Goal: Task Accomplishment & Management: Complete application form

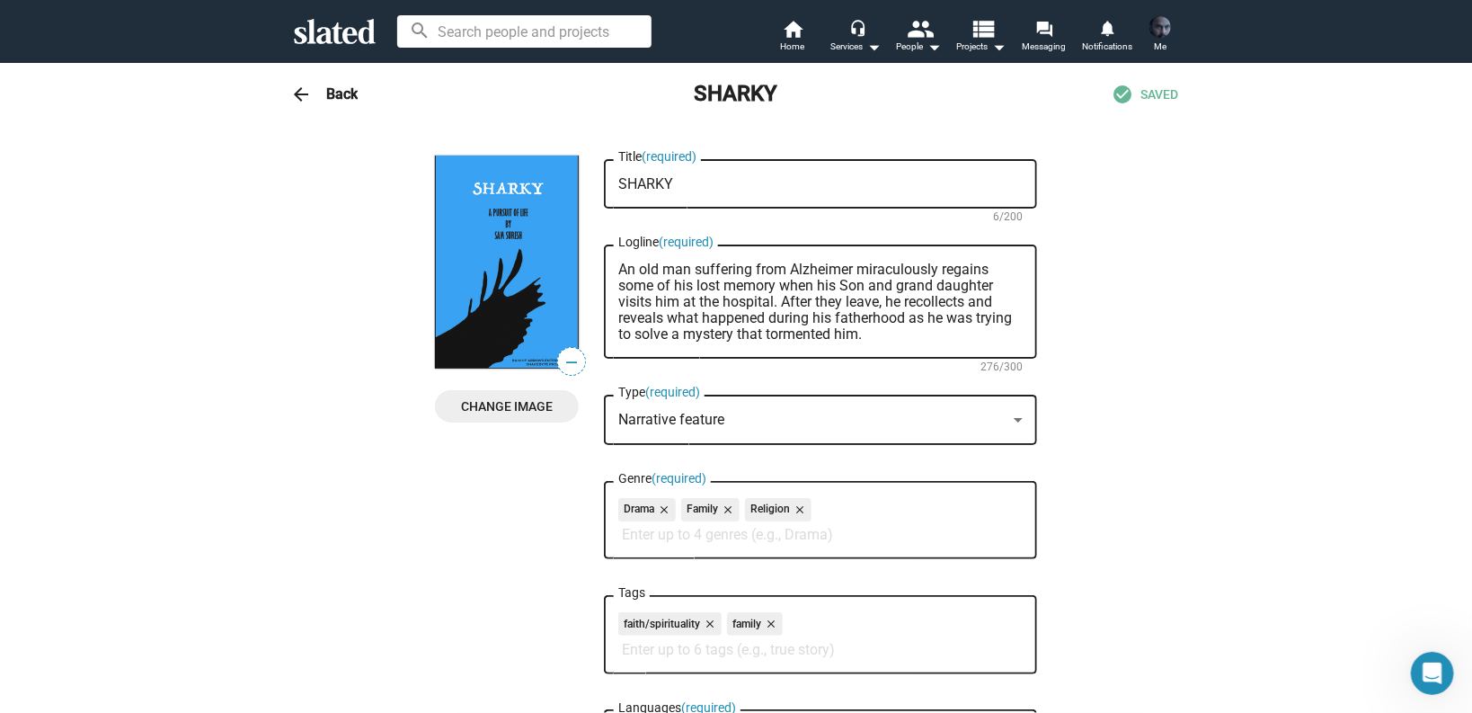
click at [707, 289] on textarea "An old man suffering from Alzheimer miraculously regains some of his lost memor…" at bounding box center [820, 301] width 404 height 81
paste textarea "In a hospital where past and present collide, a veteran, a nurse, and a convict…"
click at [787, 288] on textarea "In a hospital where past and present collide, a veteran, a nurse, and a convict…" at bounding box center [820, 301] width 404 height 81
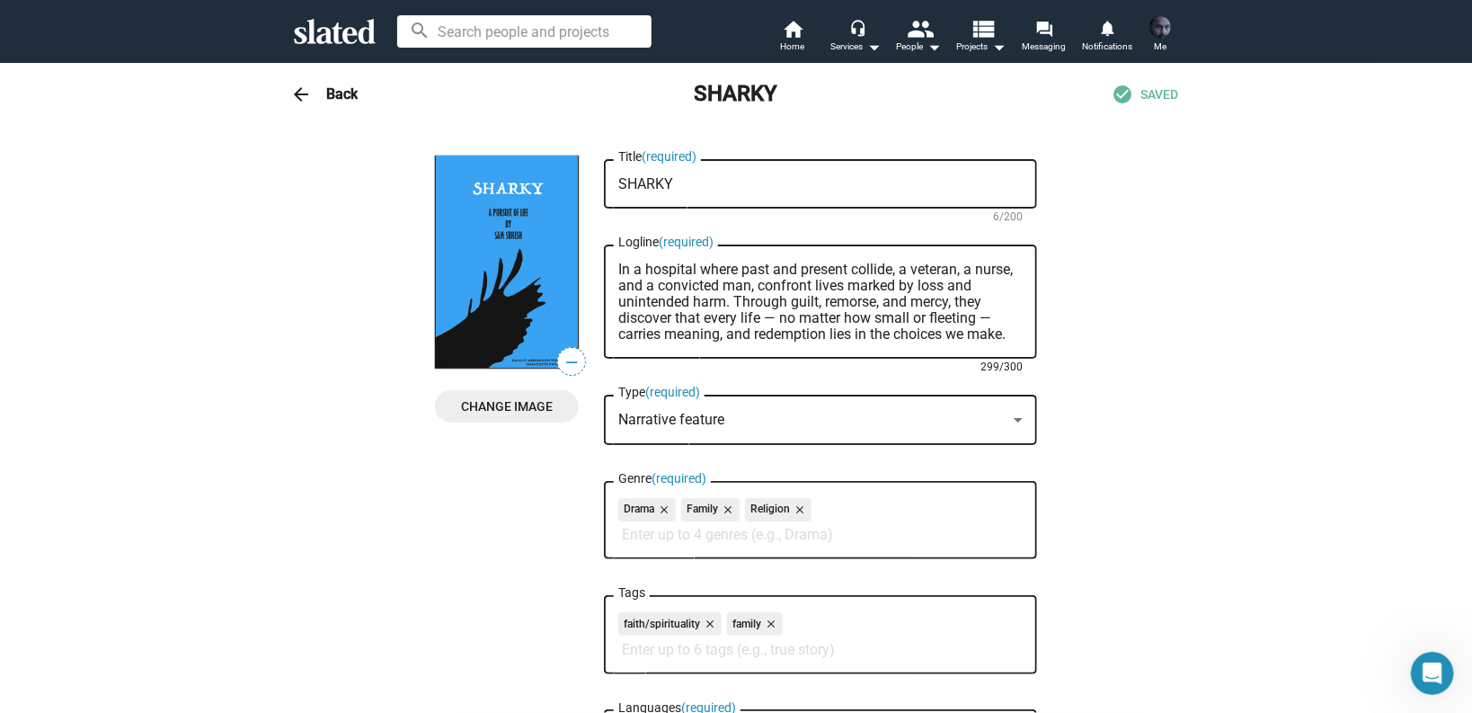
scroll to position [72, 0]
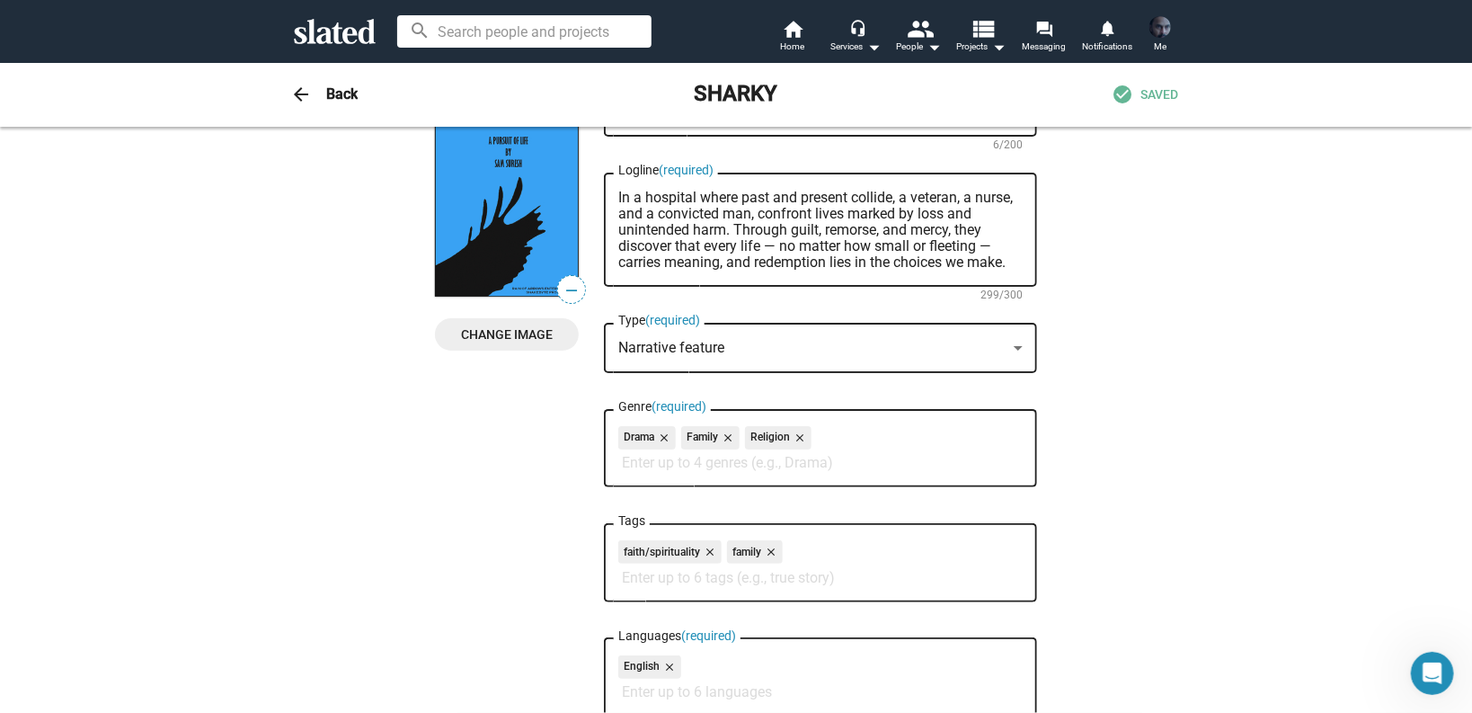
click at [765, 243] on textarea "In a hospital where past and present collide, a veteran, a nurse, and a convict…" at bounding box center [820, 230] width 404 height 81
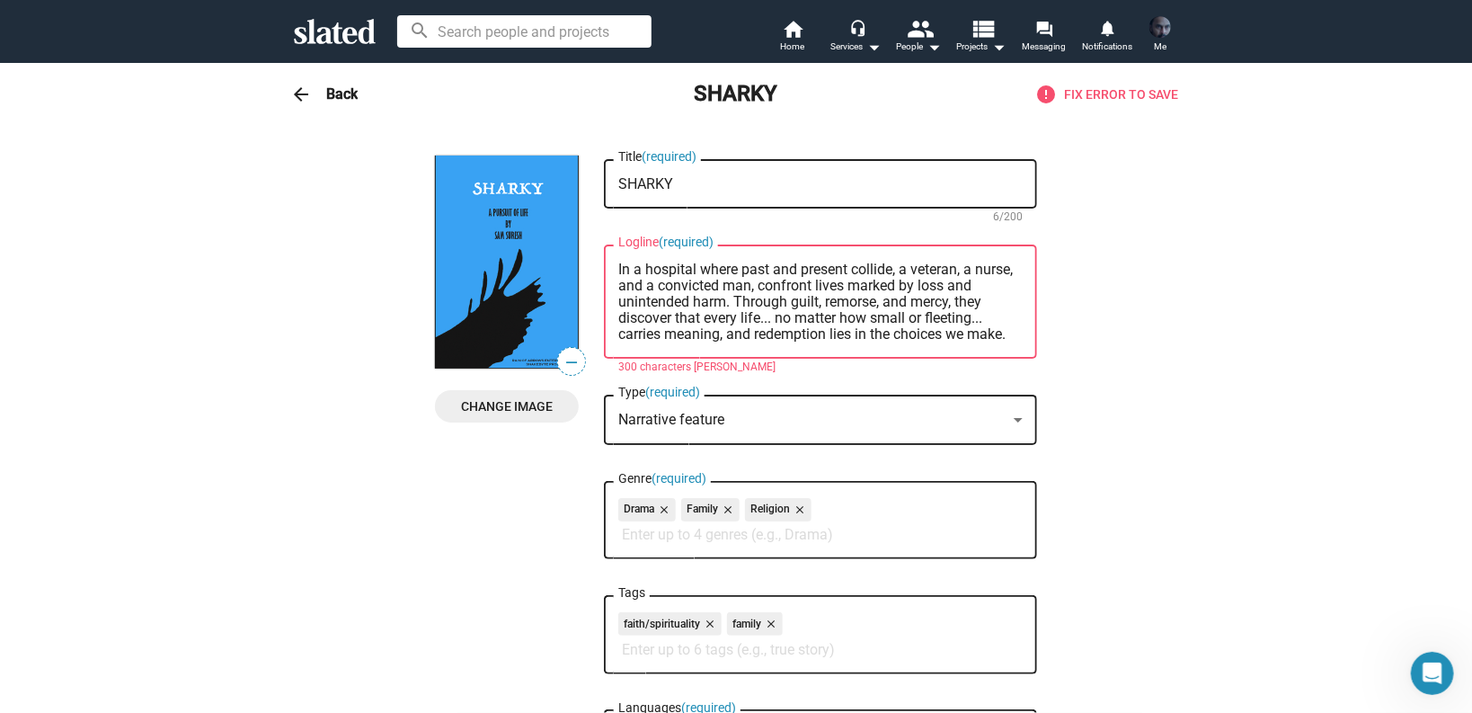
scroll to position [0, 0]
drag, startPoint x: 762, startPoint y: 322, endPoint x: 853, endPoint y: 320, distance: 90.8
click at [763, 322] on textarea "In a hospital where past and present collide, a veteran, a nurse, and a convict…" at bounding box center [820, 301] width 404 height 81
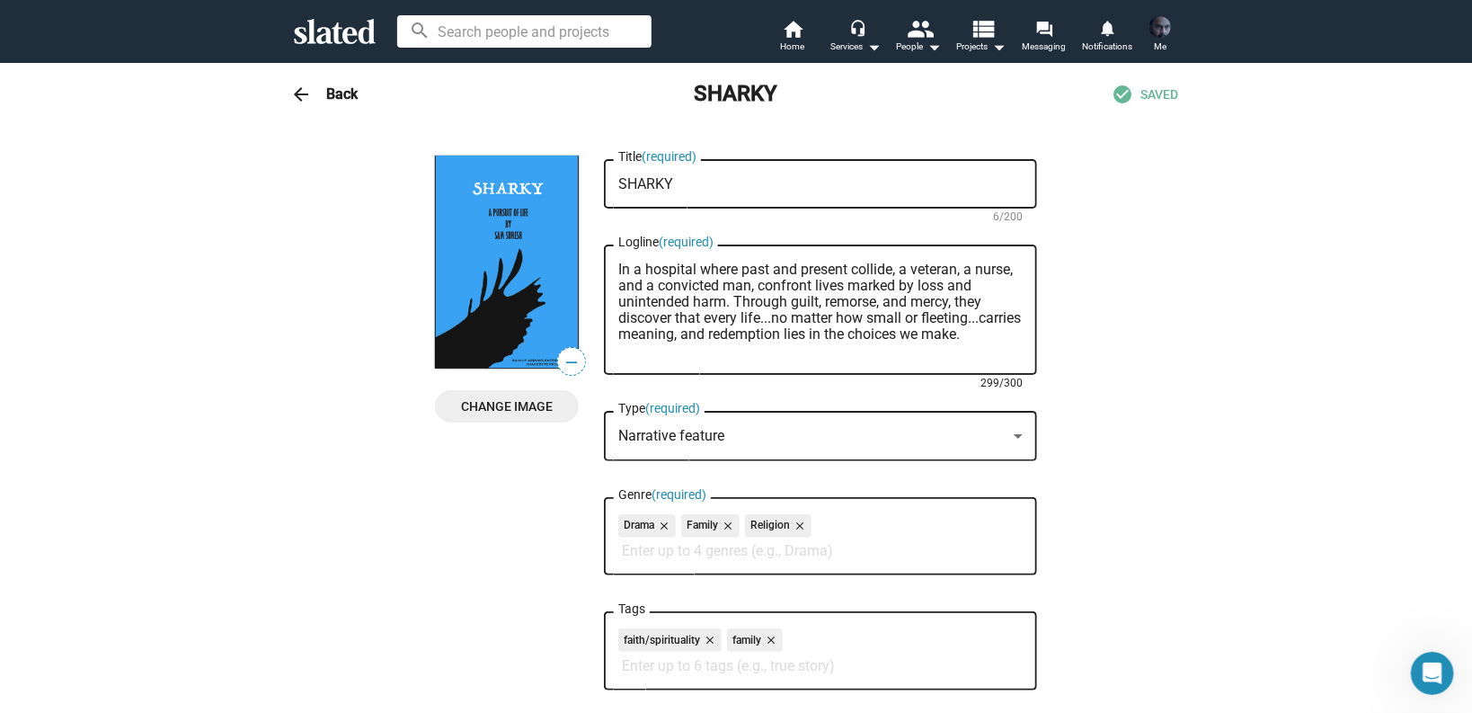
click at [769, 322] on textarea "In a hospital where past and present collide, a veteran, a nurse, and a convict…" at bounding box center [820, 309] width 404 height 97
click at [674, 334] on textarea "In a hospital where past and present collide, a veteran, a nurse, and a convict…" at bounding box center [820, 309] width 404 height 97
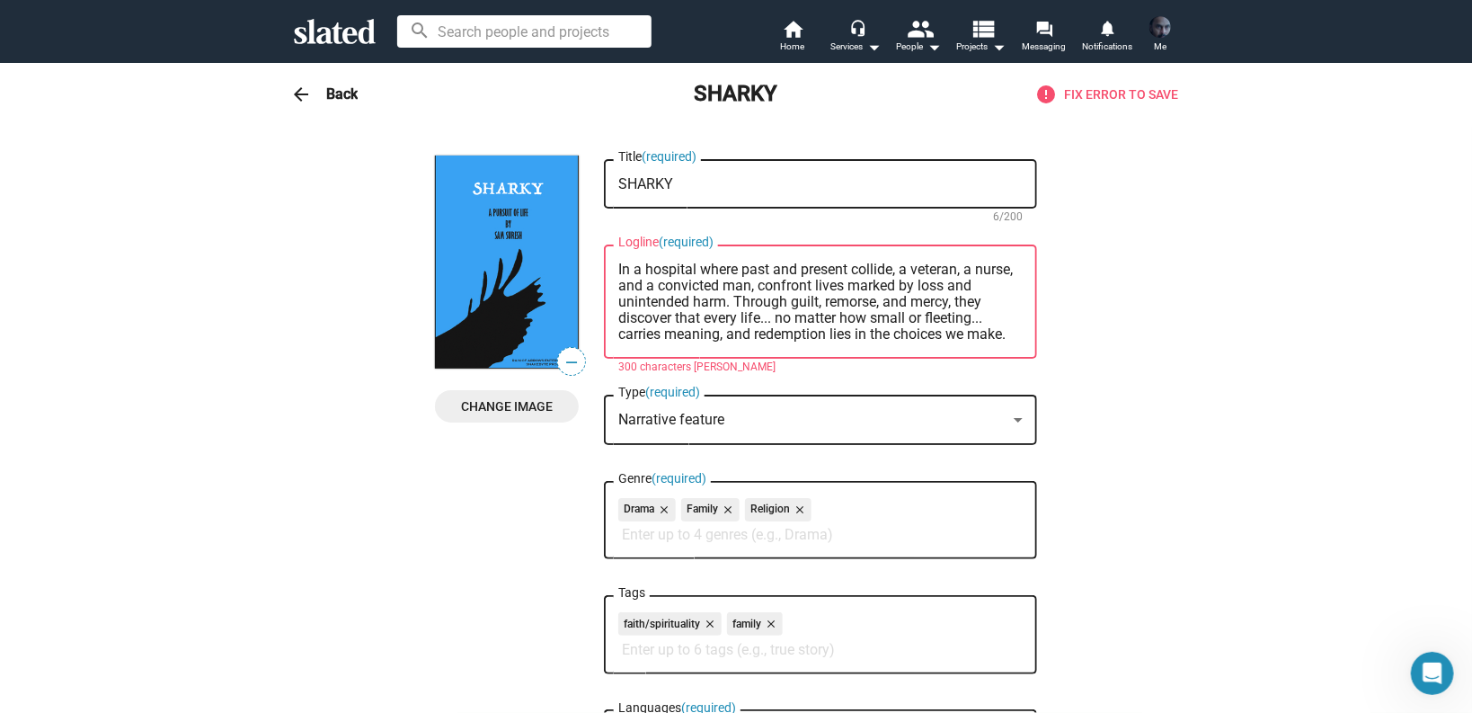
click at [714, 334] on textarea "In a hospital where past and present collide, a veteran, a nurse, and a convict…" at bounding box center [820, 301] width 404 height 81
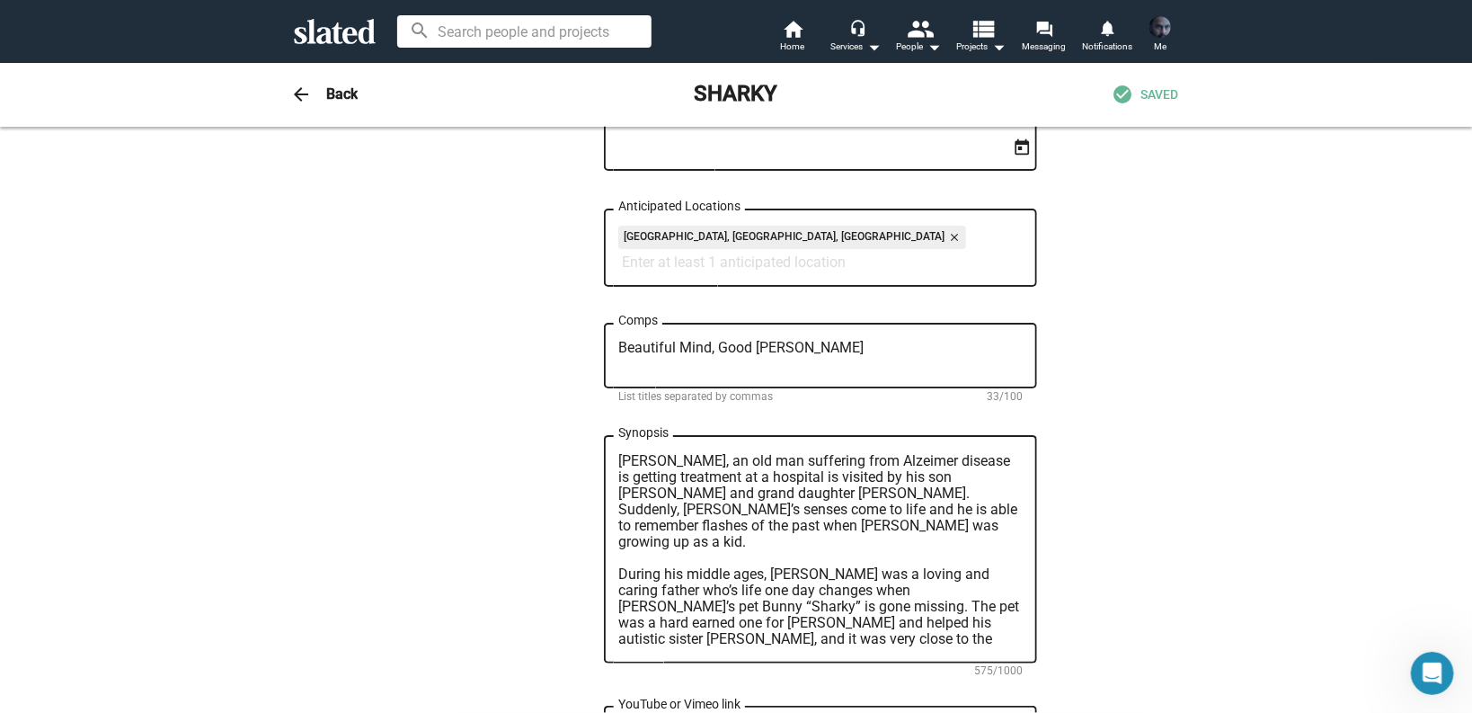
scroll to position [863, 0]
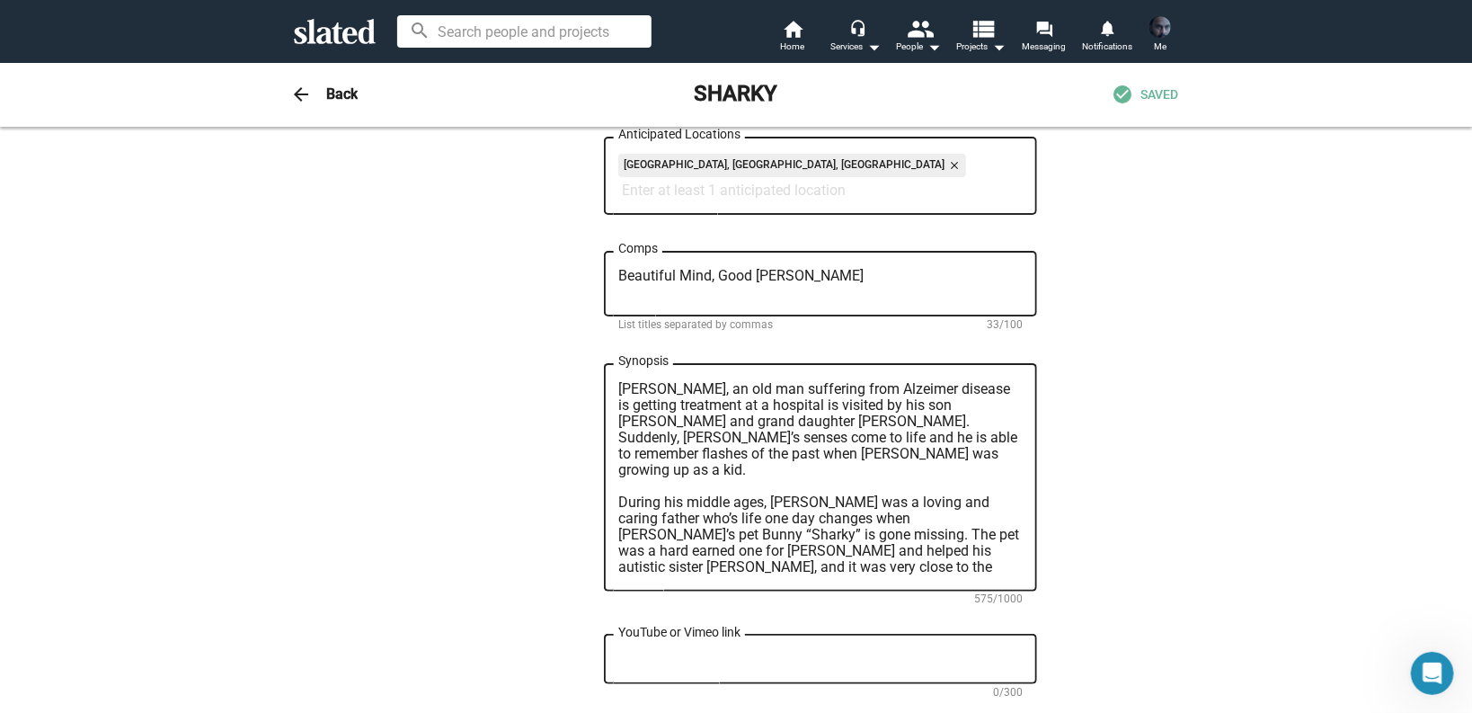
type textarea "In a hospital where past and present collide, a veteran, a nurse, and a convict…"
click at [907, 469] on textarea "[PERSON_NAME], an old man suffering from Alzeimer disease is getting treatment …" at bounding box center [820, 478] width 404 height 194
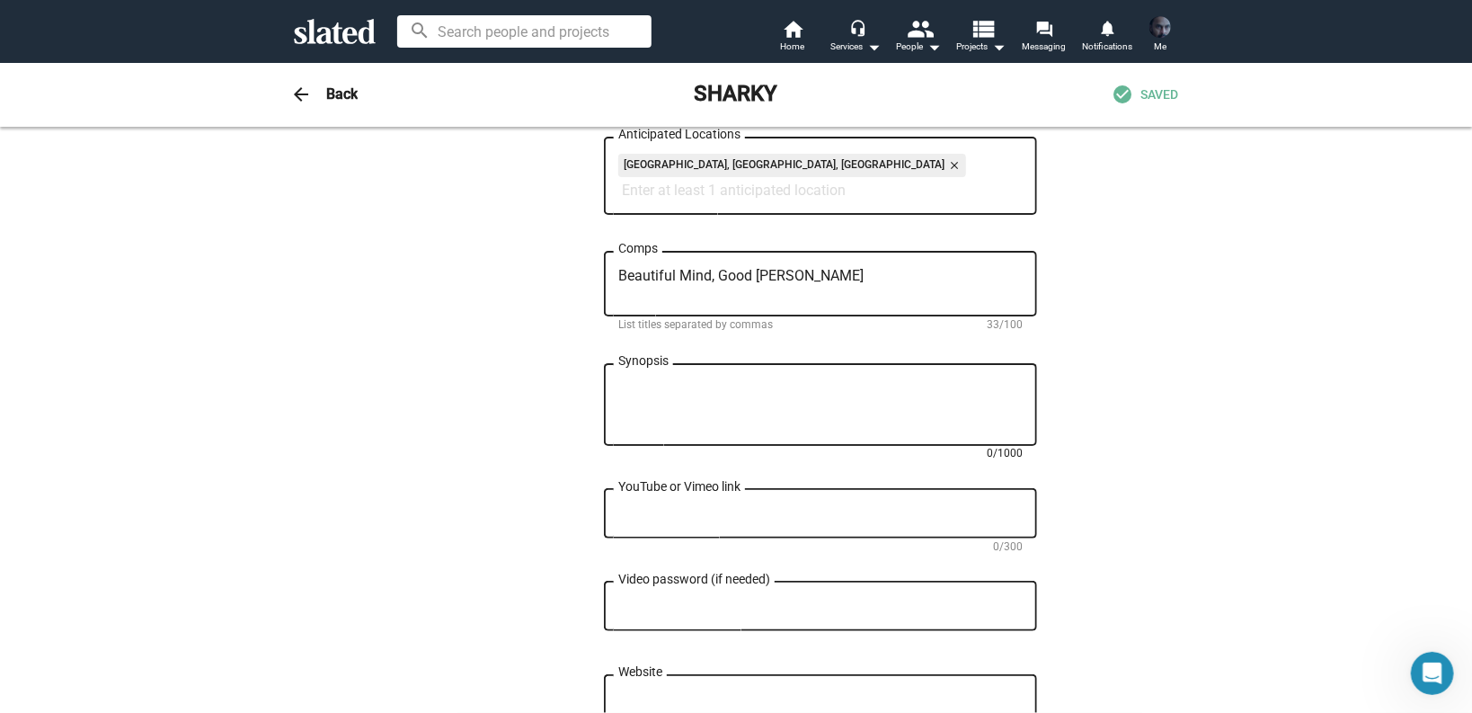
paste textarea "Three lives collide in a small-town hospital, each haunted by loss and choices …"
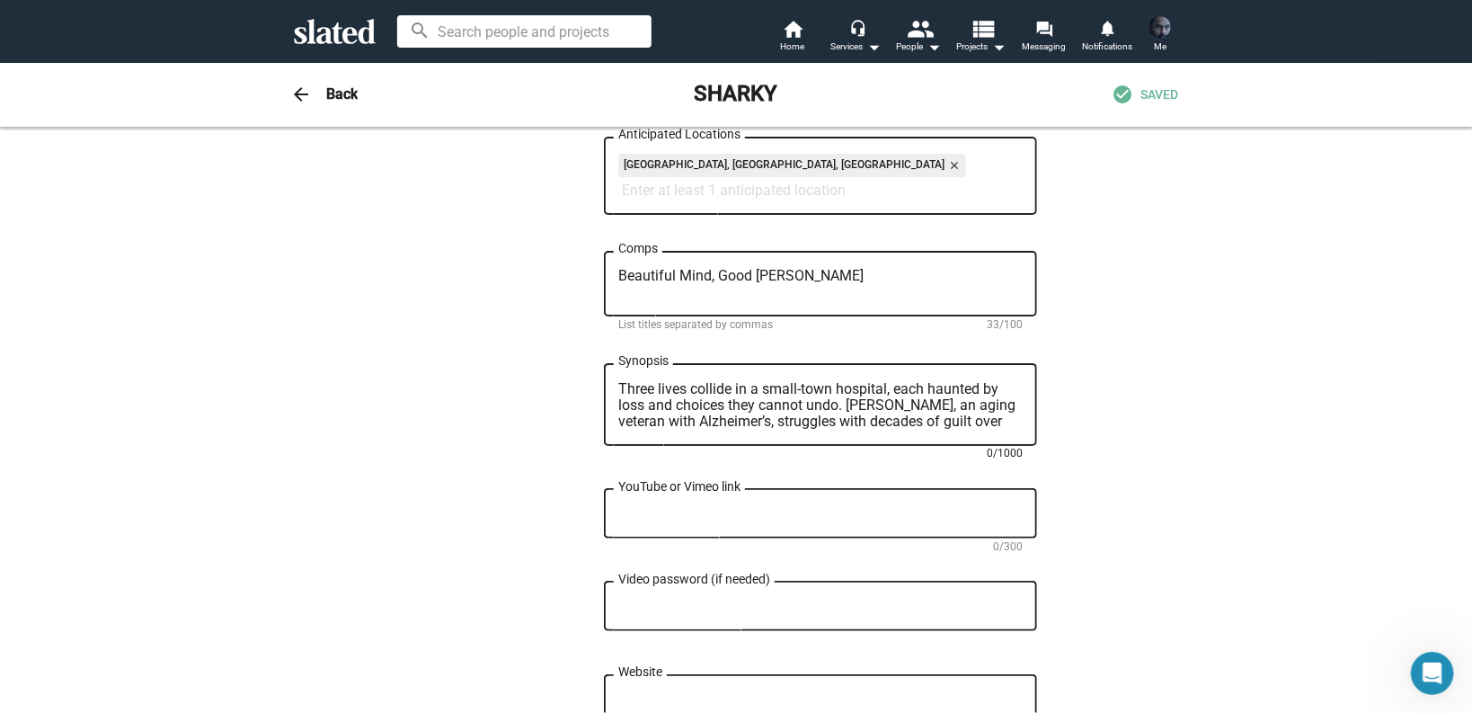
scroll to position [0, 0]
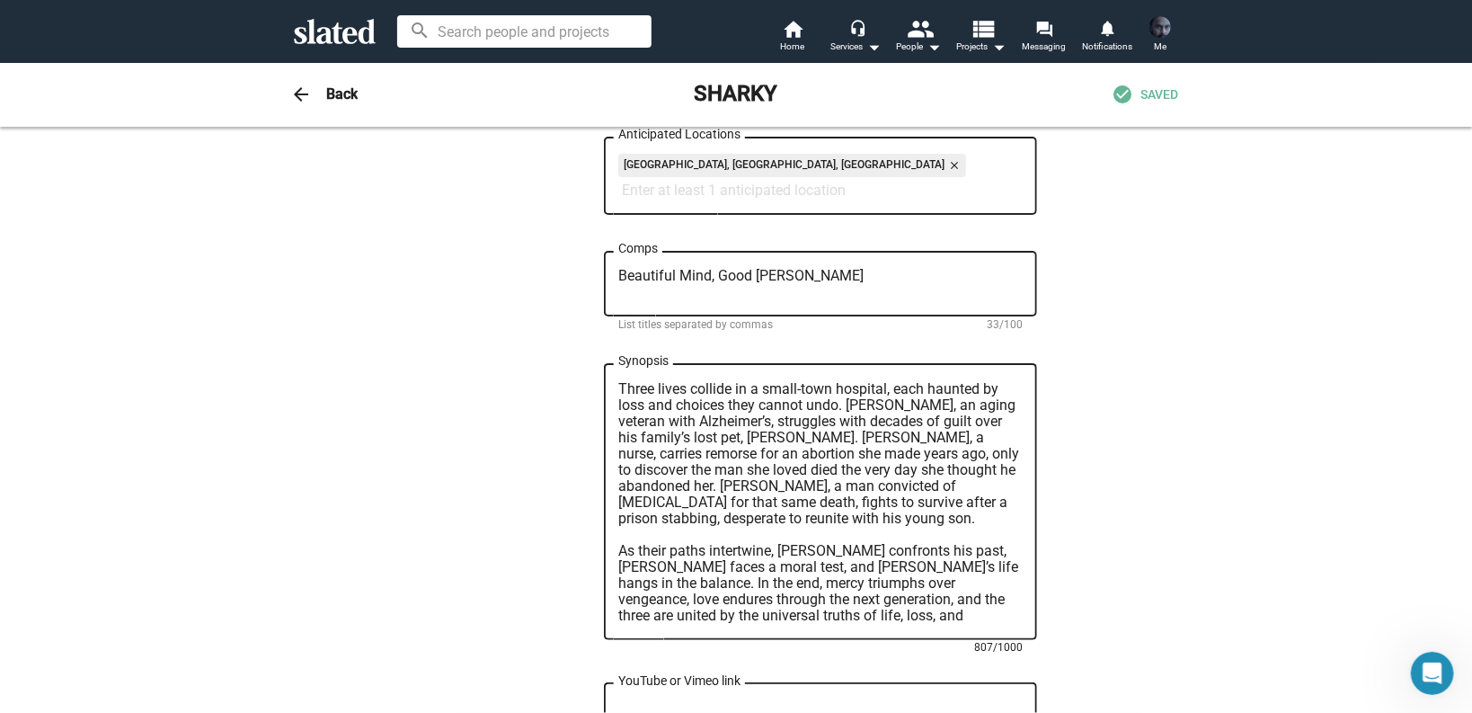
click at [686, 438] on textarea "Three lives collide in a small-town hospital, each haunted by loss and choices …" at bounding box center [820, 502] width 404 height 243
click at [618, 457] on textarea "Three lives collide in a small-town hospital, each haunted by loss and choices …" at bounding box center [820, 502] width 404 height 243
click at [651, 473] on textarea "Three lives collide in a small-town hospital, each haunted by loss and choices …" at bounding box center [820, 502] width 404 height 243
click at [854, 473] on textarea "Three lives collide in a small-town hospital, each haunted by loss and choices …" at bounding box center [820, 502] width 404 height 243
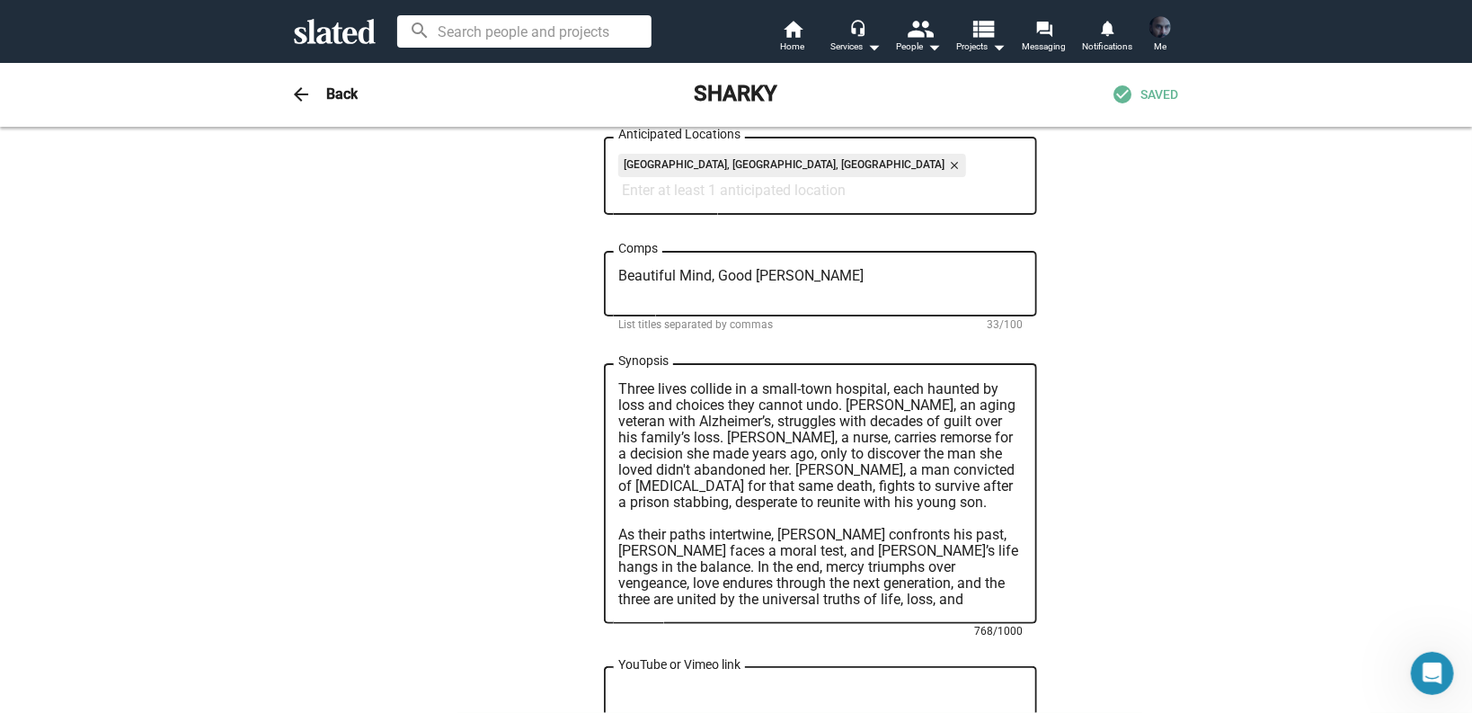
click at [830, 527] on textarea "Three lives collide in a small-town hospital, each haunted by loss and choices …" at bounding box center [820, 494] width 404 height 226
click at [779, 485] on textarea "Three lives collide in a small-town hospital, each haunted by loss and choices …" at bounding box center [820, 494] width 404 height 226
click at [903, 492] on textarea "Three lives collide in a small-town hospital, each haunted by loss and choices …" at bounding box center [820, 494] width 404 height 226
click at [939, 502] on textarea "Three lives collide in a small-town hospital, each haunted by loss and choices …" at bounding box center [820, 494] width 404 height 226
click at [676, 500] on textarea "Three lives collide in a small-town hospital, each haunted by loss and choices …" at bounding box center [820, 494] width 404 height 226
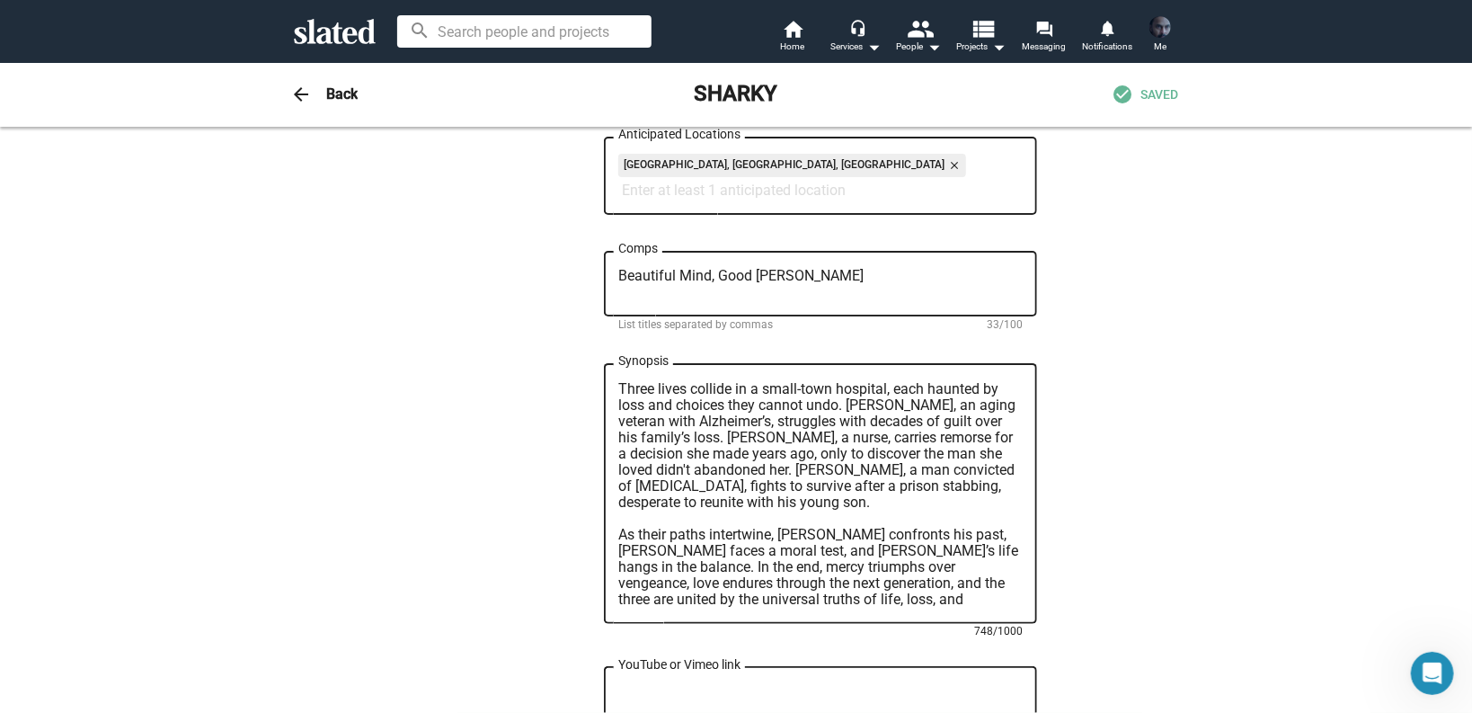
click at [845, 408] on textarea "Three lives collide in a small-town hospital, each haunted by loss and choices …" at bounding box center [820, 494] width 404 height 226
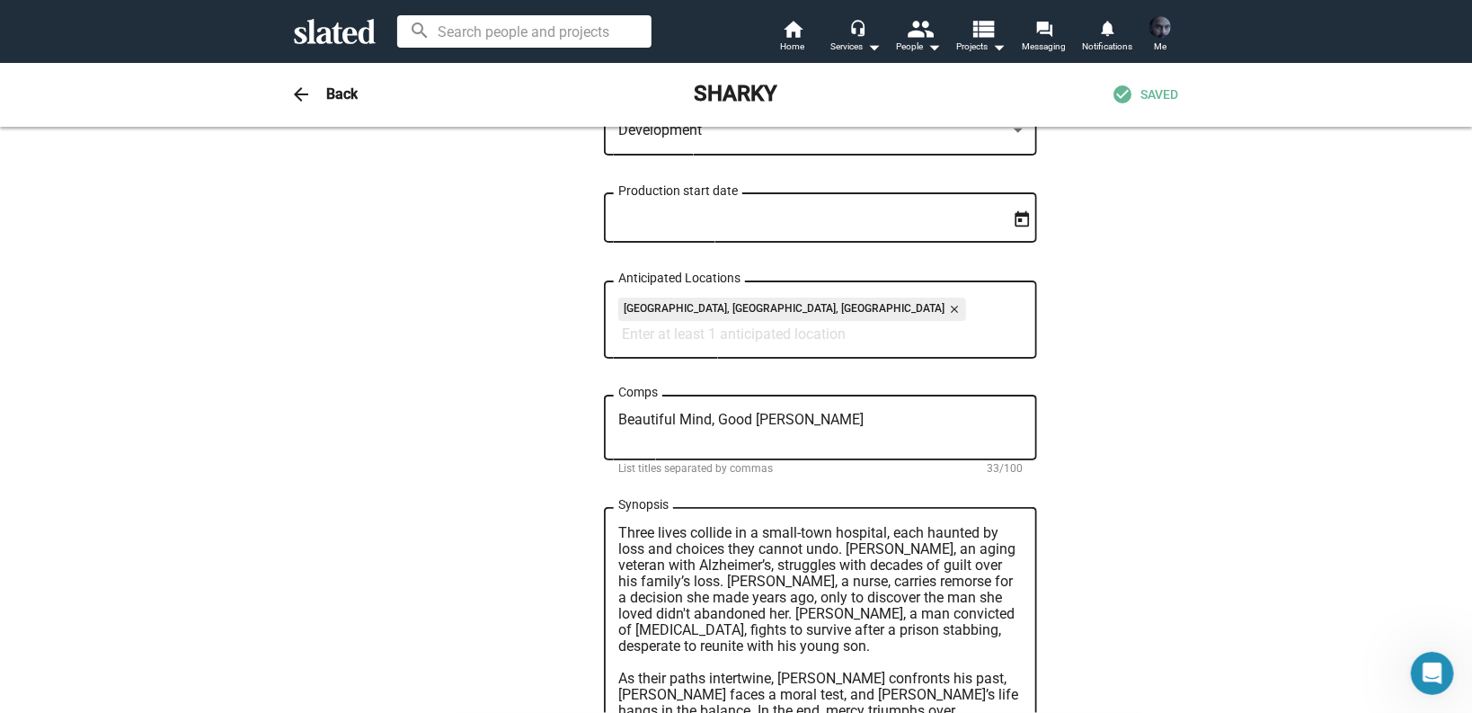
scroll to position [863, 0]
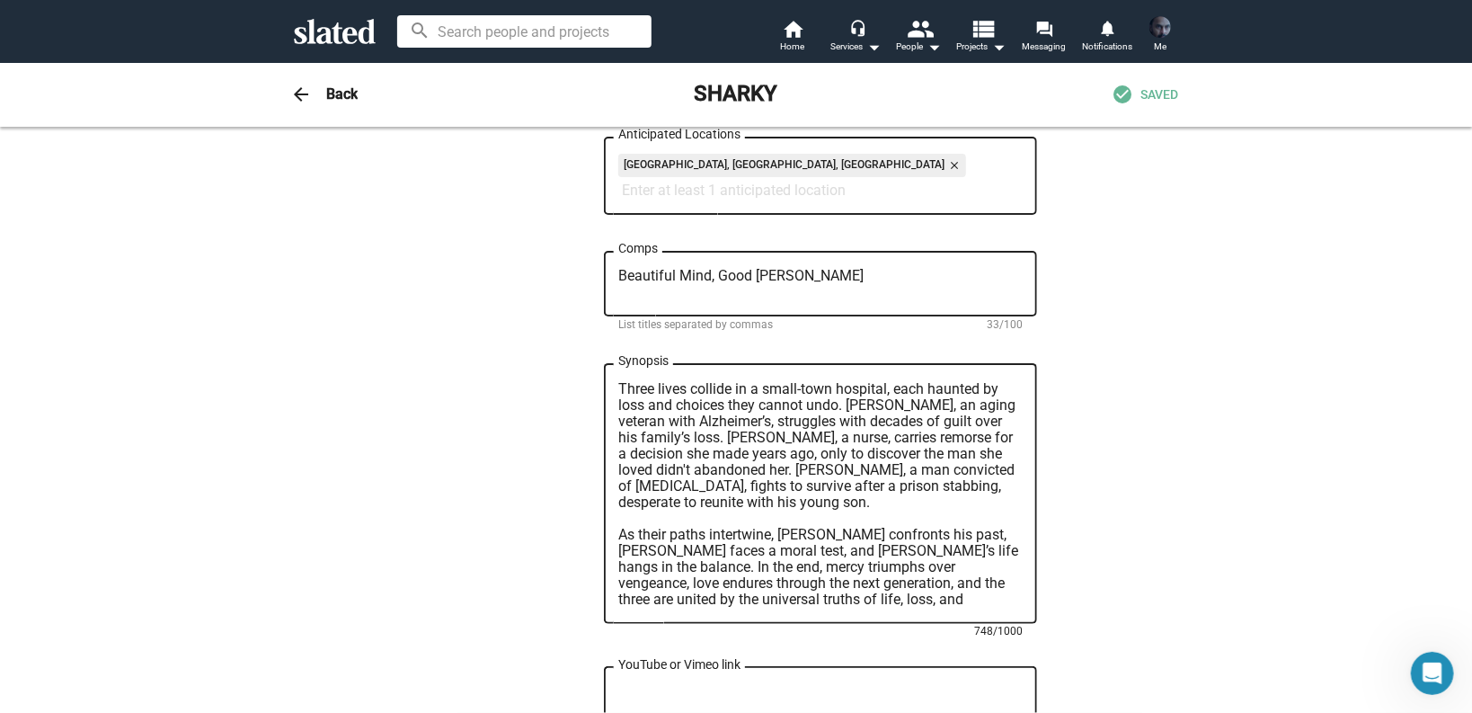
click at [835, 443] on textarea "Three lives collide in a small-town hospital, each haunted by loss and choices …" at bounding box center [820, 494] width 404 height 226
click at [784, 477] on textarea "Three lives collide in a small-town hospital, each haunted by loss and choices …" at bounding box center [820, 494] width 404 height 226
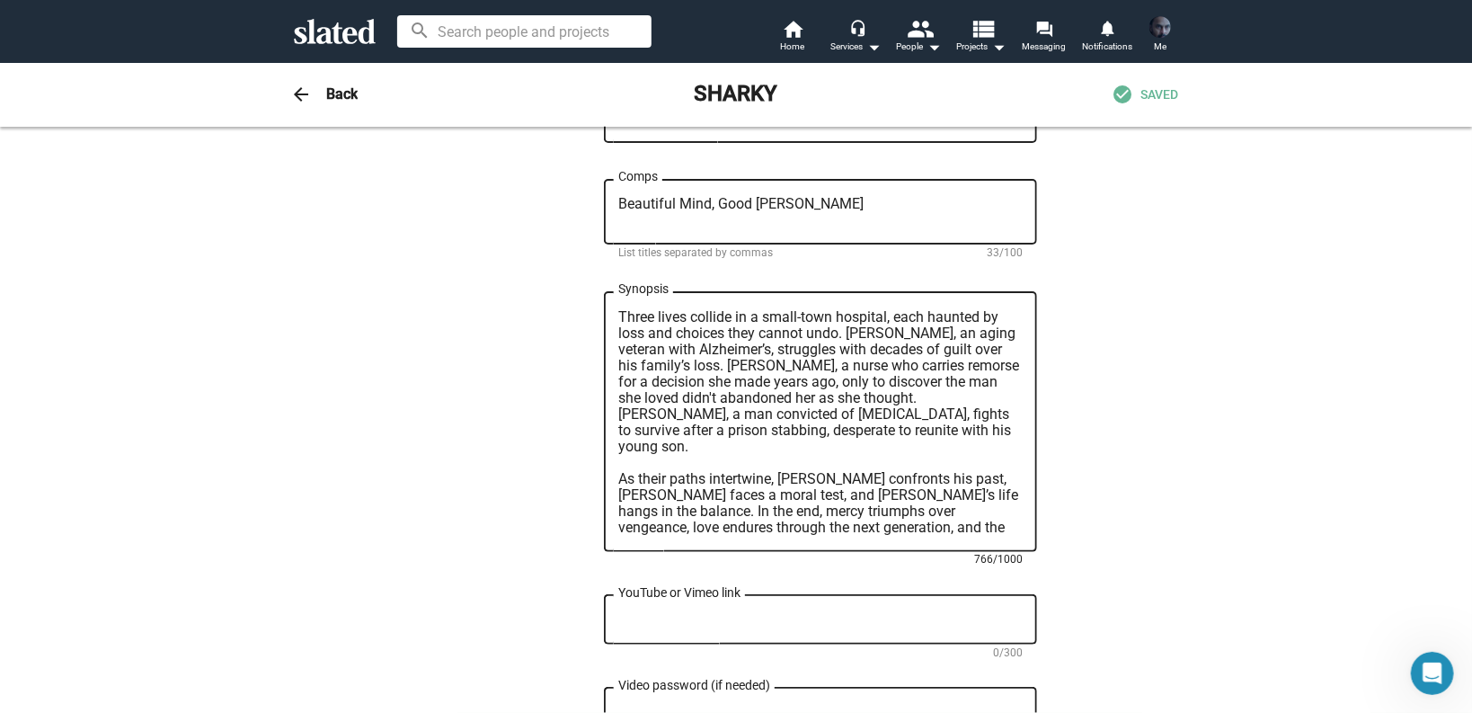
scroll to position [0, 0]
click at [843, 464] on textarea "Three lives collide in a small-town hospital, each haunted by loss and choices …" at bounding box center [820, 422] width 404 height 226
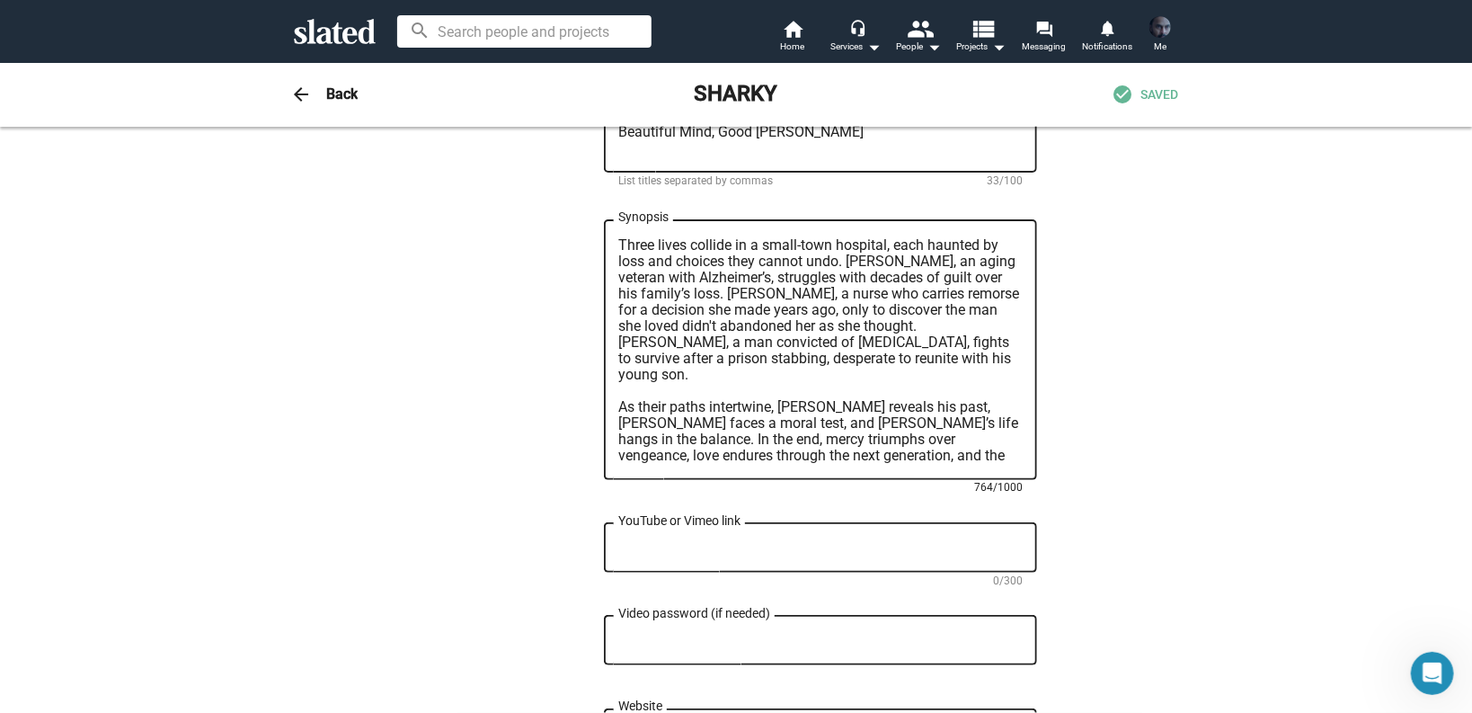
click at [709, 425] on textarea "Three lives collide in a small-town hospital, each haunted by loss and choices …" at bounding box center [820, 350] width 404 height 226
click at [972, 427] on textarea "Three lives collide in a small-town hospital, each haunted by loss and choices …" at bounding box center [820, 350] width 404 height 226
click at [693, 460] on textarea "Three lives collide in a small-town hospital, each haunted by loss and choices …" at bounding box center [820, 350] width 404 height 226
click at [766, 428] on textarea "Three lives collide in a small-town hospital, each haunted by loss and choices …" at bounding box center [820, 350] width 404 height 226
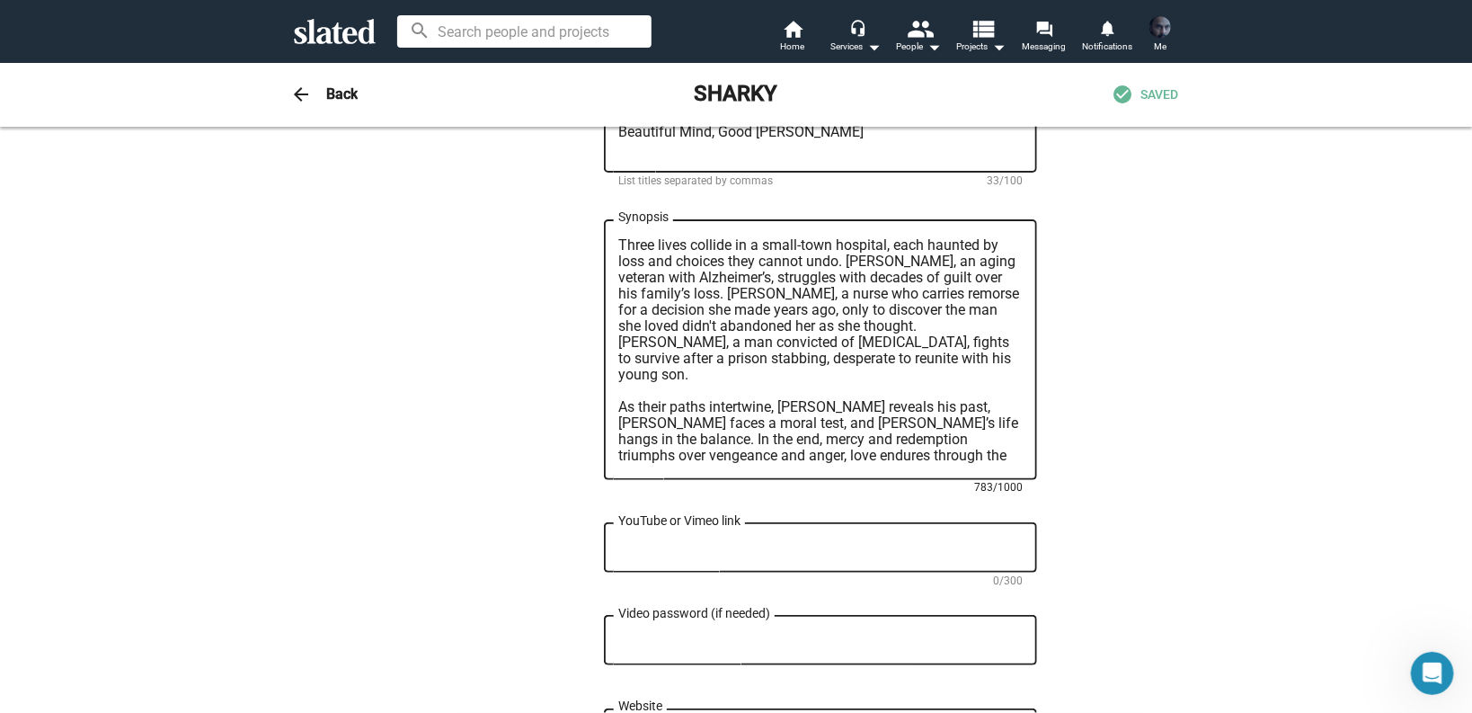
click at [1182, 428] on div "— Change Image — Change Image SHARKY Title (required) 6/200 In a hospital where…" at bounding box center [736, 155] width 920 height 2013
click at [775, 427] on textarea "Three lives collide in a small-town hospital, each haunted by loss and choices …" at bounding box center [820, 350] width 404 height 226
click at [1252, 308] on div "— Change Image — Change Image SHARKY Title (required) 6/200 In a hospital where…" at bounding box center [736, 162] width 1472 height 2085
click at [399, 442] on div "— Change Image — Change Image SHARKY Title (required) 6/200 In a hospital where…" at bounding box center [736, 155] width 920 height 2013
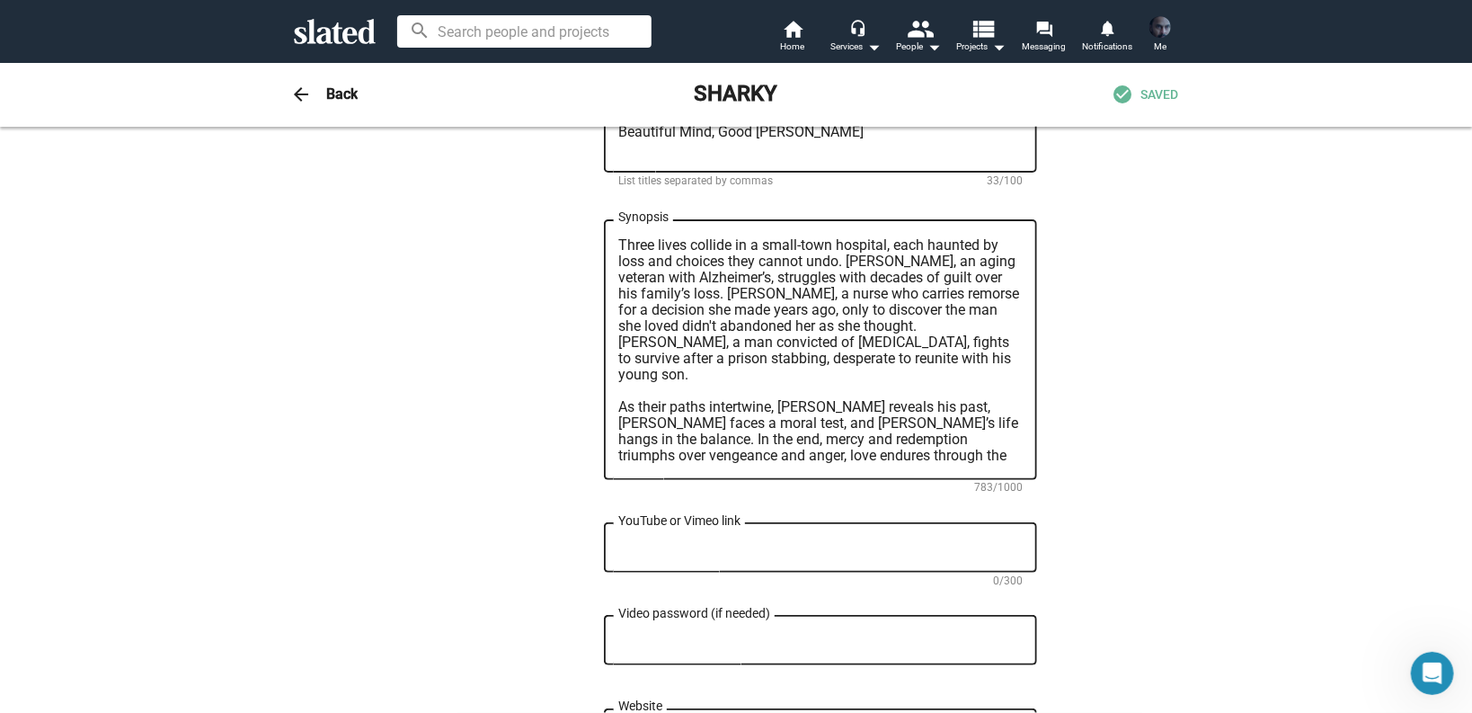
click at [985, 461] on textarea "Three lives collide in a small-town hospital, each haunted by loss and choices …" at bounding box center [820, 350] width 404 height 226
click at [1280, 296] on div "— Change Image — Change Image SHARKY Title (required) 6/200 In a hospital where…" at bounding box center [736, 162] width 1472 height 2085
click at [995, 396] on textarea "Three lives collide in a small-town hospital, each haunted by loss and choices …" at bounding box center [820, 350] width 404 height 226
click at [824, 397] on textarea "Three lives collide in a small-town hospital, each haunted by loss and choices …" at bounding box center [820, 350] width 404 height 226
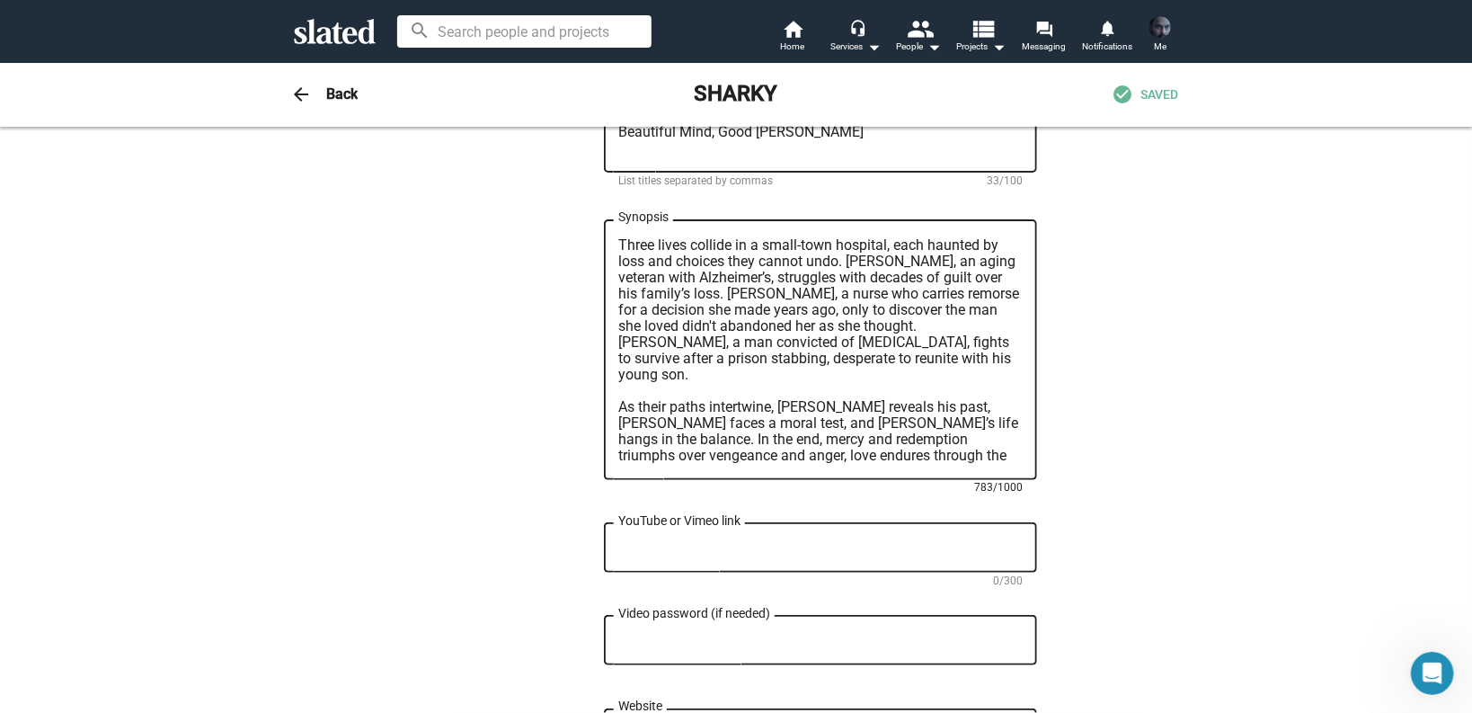
click at [824, 397] on textarea "Three lives collide in a small-town hospital, each haunted by loss and choices …" at bounding box center [820, 350] width 404 height 226
click at [658, 414] on textarea "Three lives collide in a small-town hospital, each haunted by loss and choices …" at bounding box center [820, 350] width 404 height 226
click at [755, 430] on textarea "Three lives collide in a small-town hospital, each haunted by loss and choices …" at bounding box center [820, 350] width 404 height 226
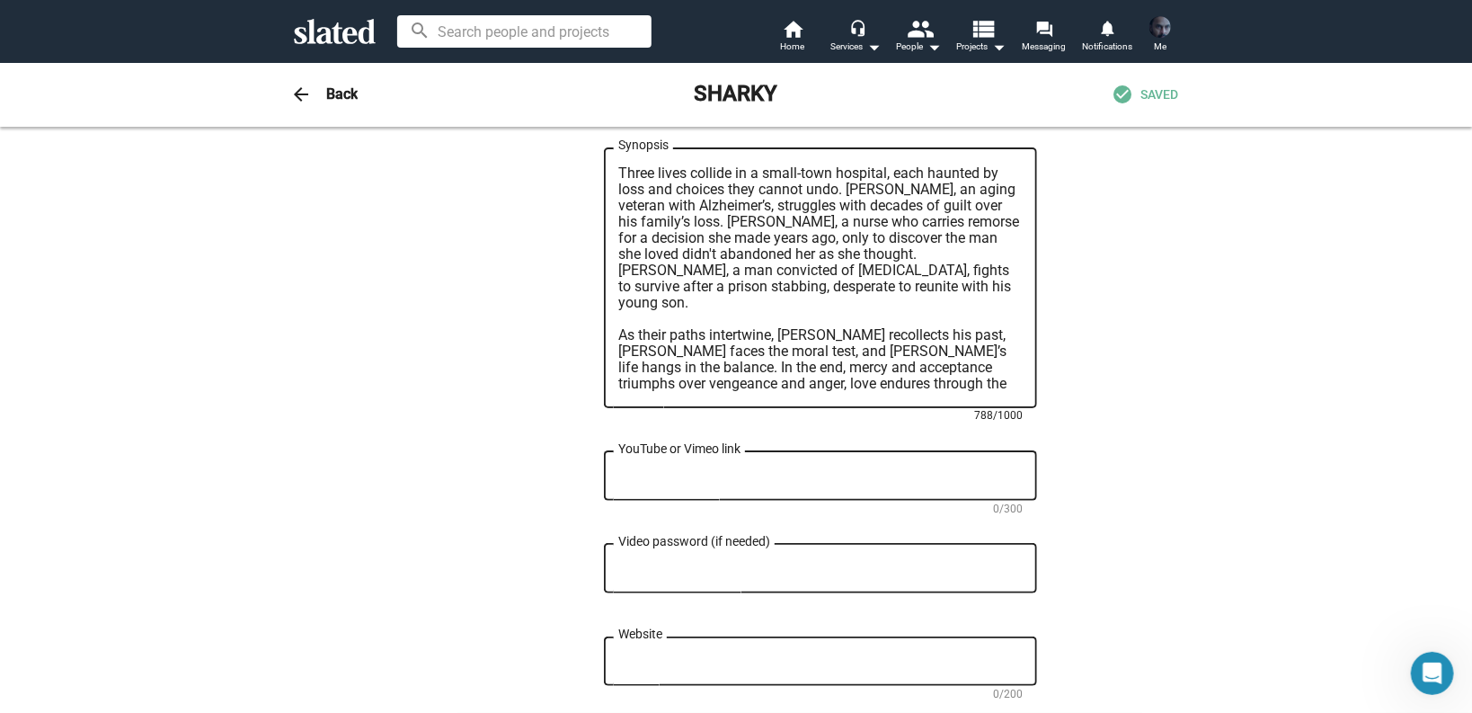
click at [978, 385] on textarea "Three lives collide in a small-town hospital, each haunted by loss and choices …" at bounding box center [820, 278] width 404 height 226
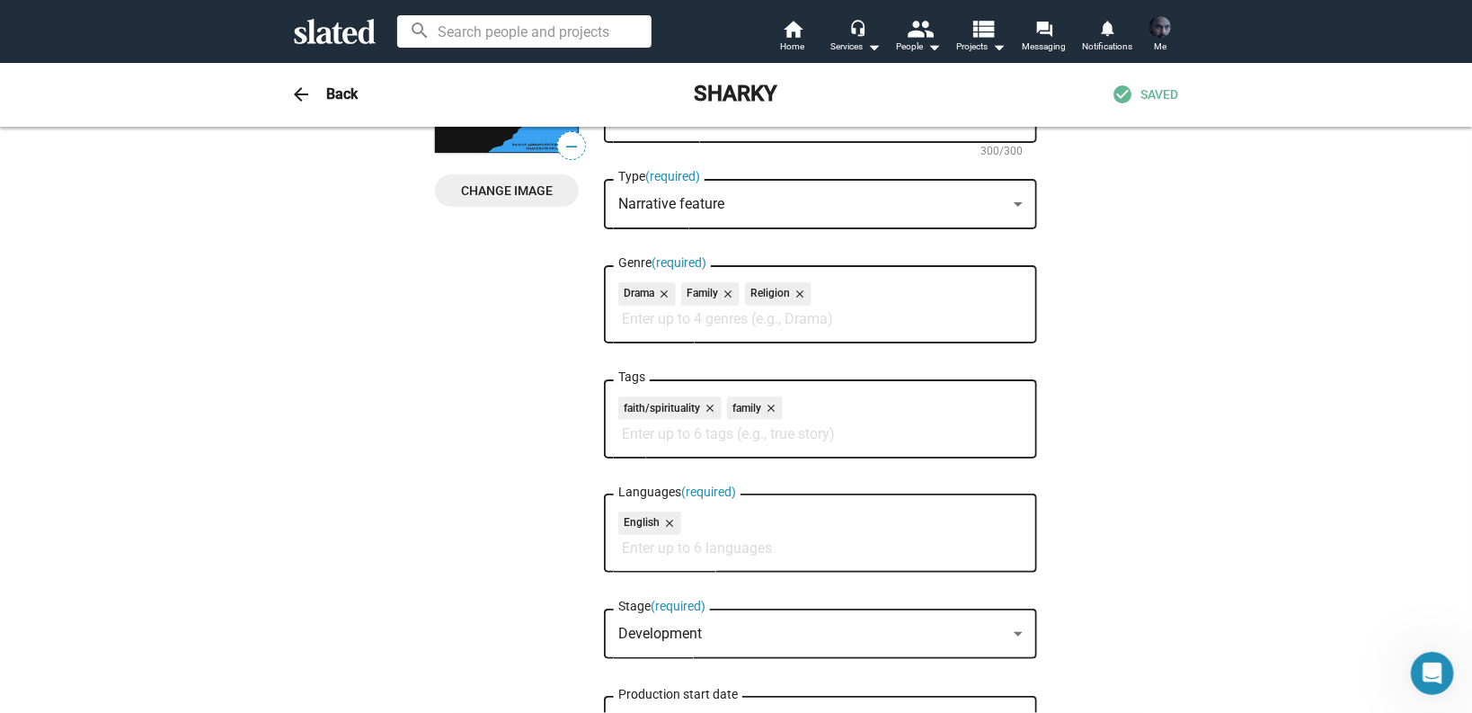
scroll to position [0, 0]
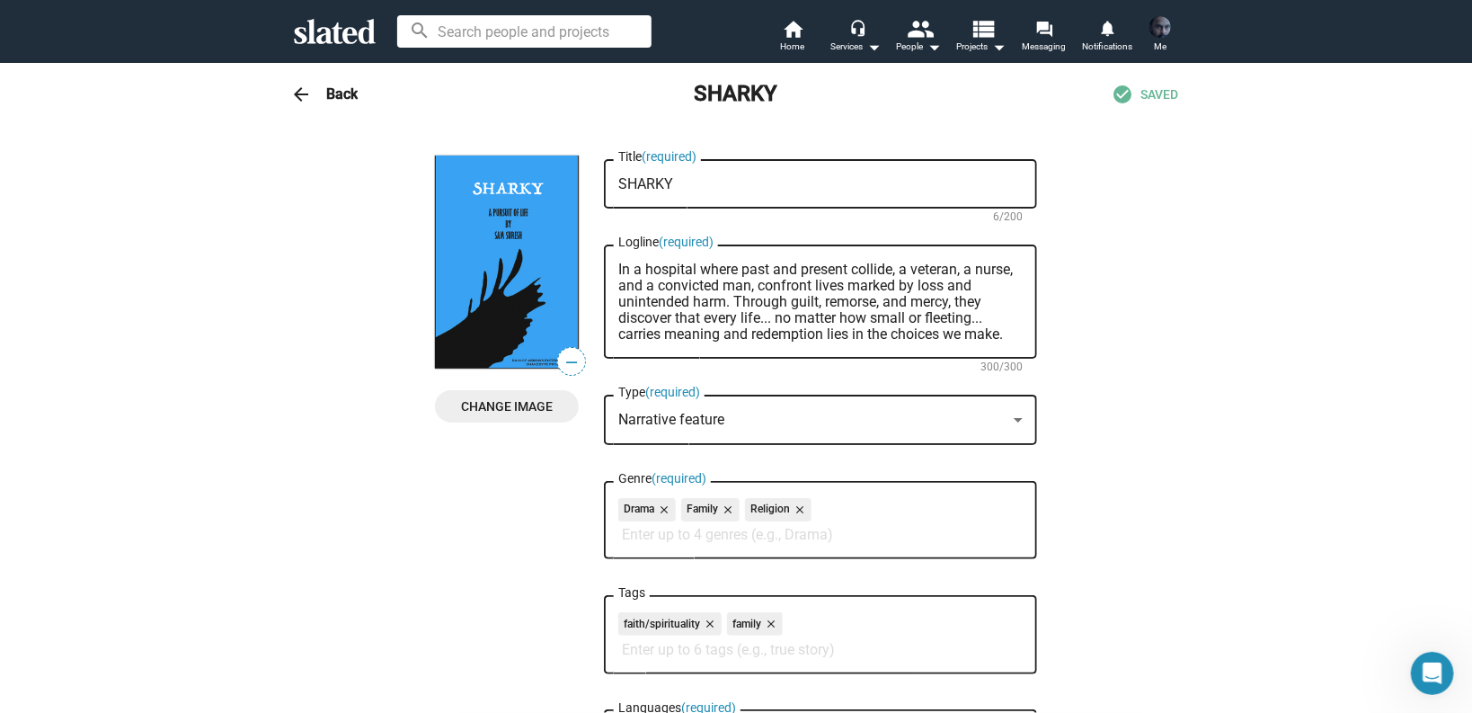
type textarea "Three lives collide in a small-town hospital, each haunted by loss and choices …"
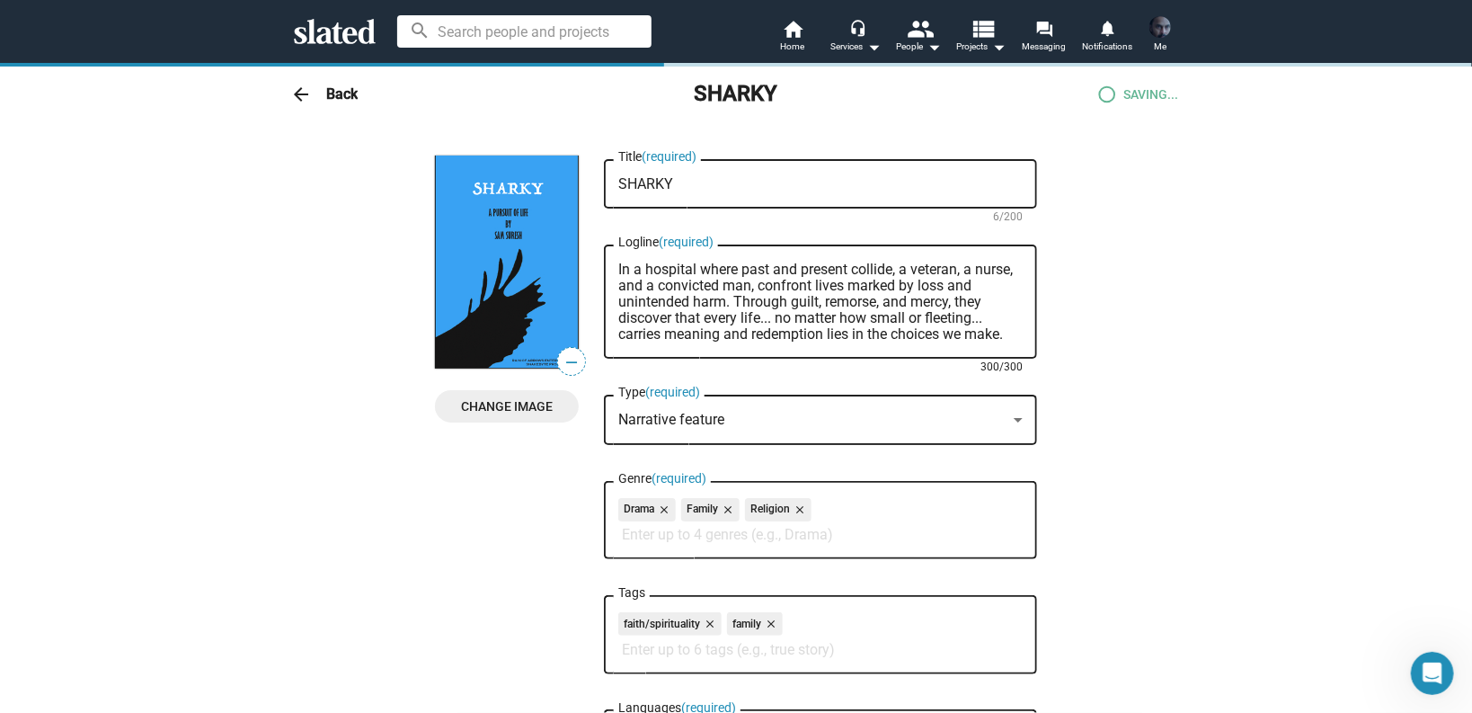
click at [875, 317] on textarea "In a hospital where past and present collide, a veteran, a nurse, and a convict…" at bounding box center [820, 301] width 404 height 81
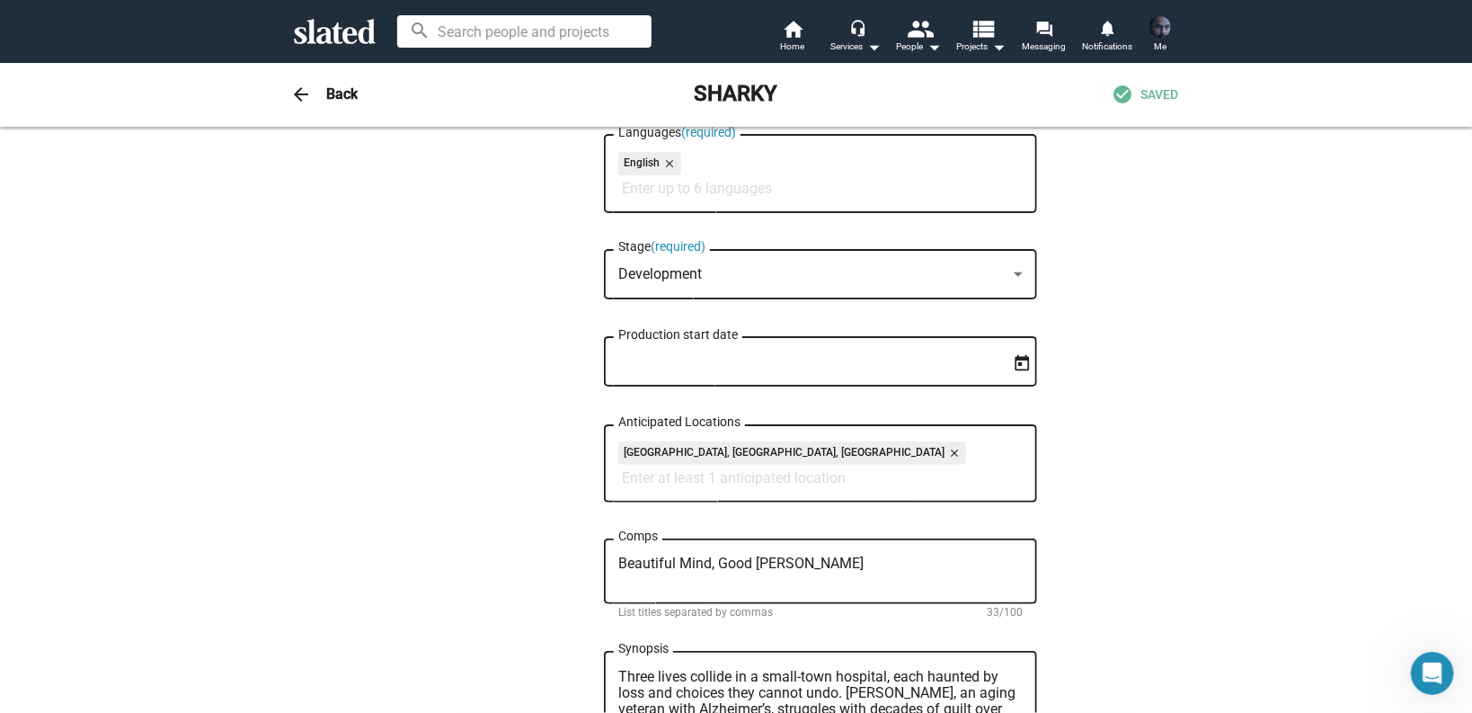
scroll to position [863, 0]
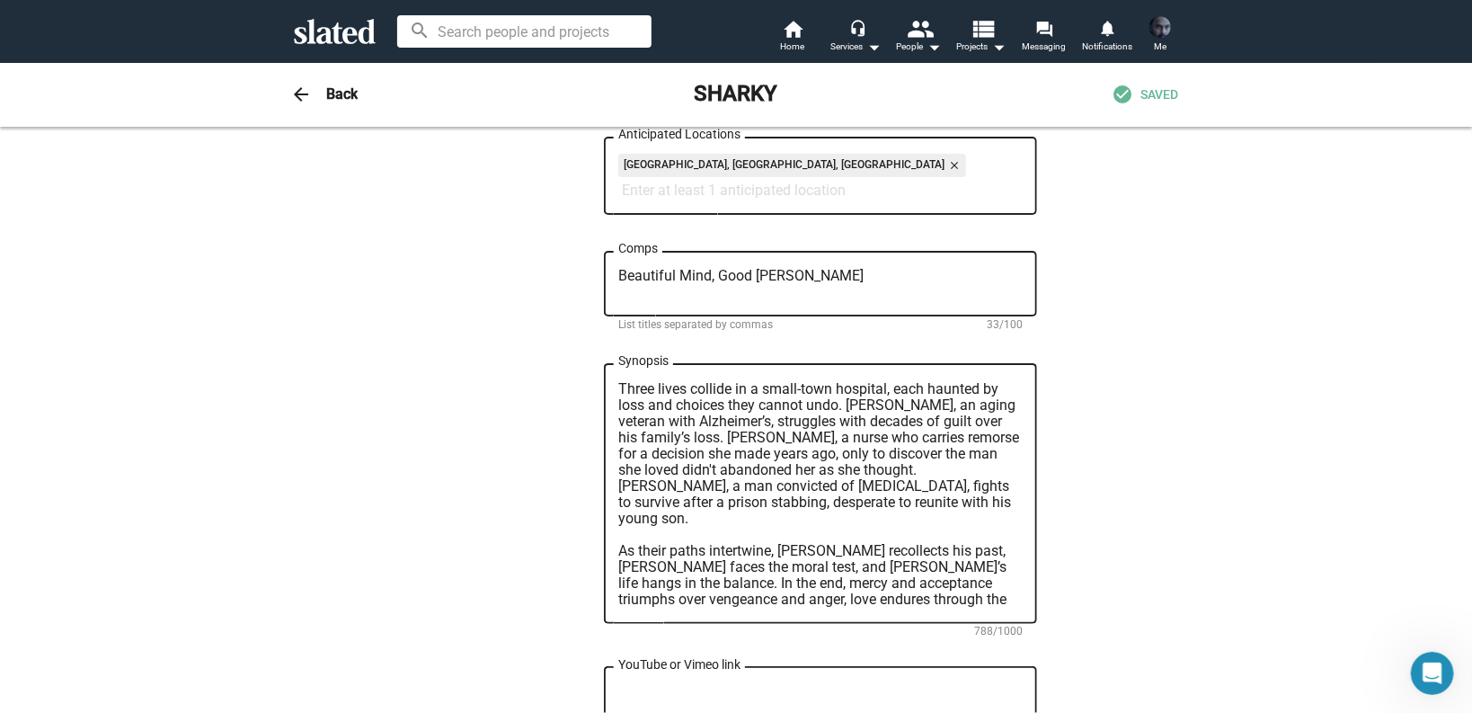
click at [884, 443] on textarea "Three lives collide in a small-town hospital, each haunted by loss and choices …" at bounding box center [820, 494] width 404 height 226
click at [1211, 365] on div "— Change Image — Change Image SHARKY Title (required) 6/200 In a hospital where…" at bounding box center [736, 306] width 1472 height 2085
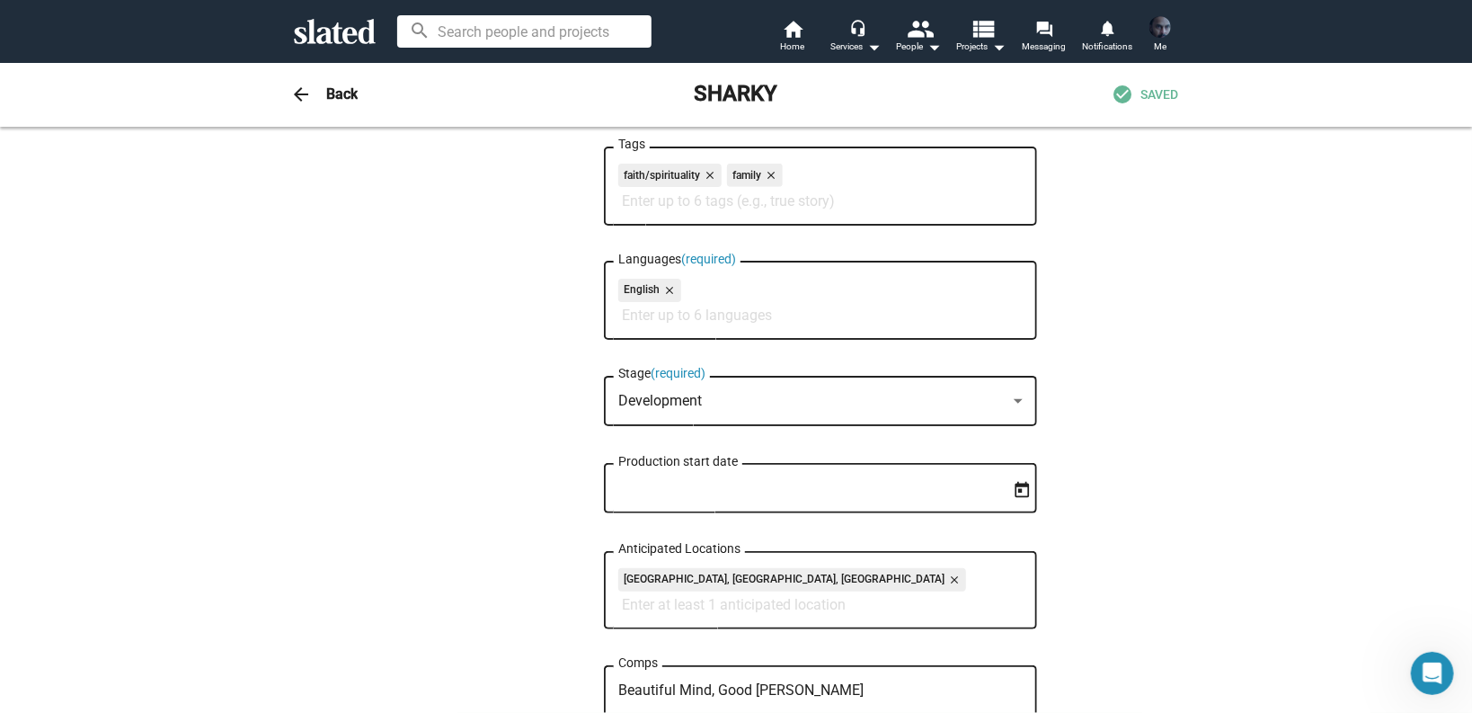
scroll to position [0, 0]
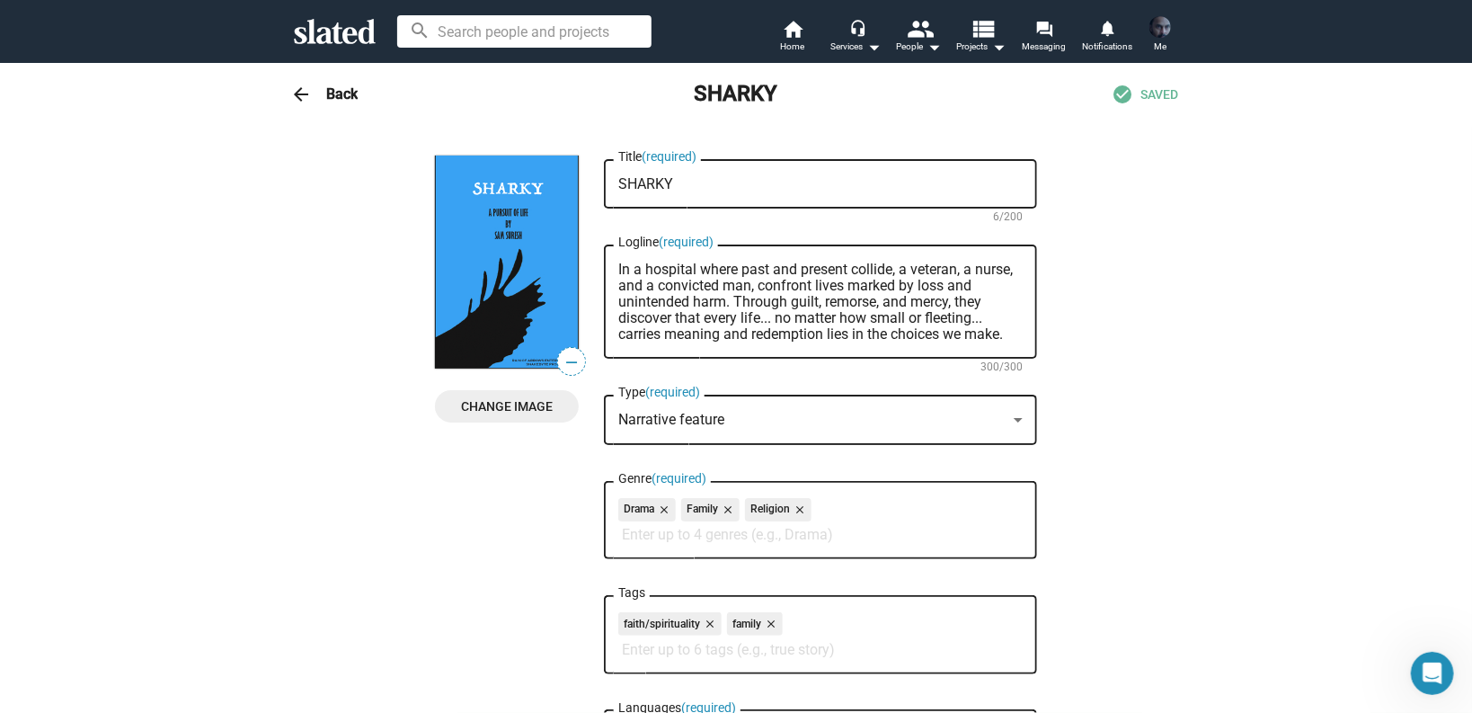
click at [319, 86] on div "arrow_back Back SHARKY check_circle SAVED" at bounding box center [736, 94] width 920 height 36
click at [294, 97] on mat-icon "arrow_back" at bounding box center [301, 95] width 22 height 22
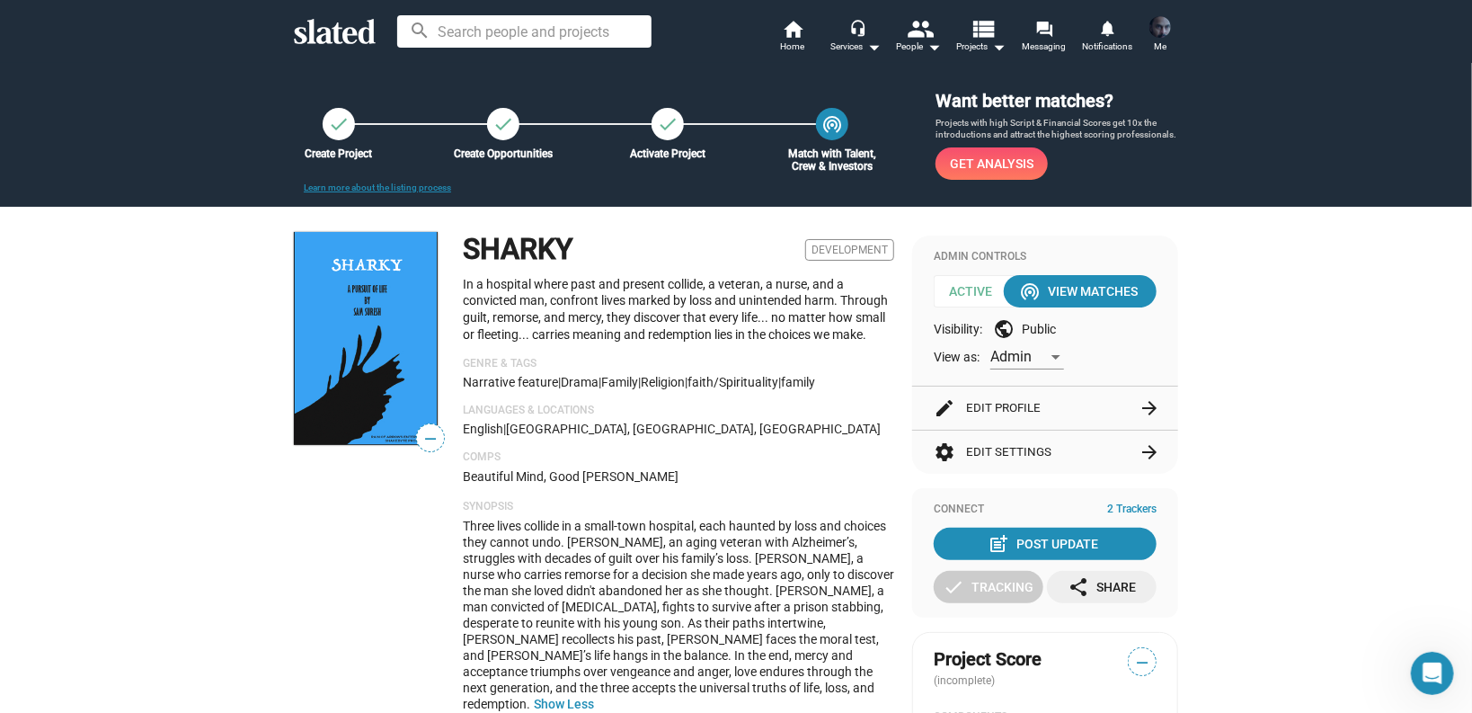
click at [318, 603] on div "—" at bounding box center [369, 478] width 151 height 493
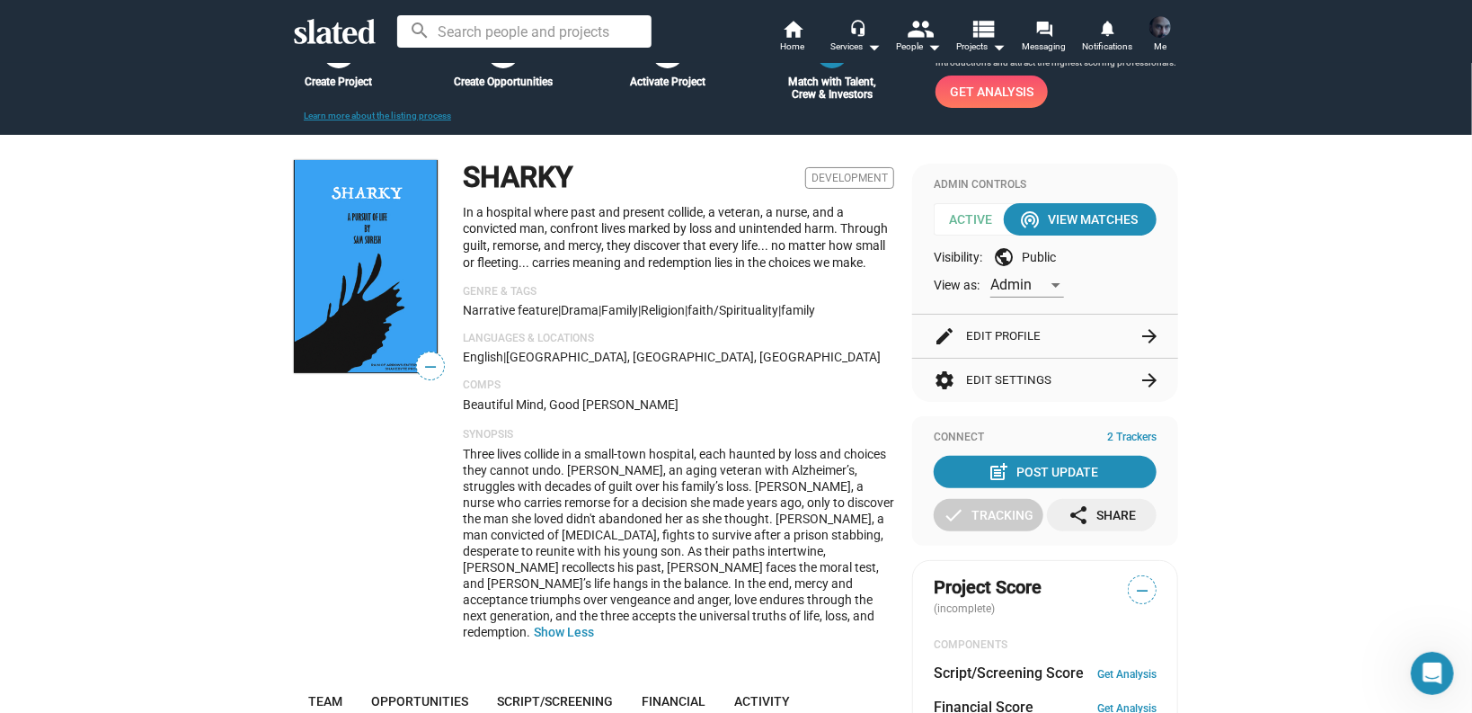
click at [987, 341] on button "edit Edit Profile arrow_forward" at bounding box center [1045, 335] width 223 height 43
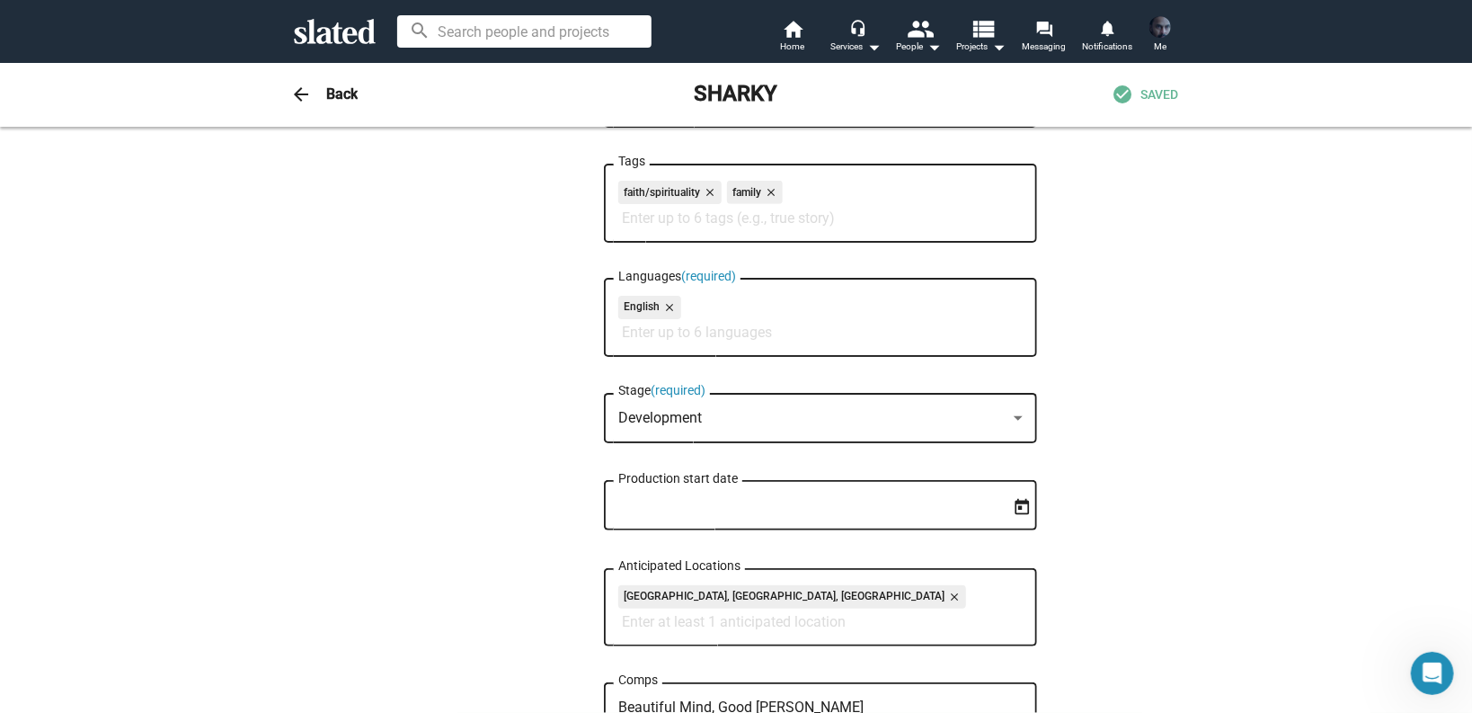
scroll to position [863, 0]
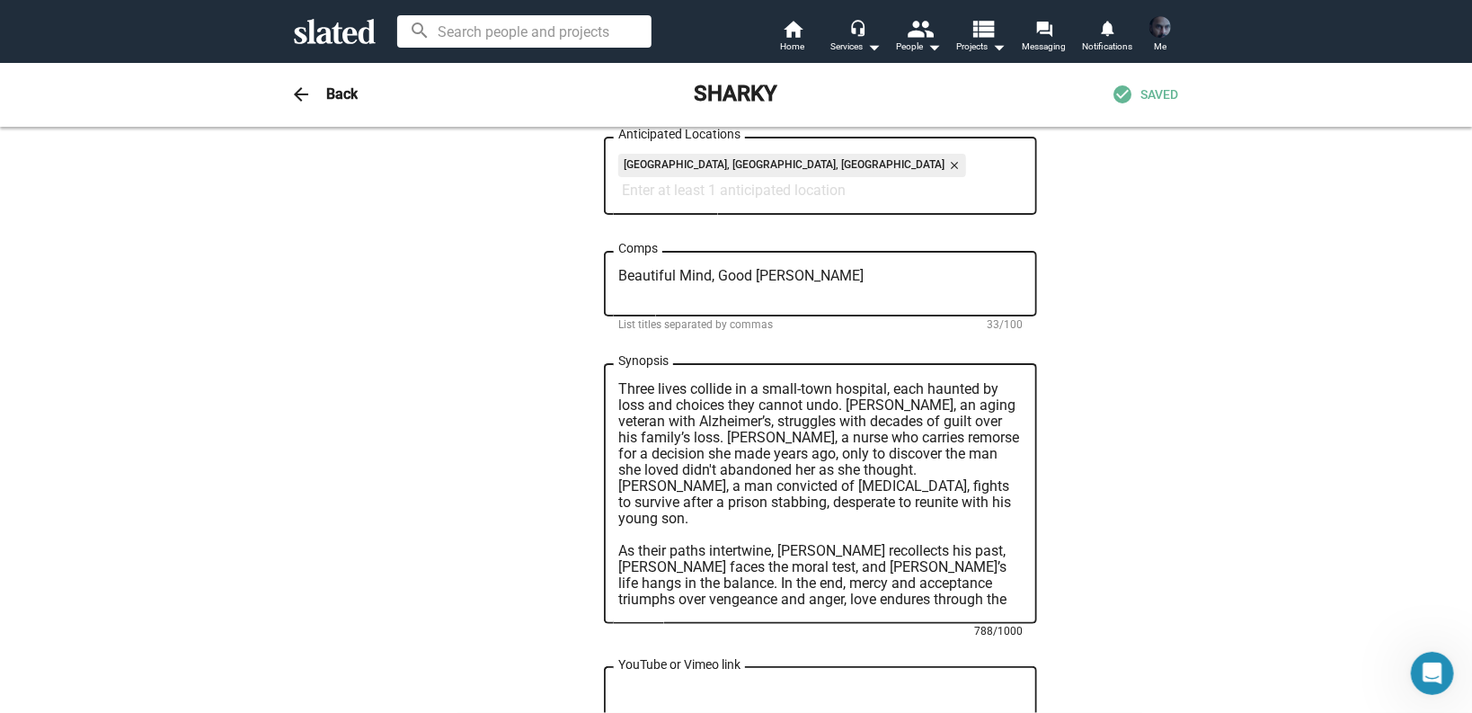
drag, startPoint x: 759, startPoint y: 395, endPoint x: 826, endPoint y: 397, distance: 66.5
click at [826, 397] on textarea "Three lives collide in a small-town hospital, each haunted by loss and choices …" at bounding box center [820, 494] width 404 height 226
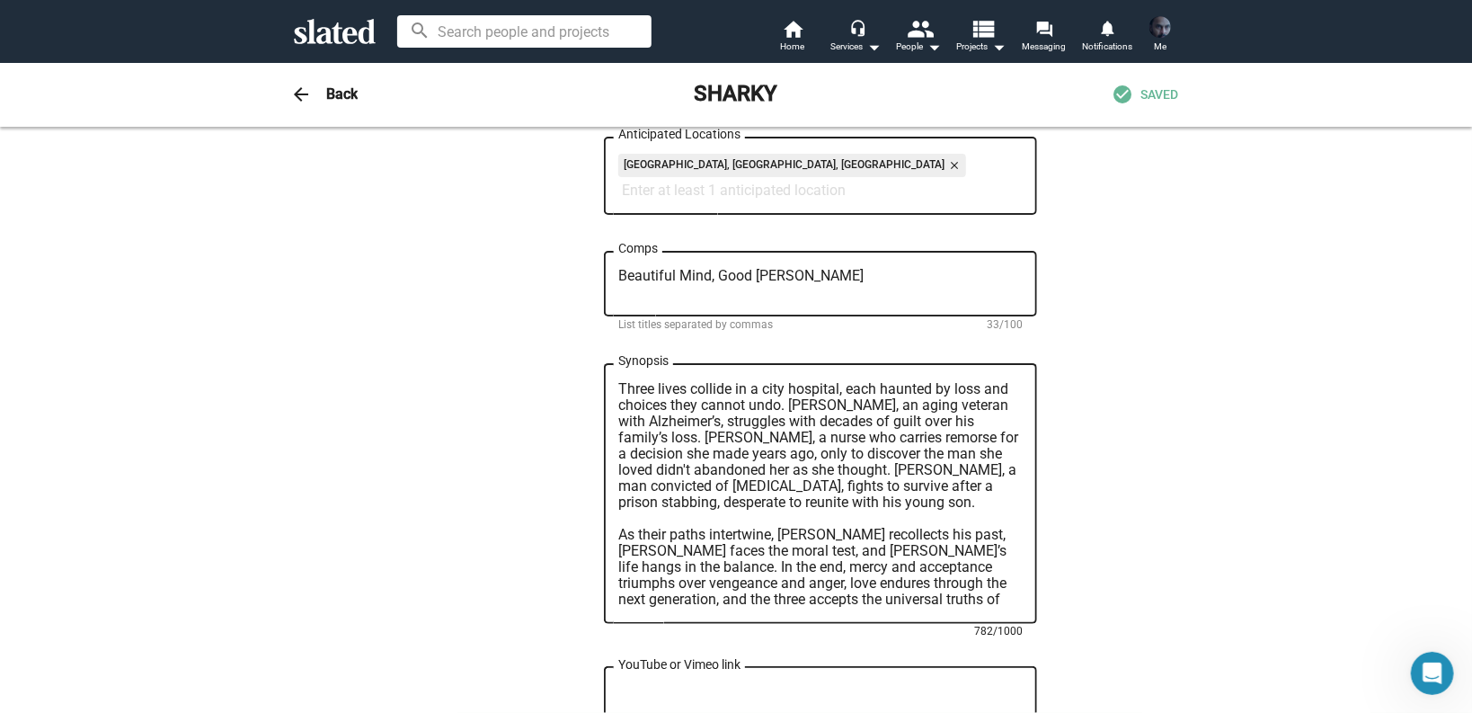
scroll to position [0, 0]
click at [766, 538] on textarea "Three lives collide in a city hospital, each haunted by loss and choices they c…" at bounding box center [820, 494] width 404 height 226
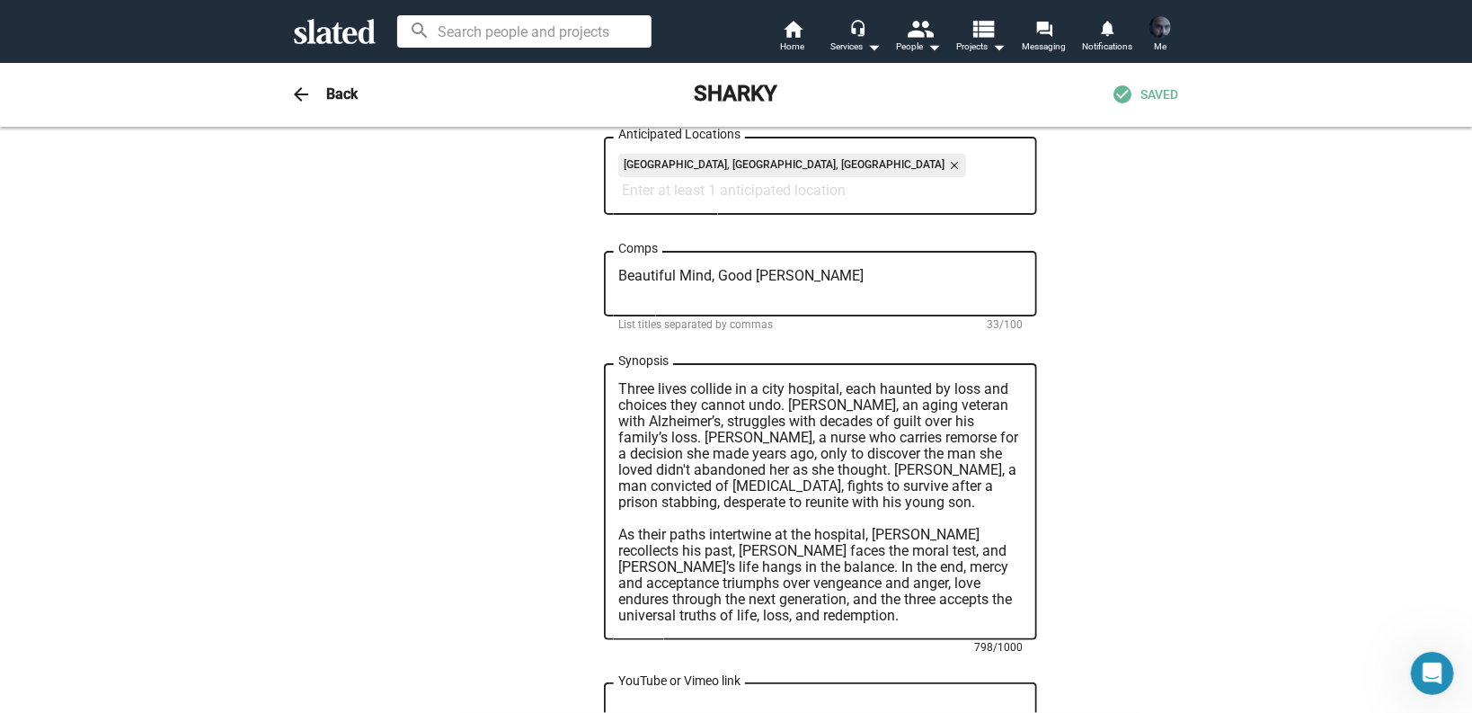
click at [848, 558] on textarea "Three lives collide in a city hospital, each haunted by loss and choices they c…" at bounding box center [820, 502] width 404 height 243
type textarea "Three lives collide in a city hospital, each haunted by loss and choices they c…"
click at [1262, 572] on div "— Change Image — Change Image SHARKY Title (required) 6/200 In a hospital where…" at bounding box center [736, 314] width 1472 height 2101
click at [1386, 385] on div "— Change Image — Change Image SHARKY Title (required) 6/200 In a hospital where…" at bounding box center [736, 314] width 1472 height 2101
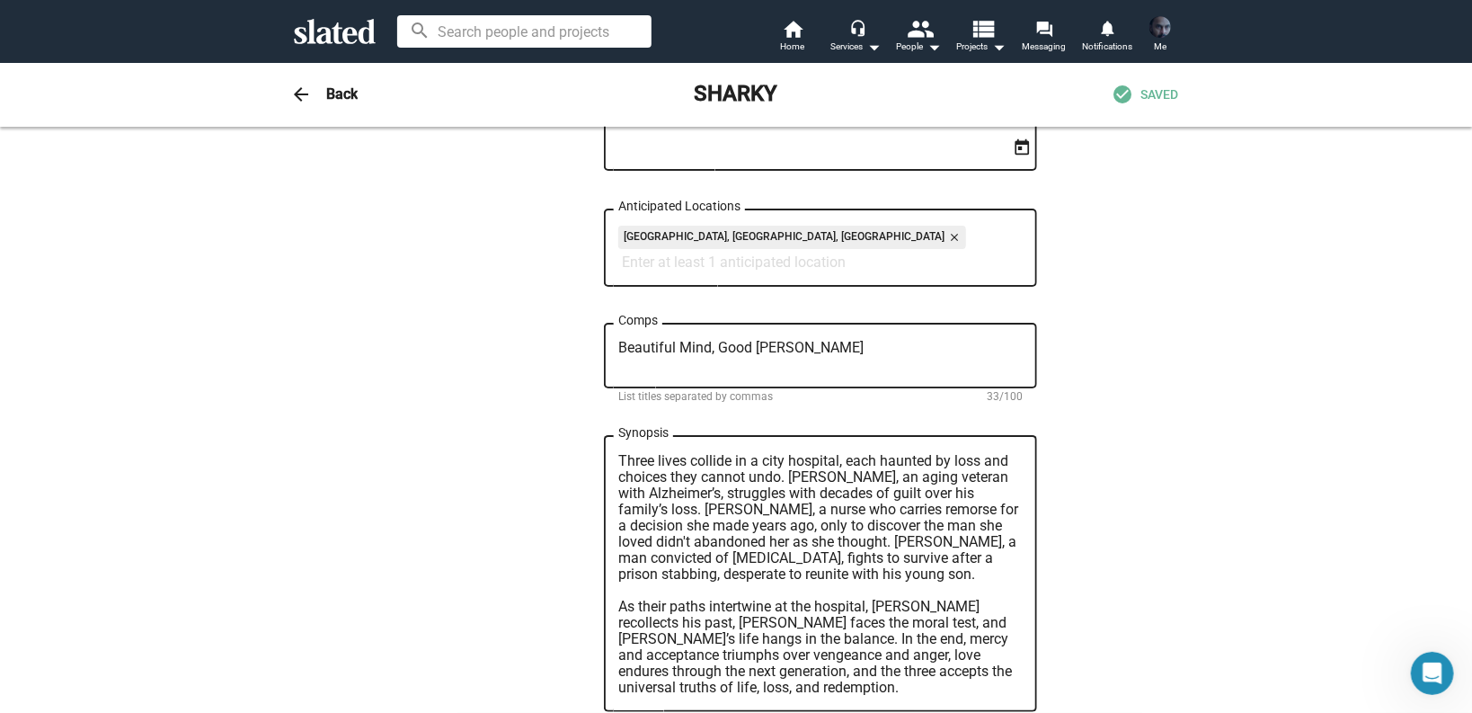
click at [1418, 356] on div "— Change Image — Change Image SHARKY Title (required) 6/200 In a hospital where…" at bounding box center [736, 386] width 1472 height 2101
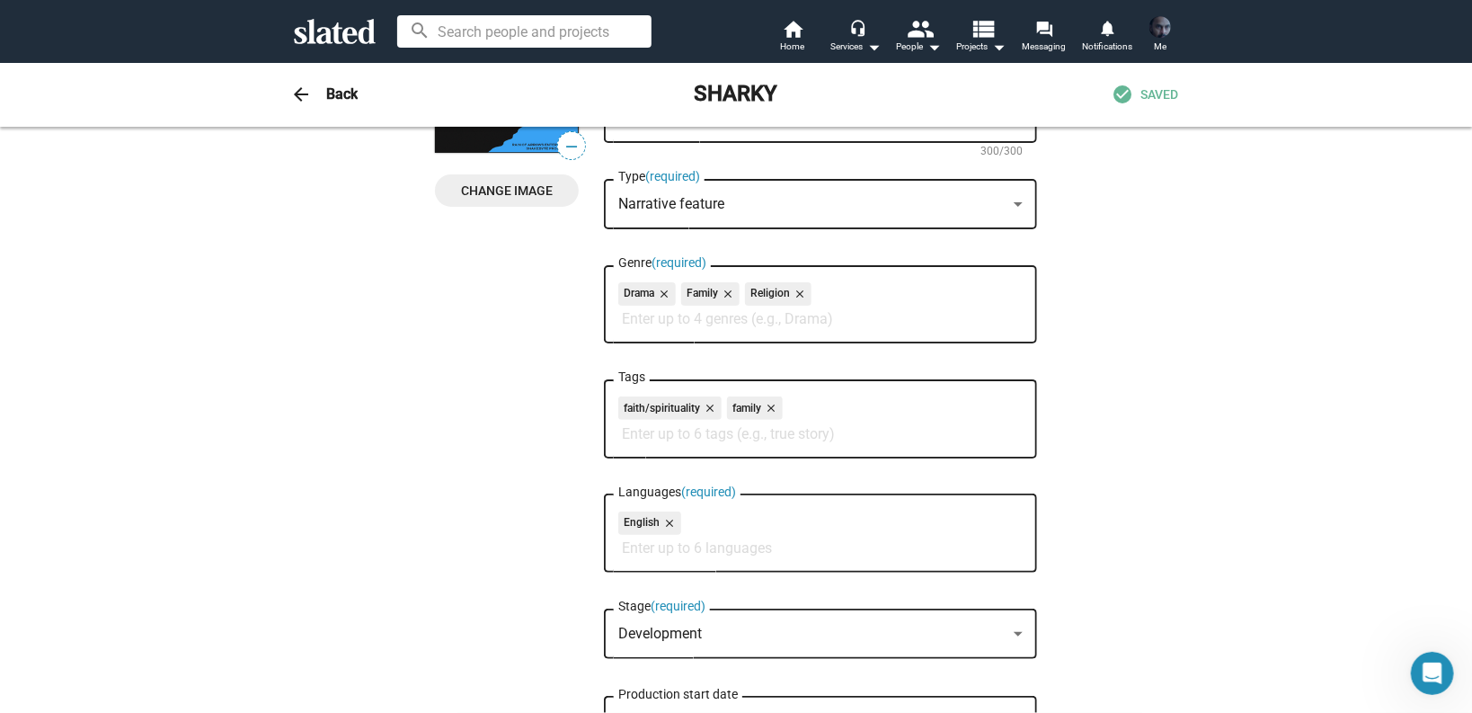
scroll to position [0, 0]
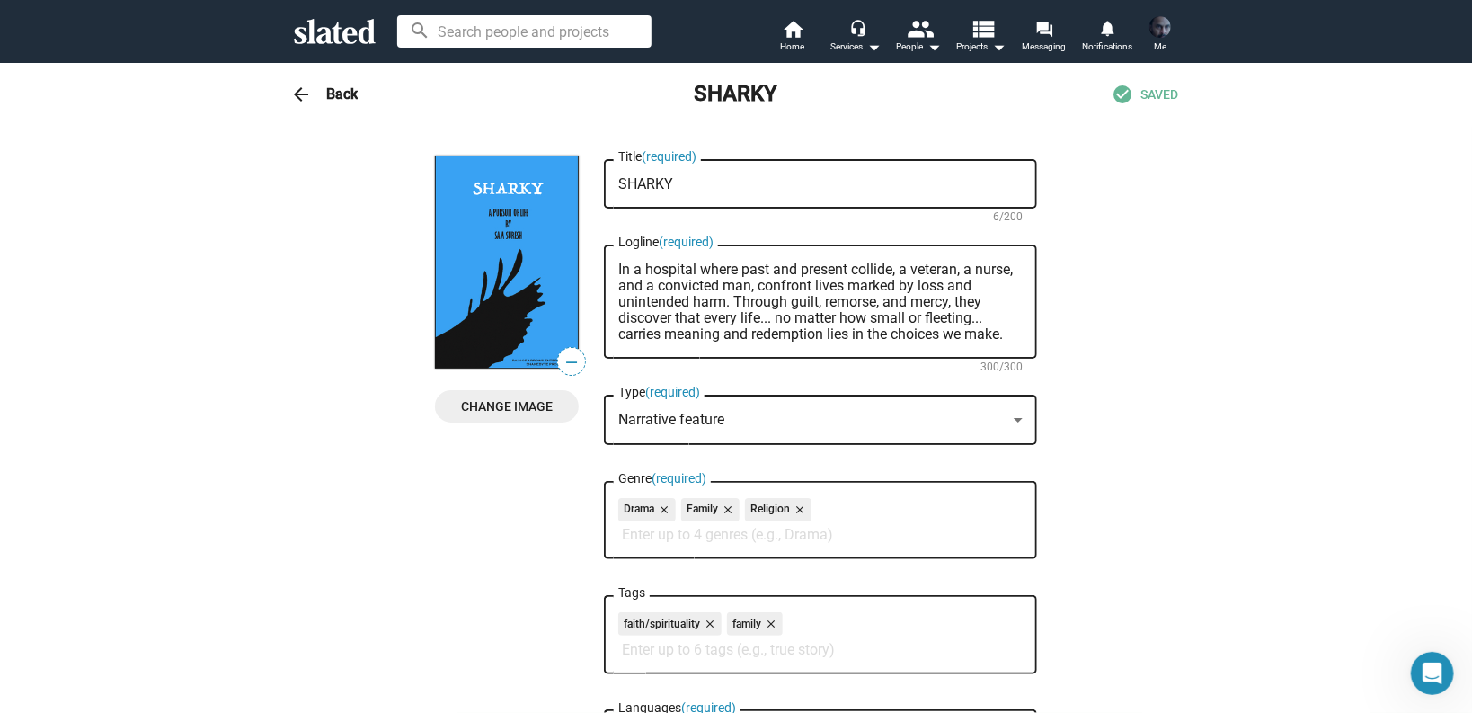
click at [765, 542] on input "Genre (required)" at bounding box center [824, 535] width 404 height 16
type input "s"
type input "faith"
click at [750, 539] on input "Genre (required)" at bounding box center [824, 535] width 404 height 16
type input "p"
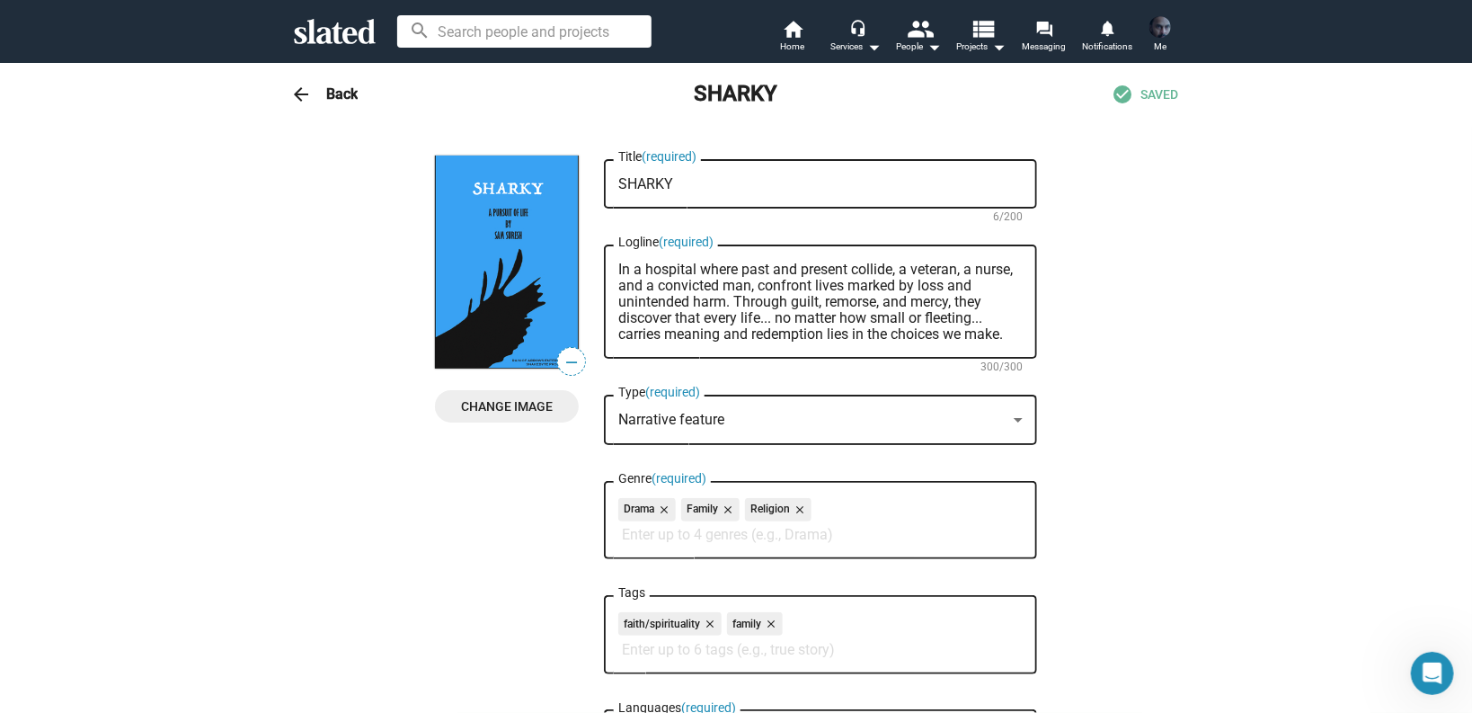
type input "a"
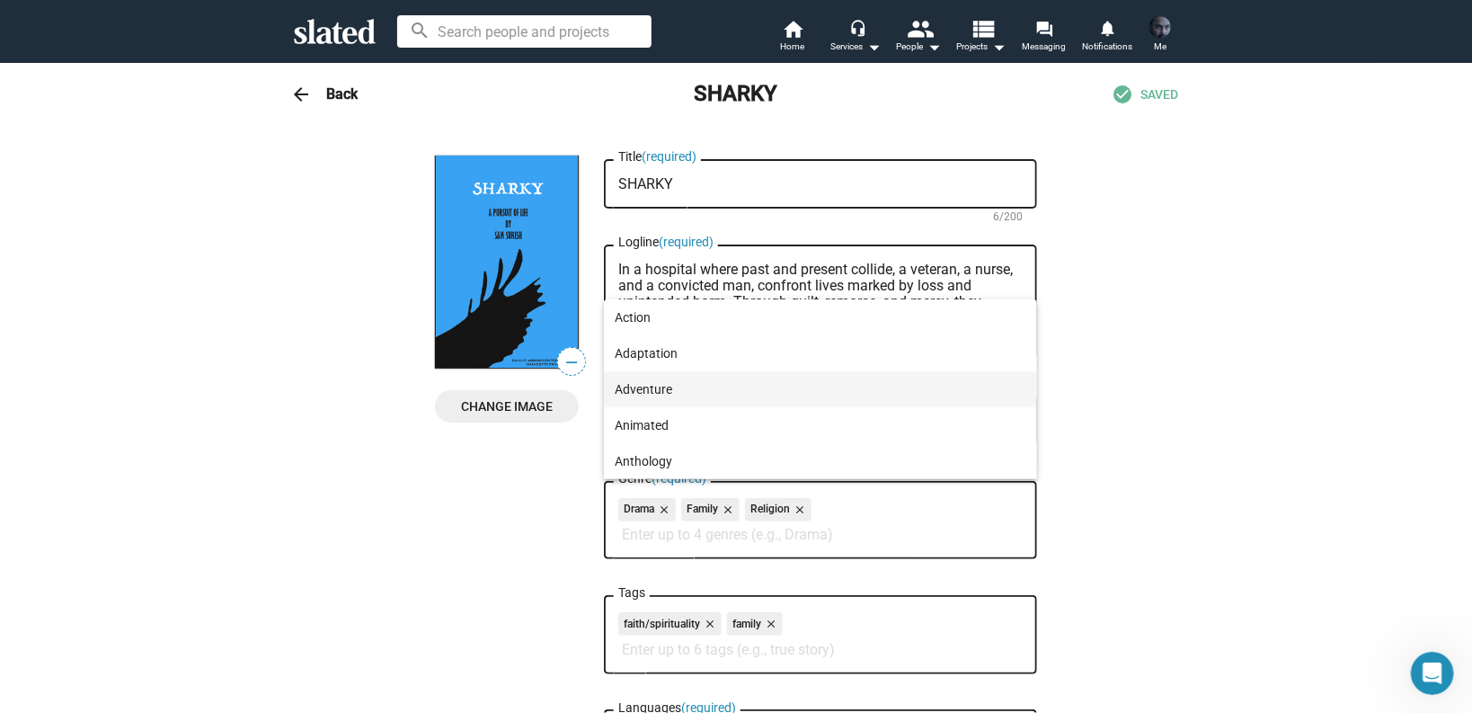
type input "b"
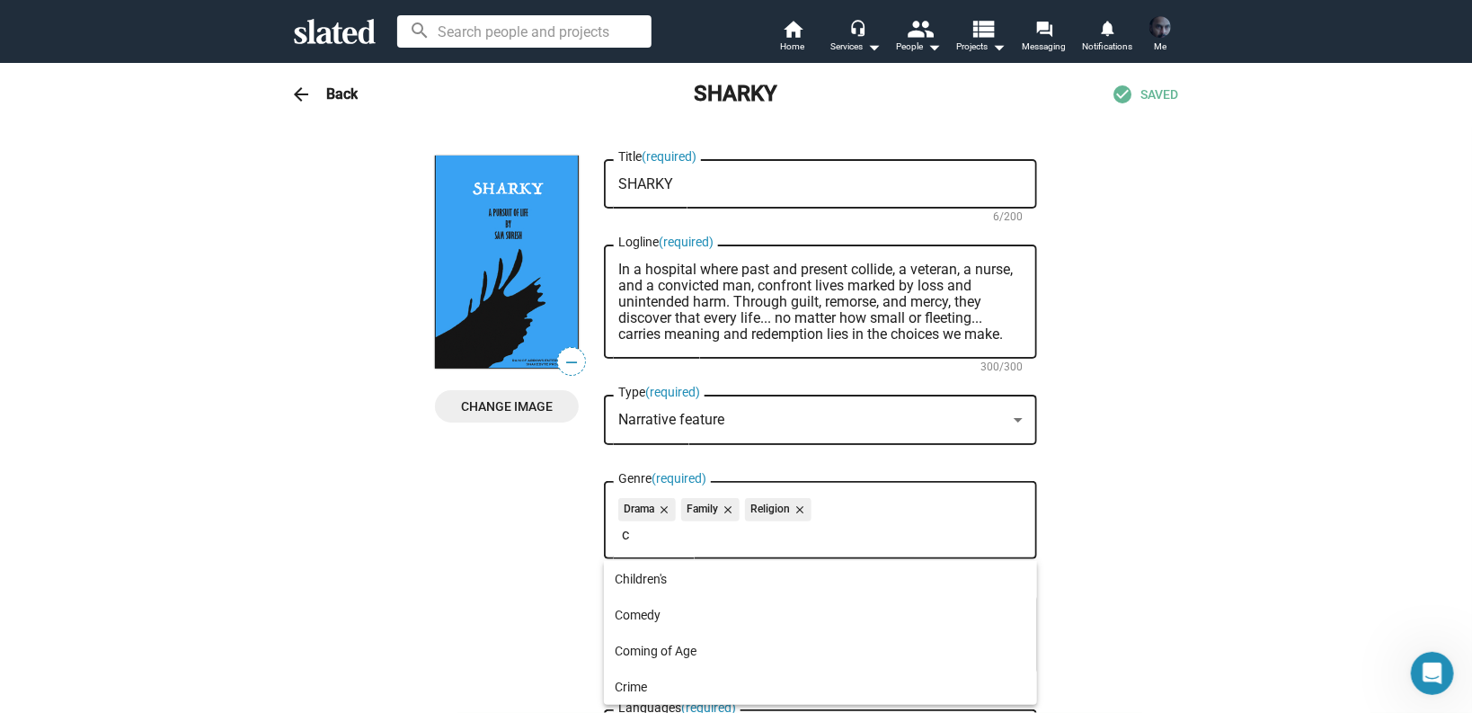
type input "c"
click at [1126, 451] on div at bounding box center [736, 356] width 1472 height 713
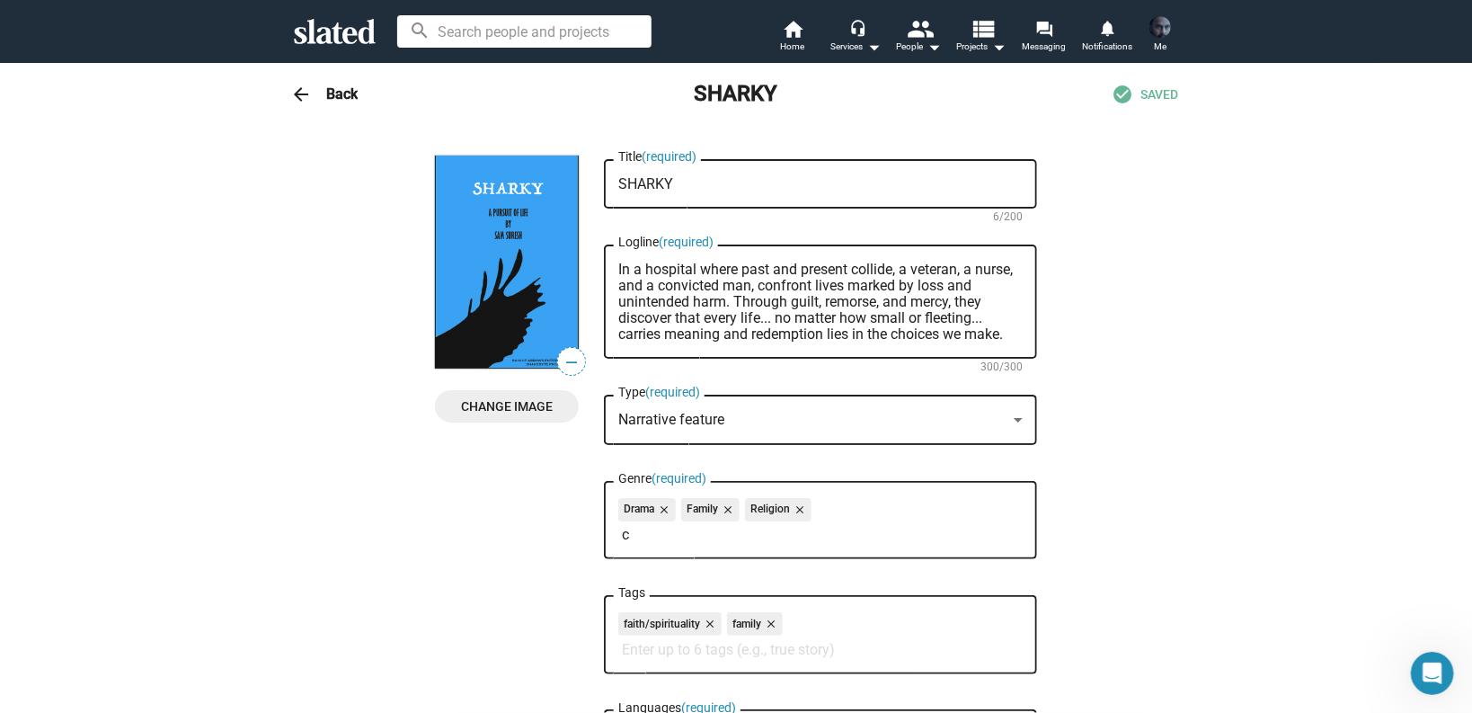
scroll to position [144, 0]
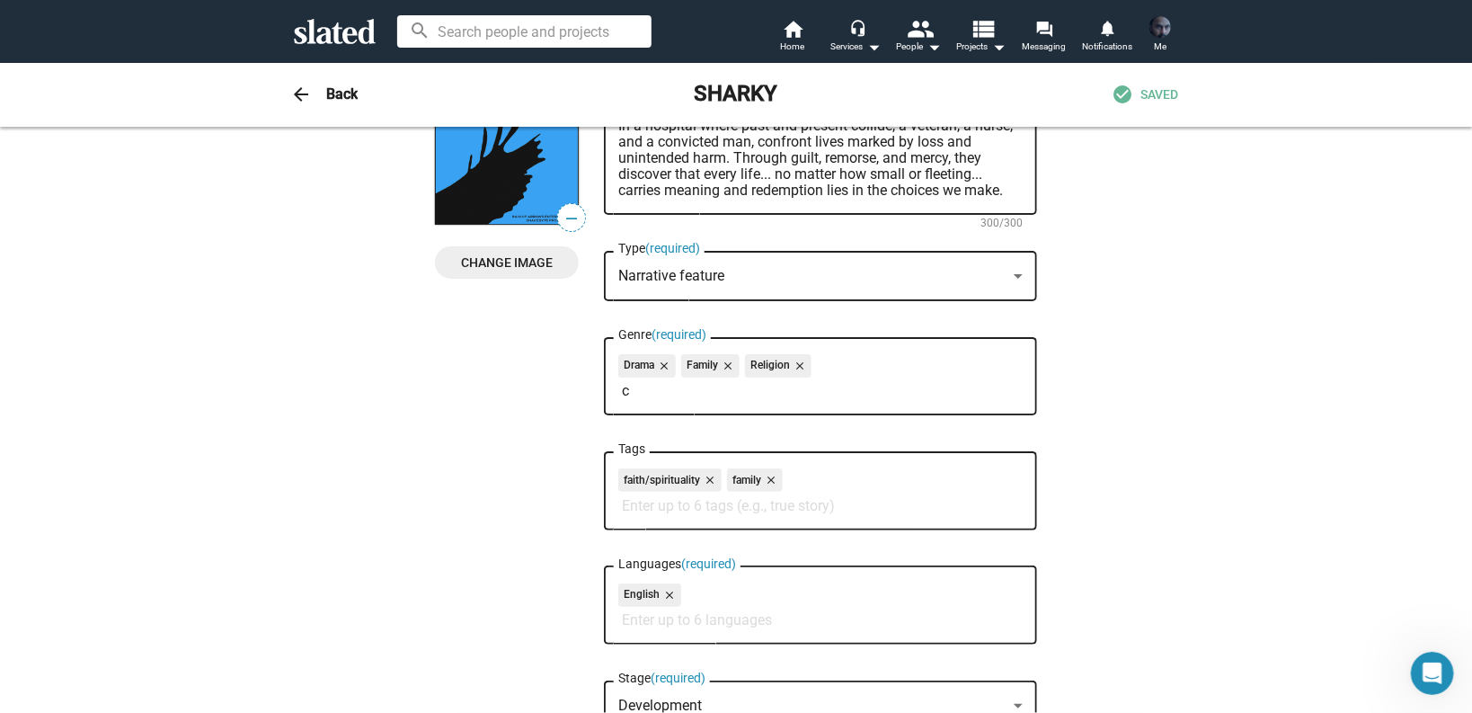
click at [729, 398] on input "c" at bounding box center [824, 391] width 404 height 16
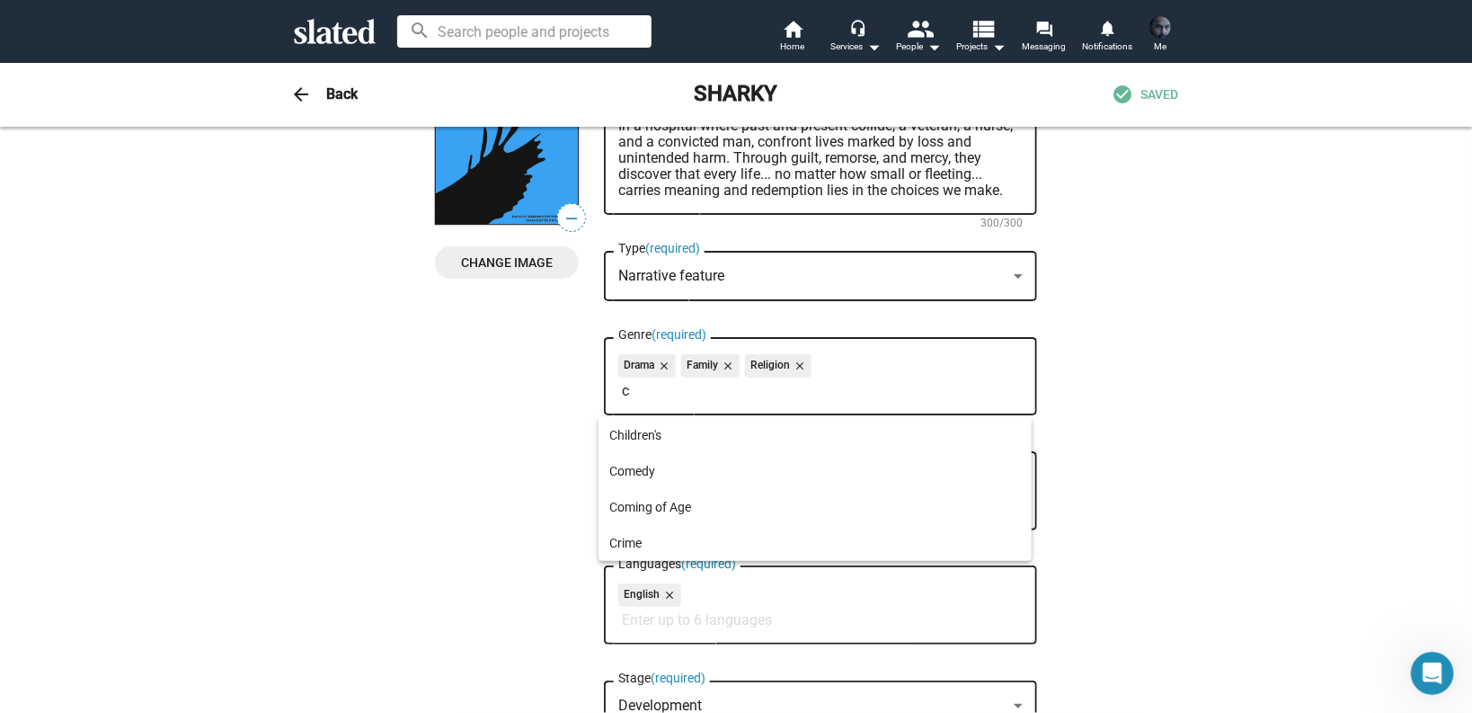
click at [653, 391] on div at bounding box center [736, 356] width 1472 height 713
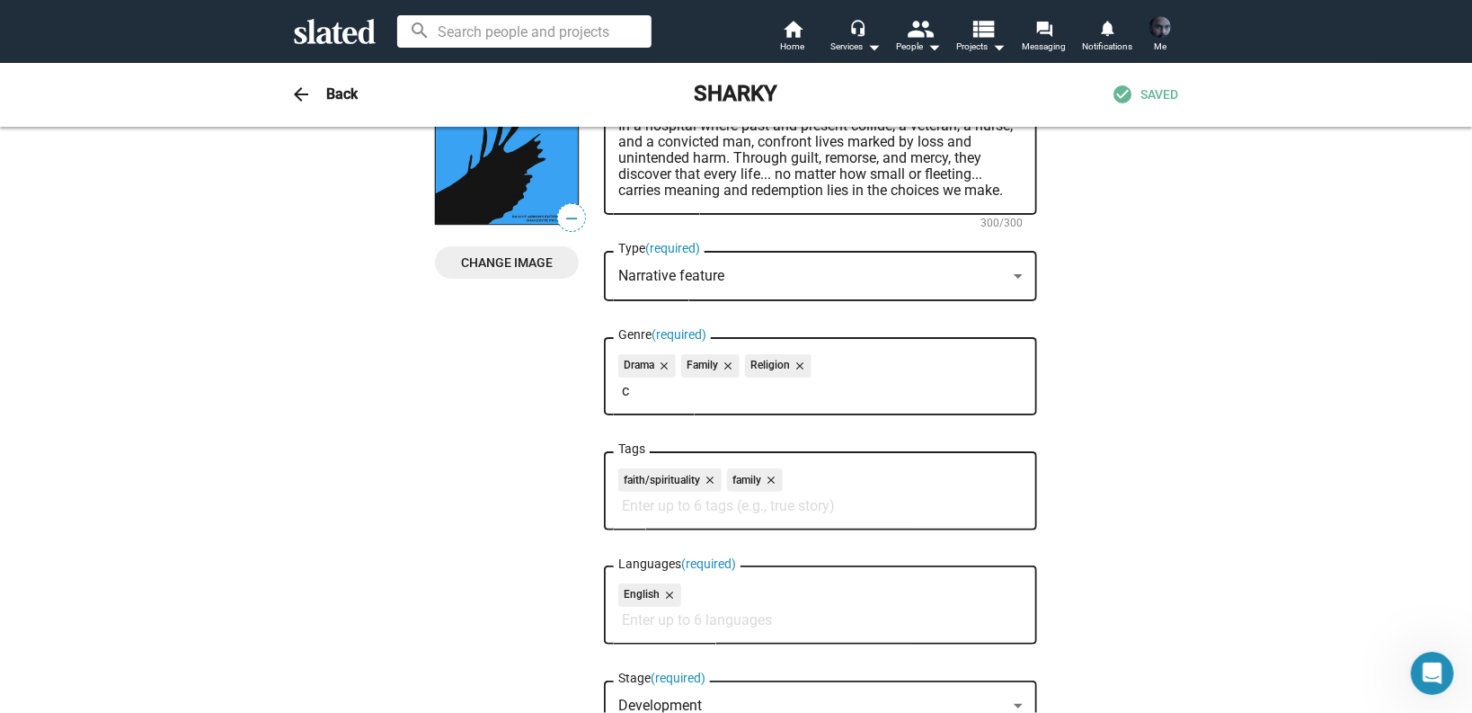
click at [653, 391] on input "c" at bounding box center [824, 391] width 404 height 16
type input "d"
type input "e"
type input "f"
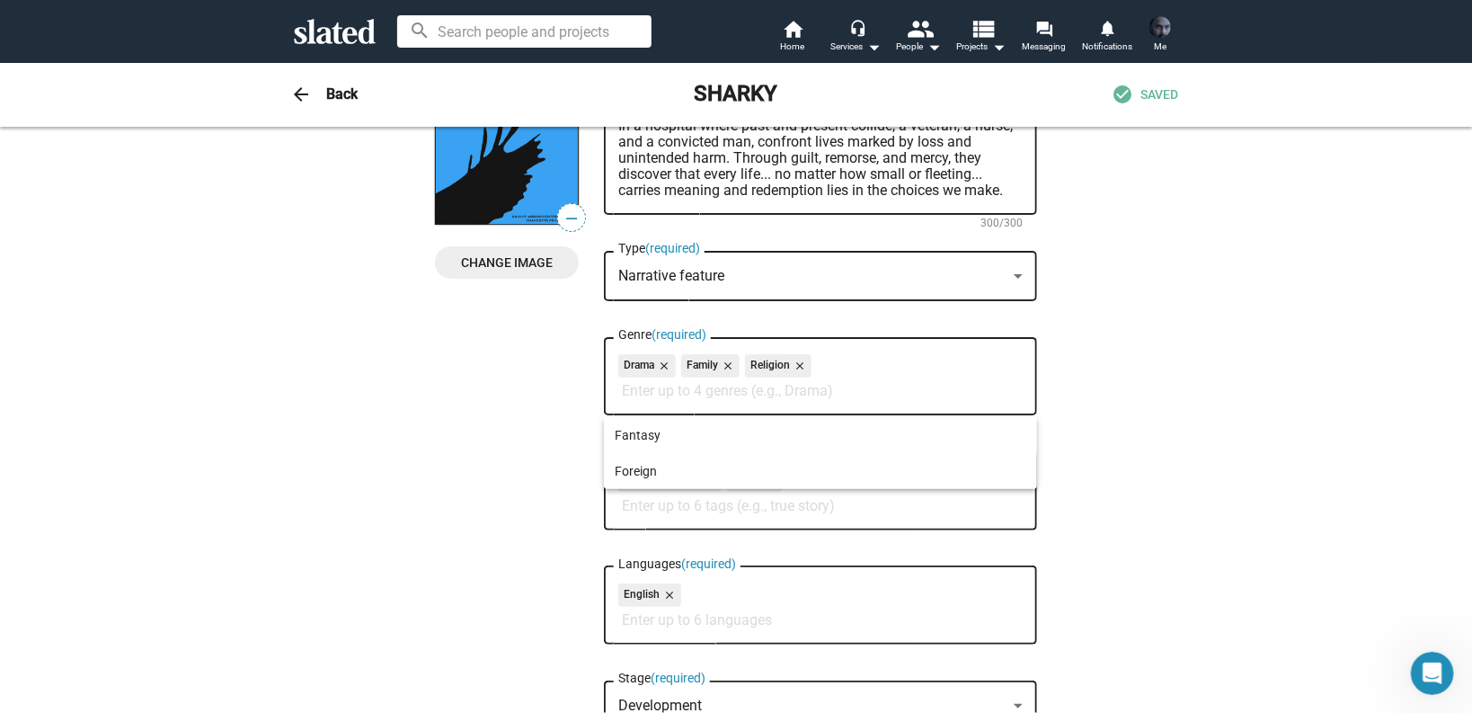
type input "g"
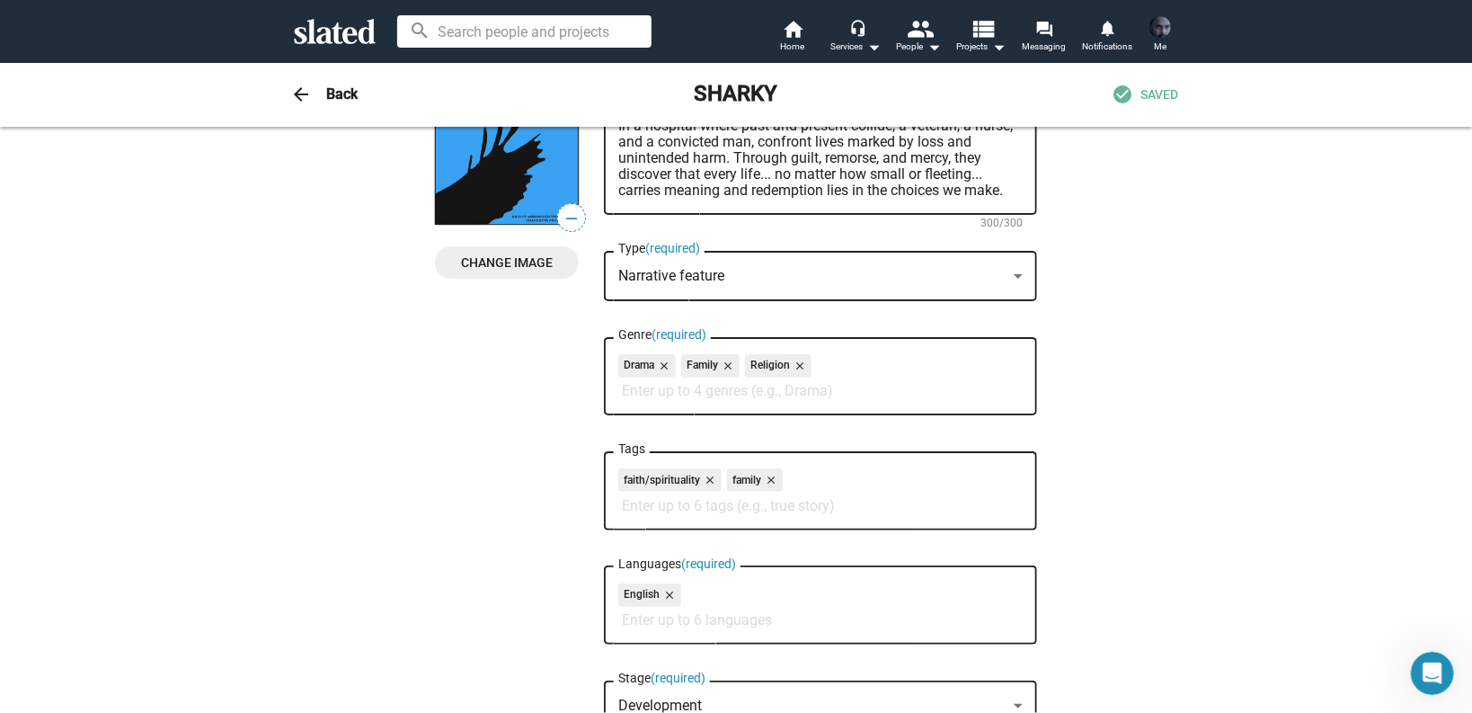
type input "f"
type input "g"
type input "h"
type input "i"
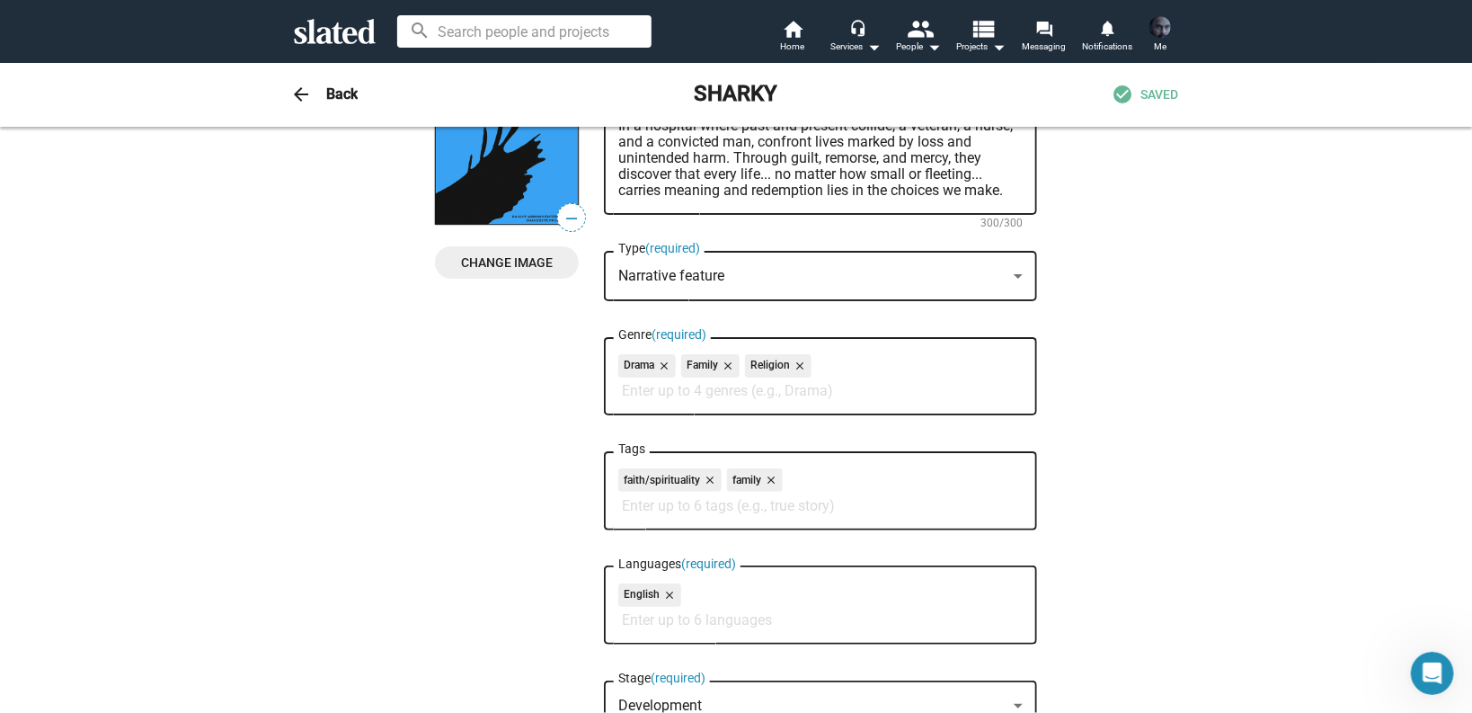
type input "j"
type input "k"
type input "l"
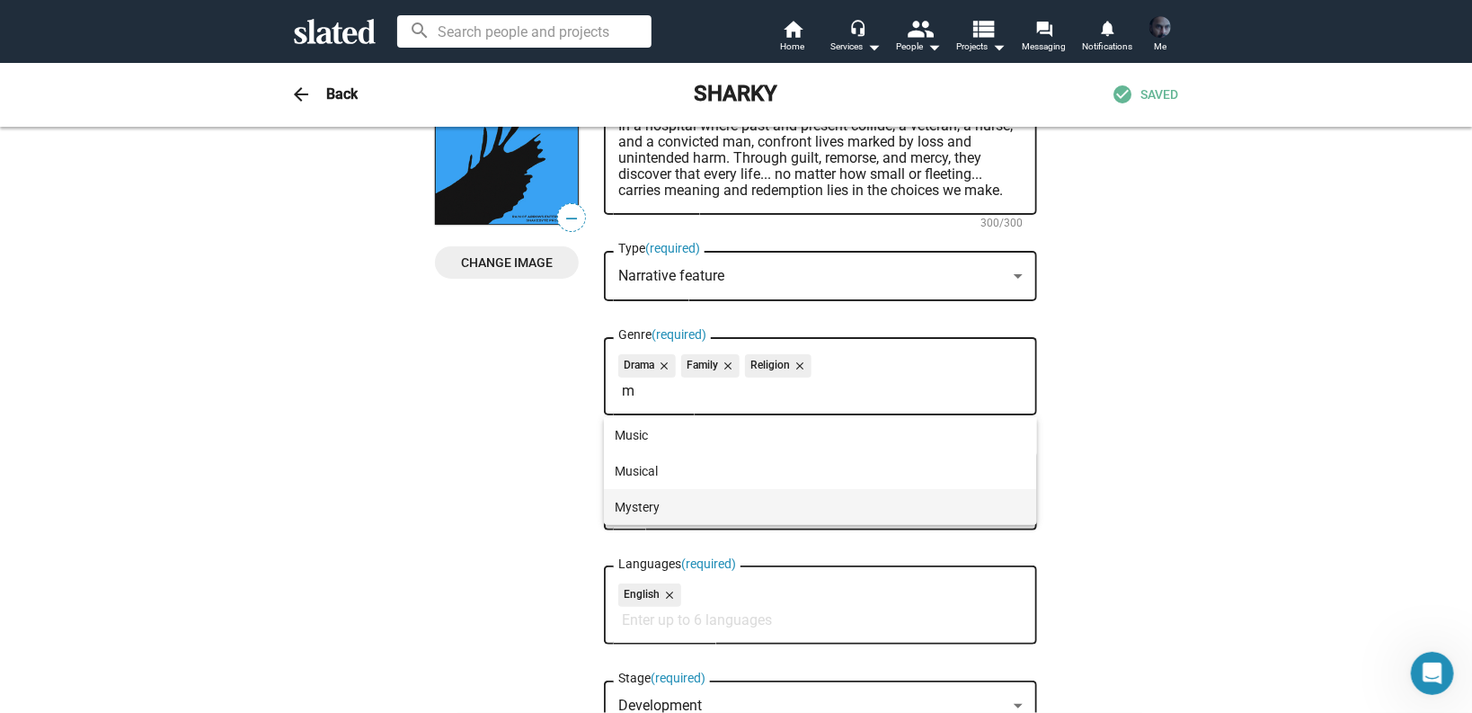
type input "m"
click at [645, 508] on span "Mystery" at bounding box center [821, 507] width 412 height 36
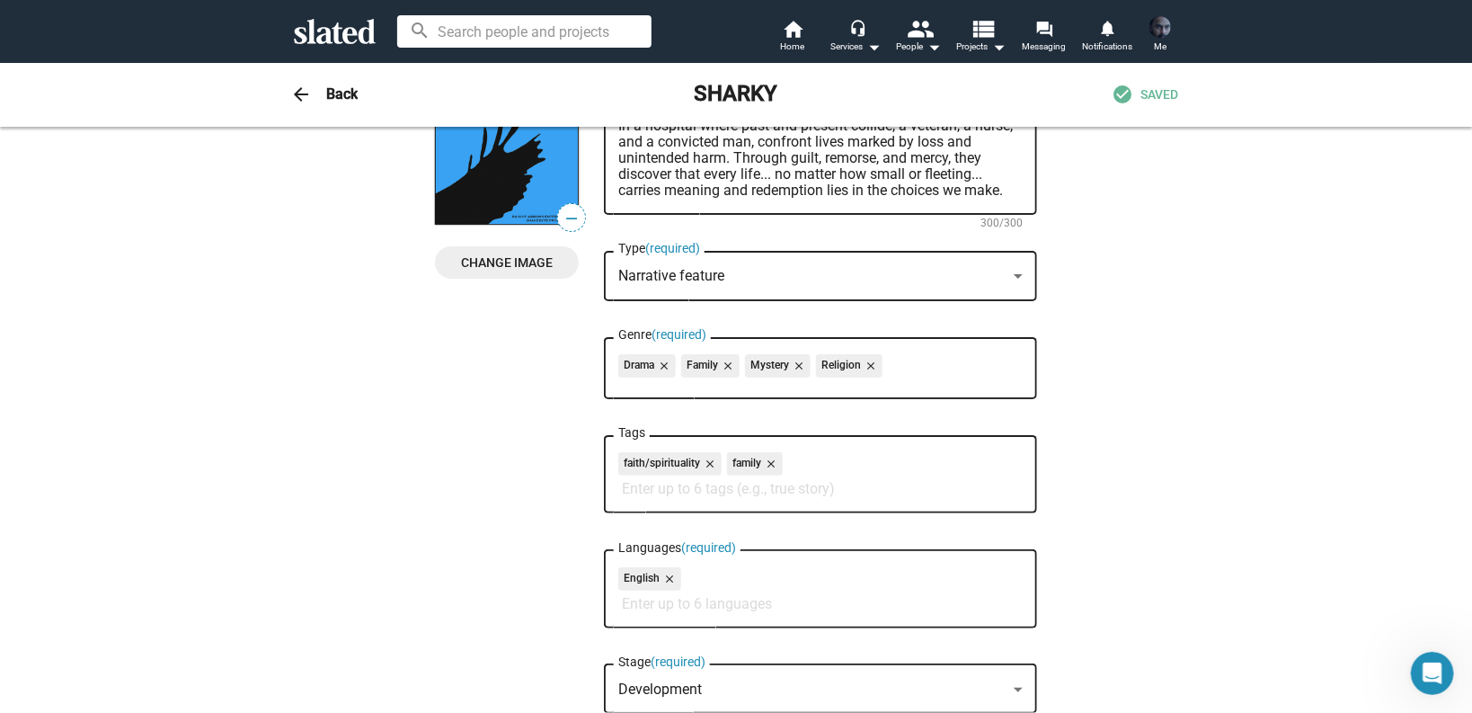
click at [899, 376] on div "Drama close Family close Mystery close Religion close" at bounding box center [820, 368] width 404 height 29
click at [892, 368] on div "Drama close Family close Mystery close Religion close" at bounding box center [820, 368] width 404 height 29
click at [867, 364] on mat-icon "close" at bounding box center [869, 366] width 16 height 16
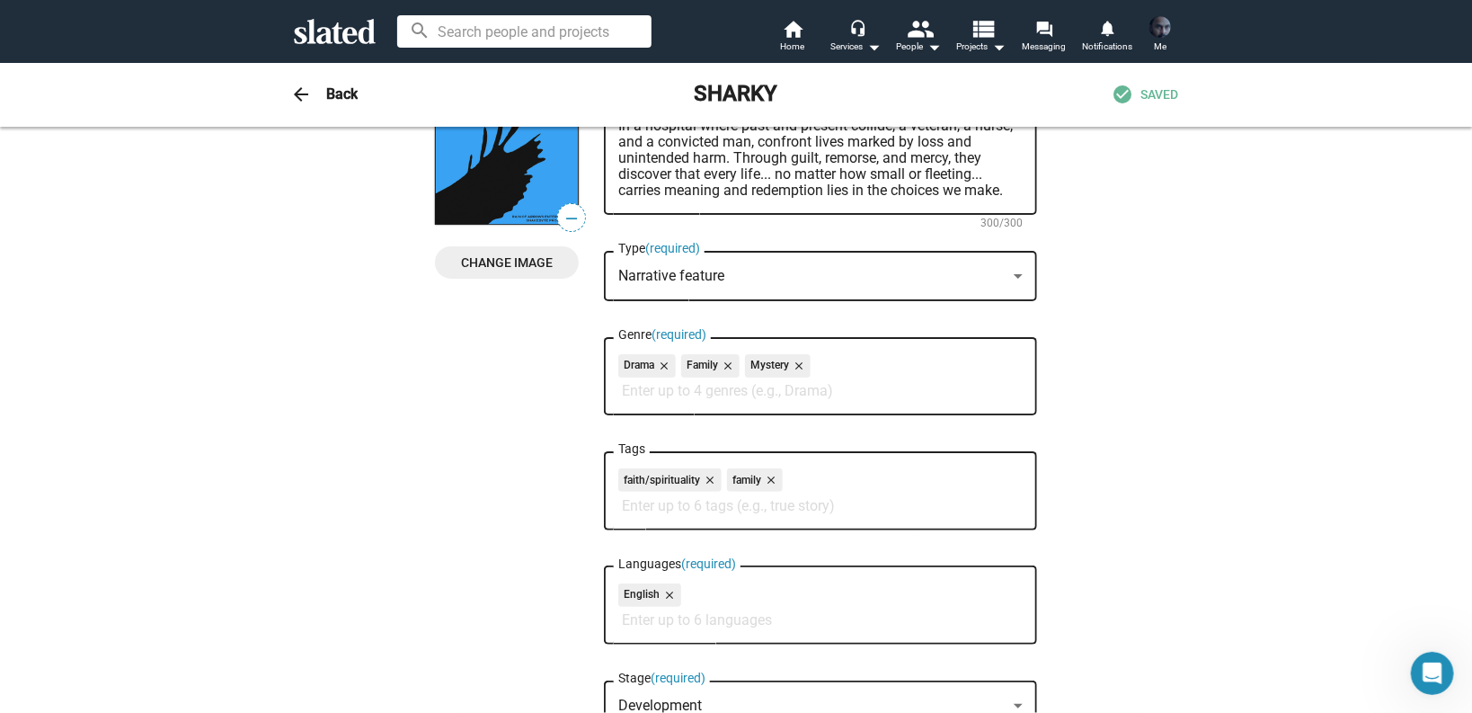
click at [677, 389] on input "Genre (required)" at bounding box center [824, 391] width 404 height 16
type input "n"
type input "o"
type input "p"
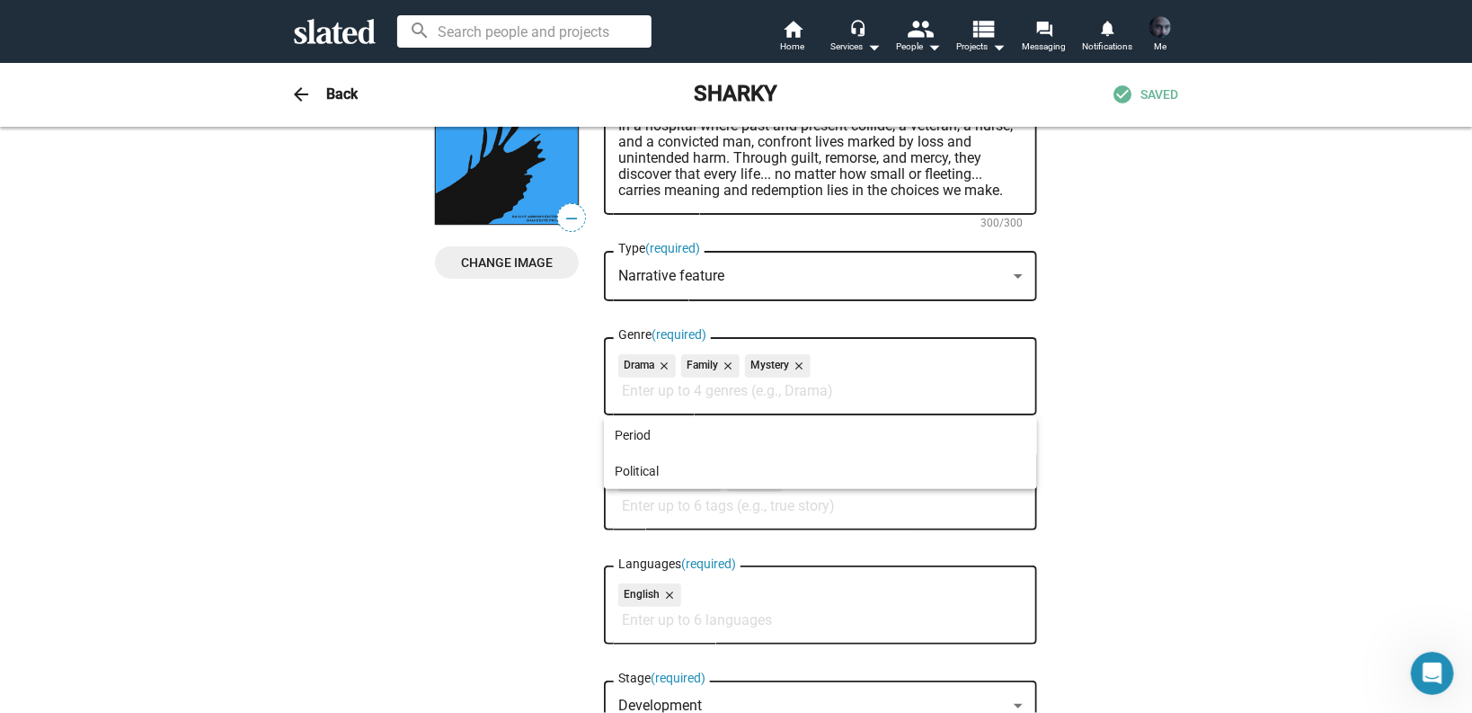
type input "q"
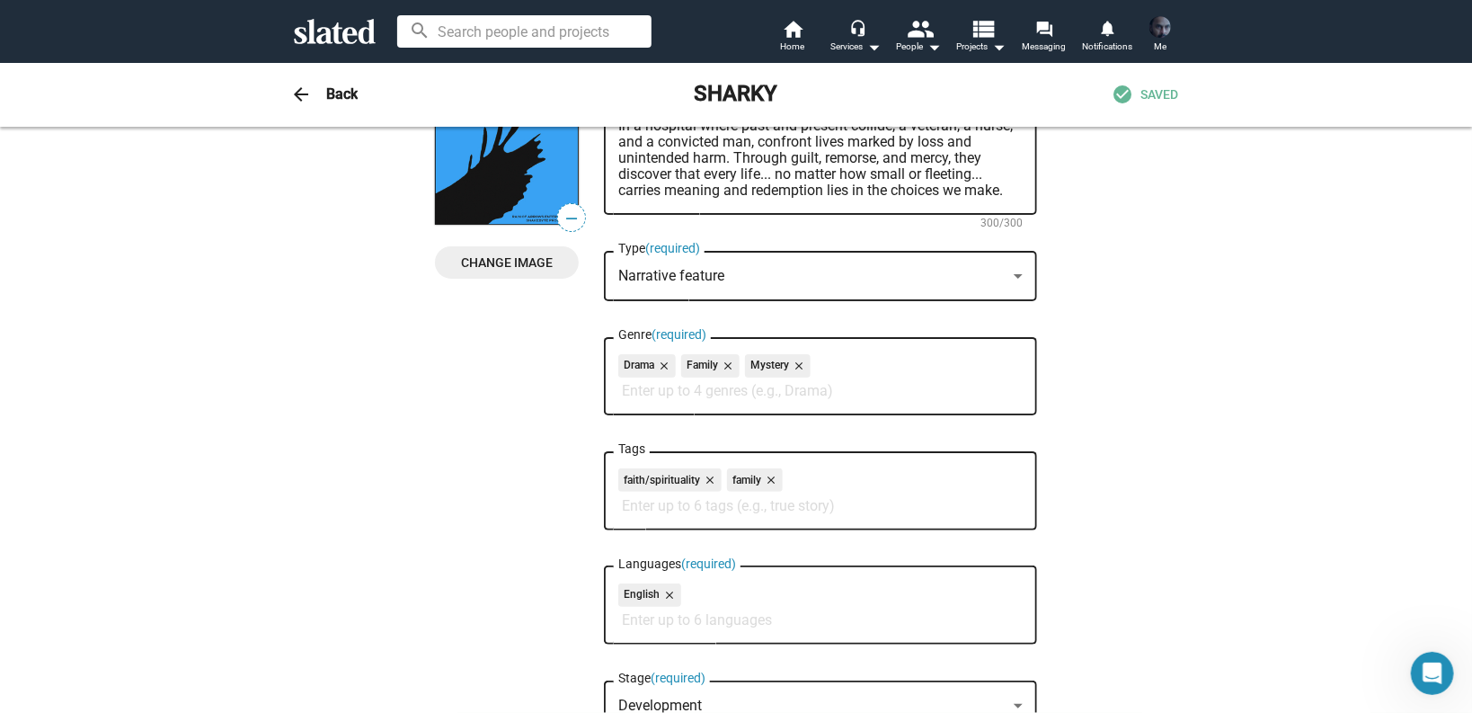
type input "r"
type input "s"
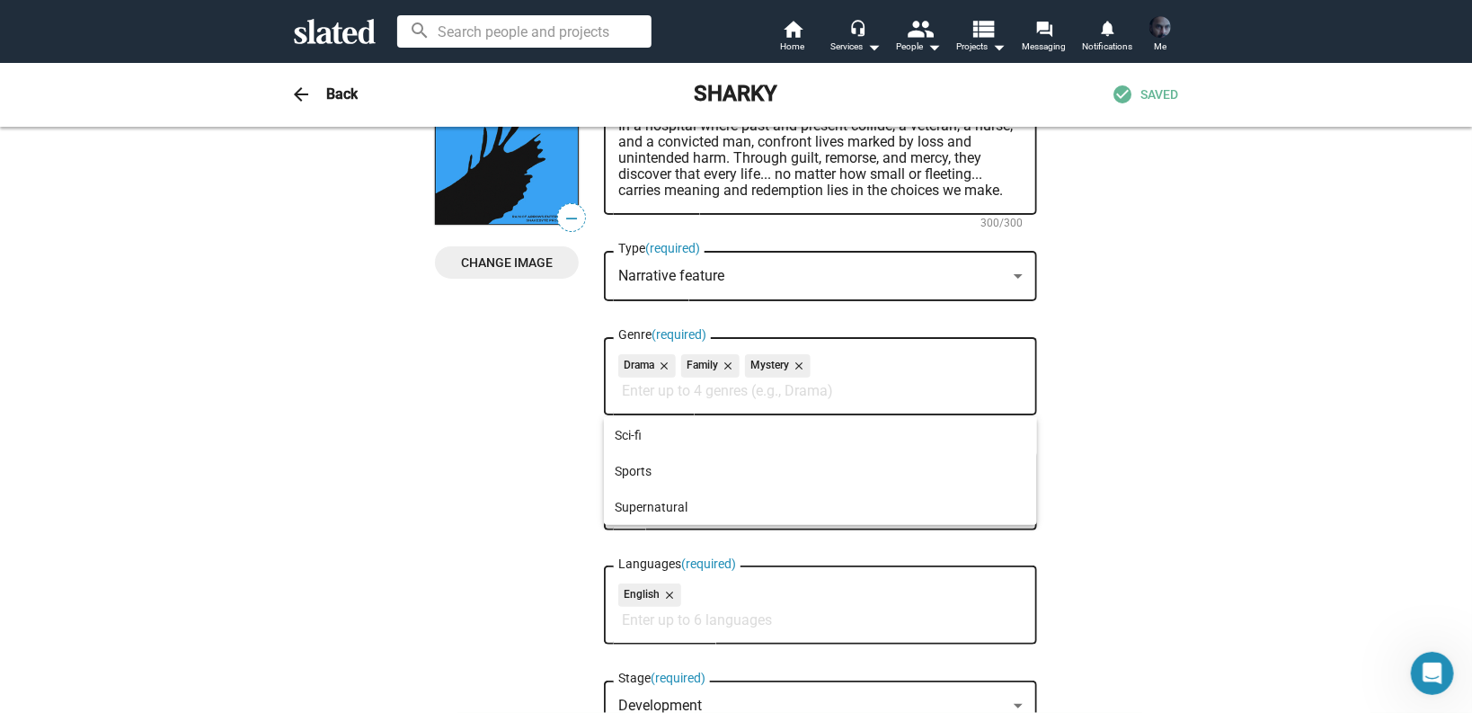
type input "t"
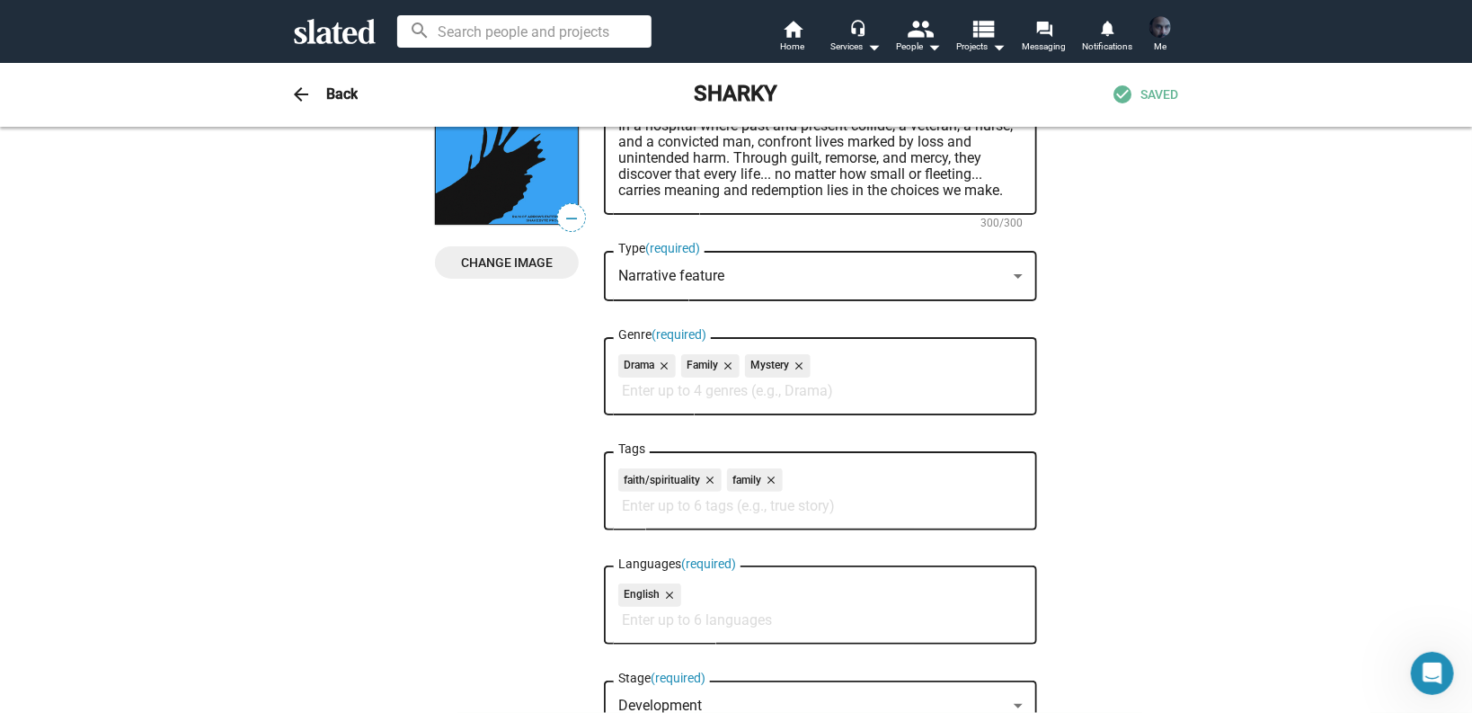
type input "u"
type input "v"
type input "n"
type input "w"
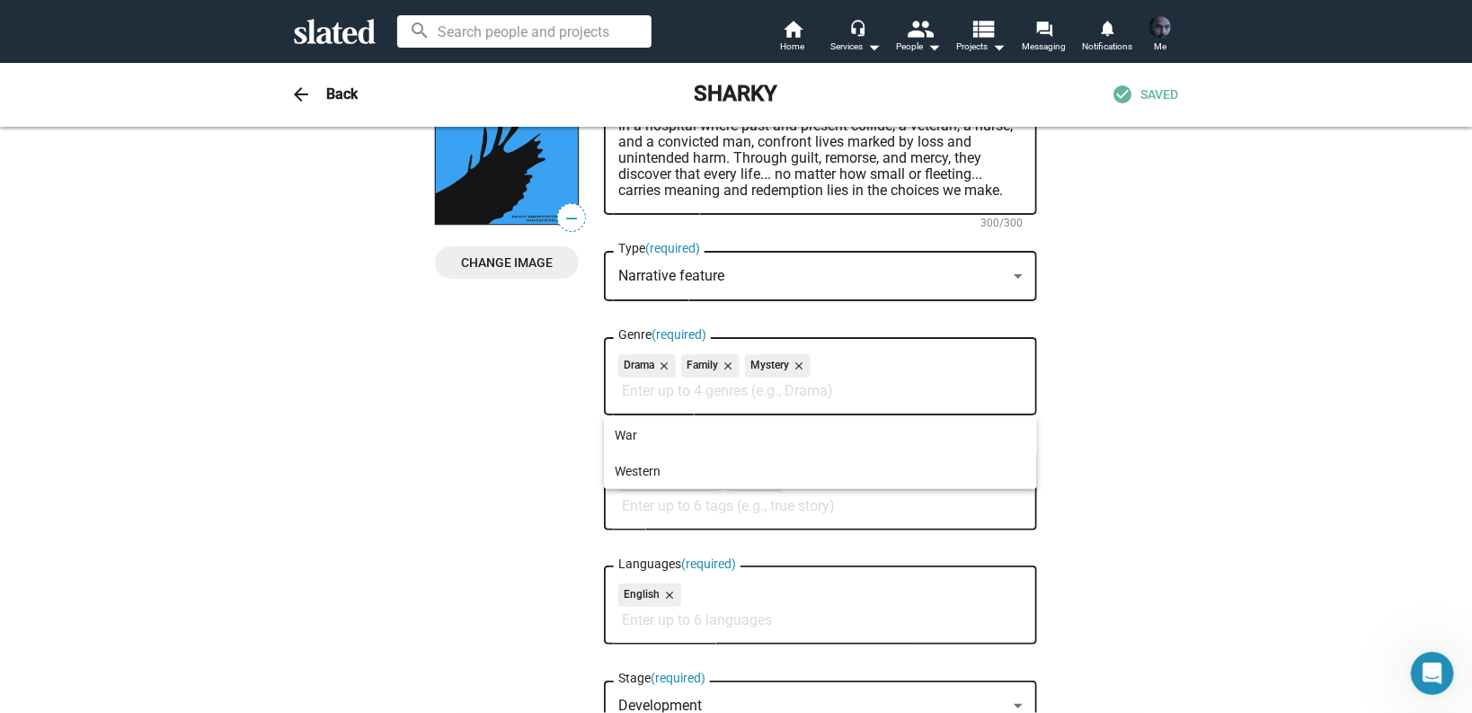
type input "x"
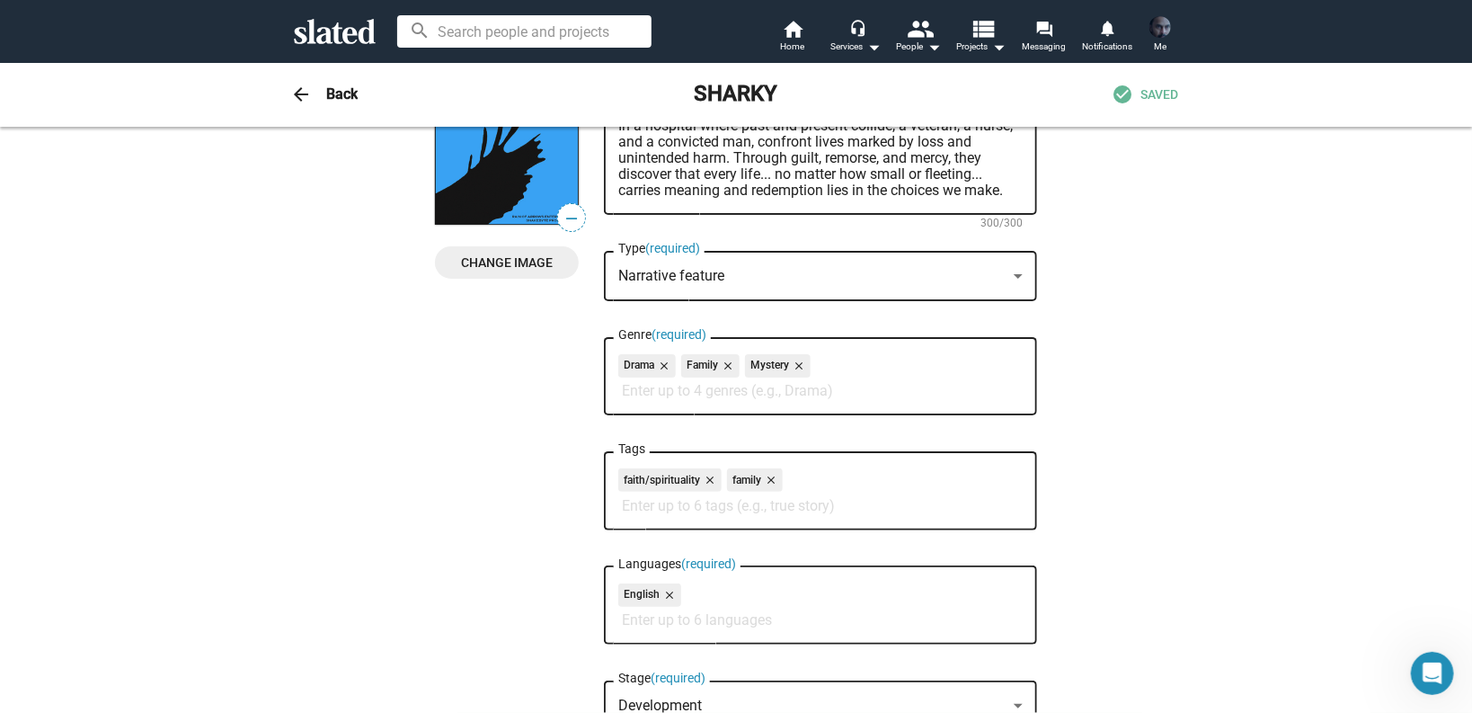
type input "w"
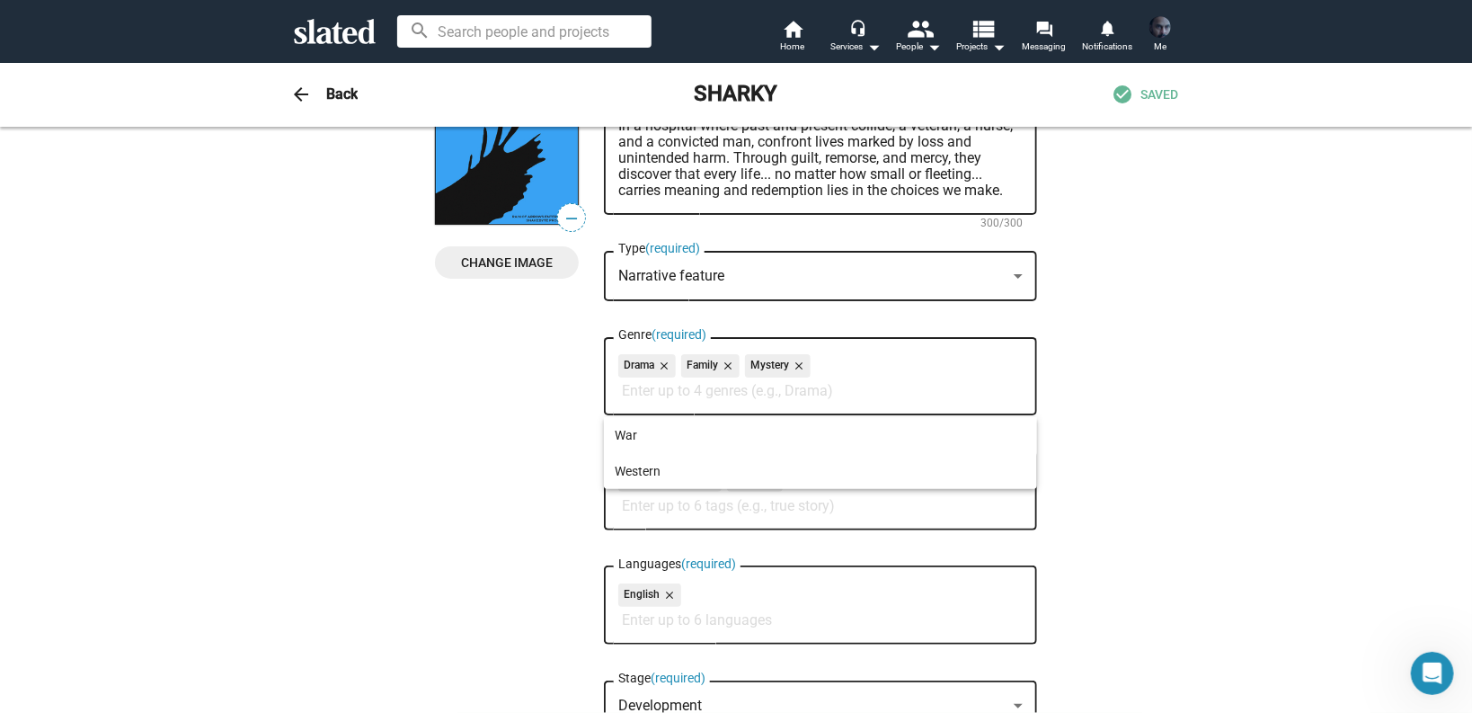
type input "x"
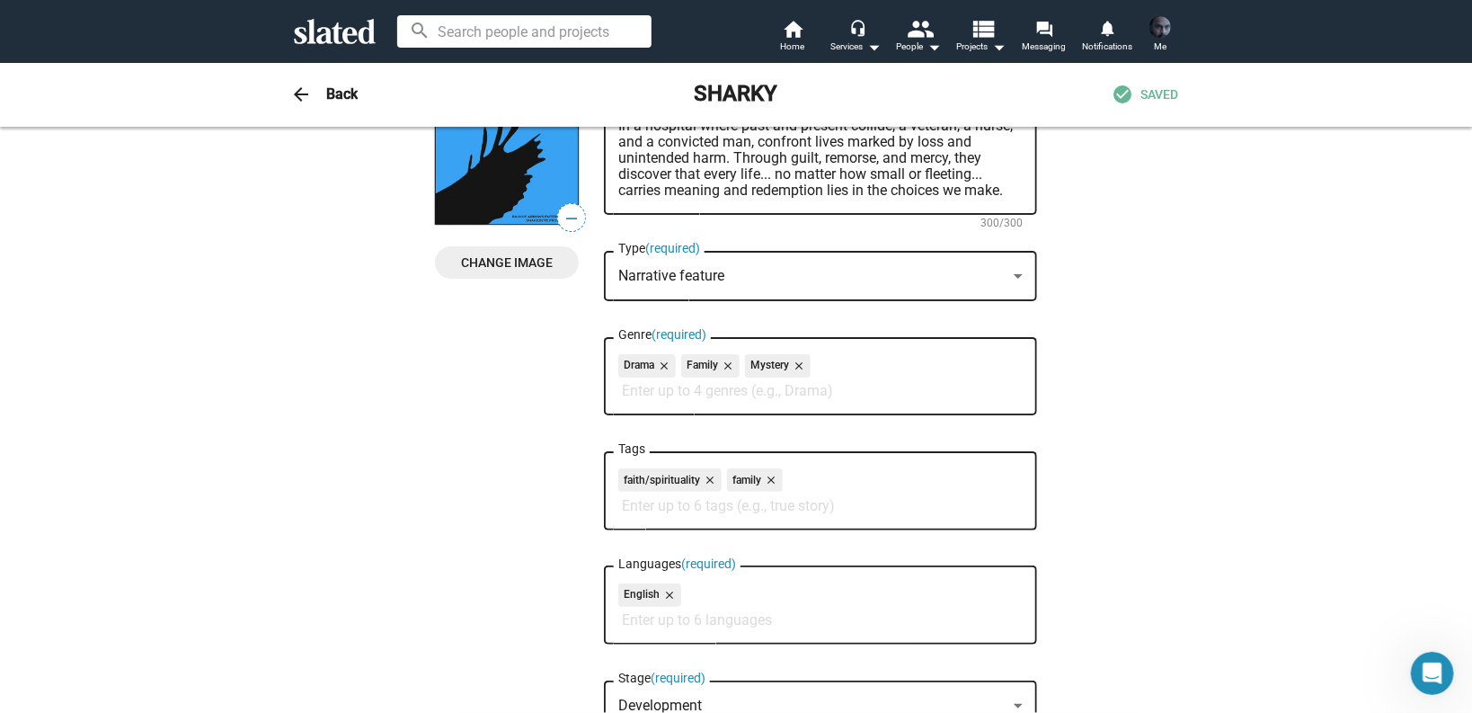
type input "y"
type input "z"
type input "s"
type input "t"
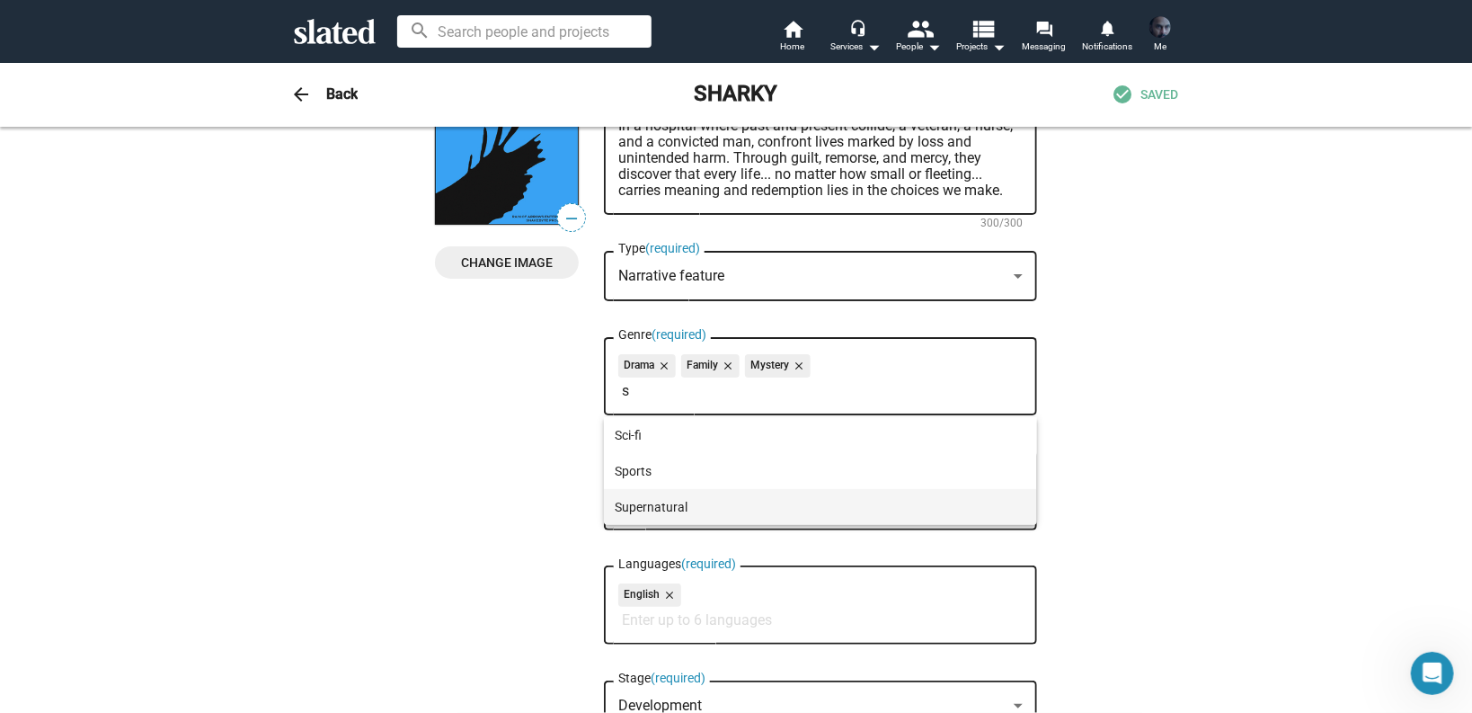
type input "s"
click at [643, 510] on span "Supernatural" at bounding box center [821, 507] width 412 height 36
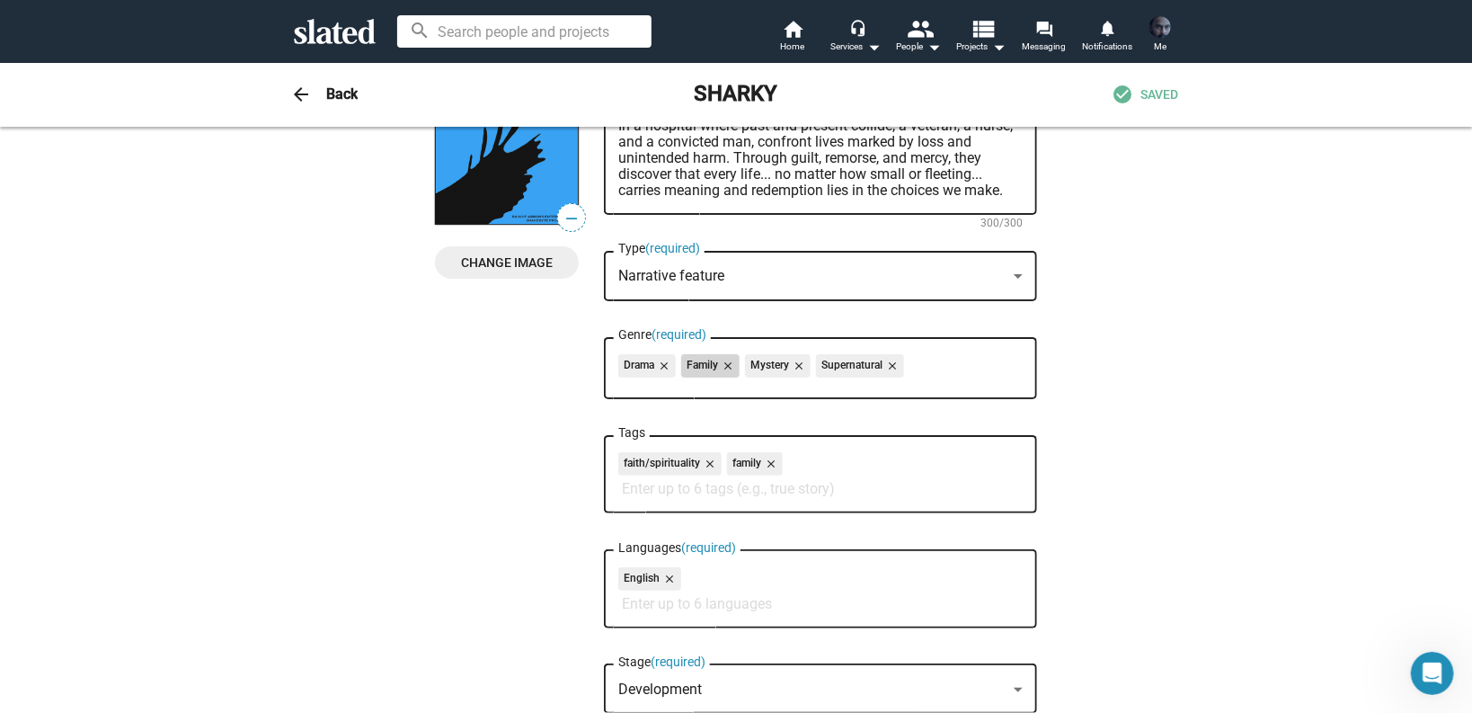
click at [724, 365] on mat-icon "close" at bounding box center [726, 366] width 16 height 16
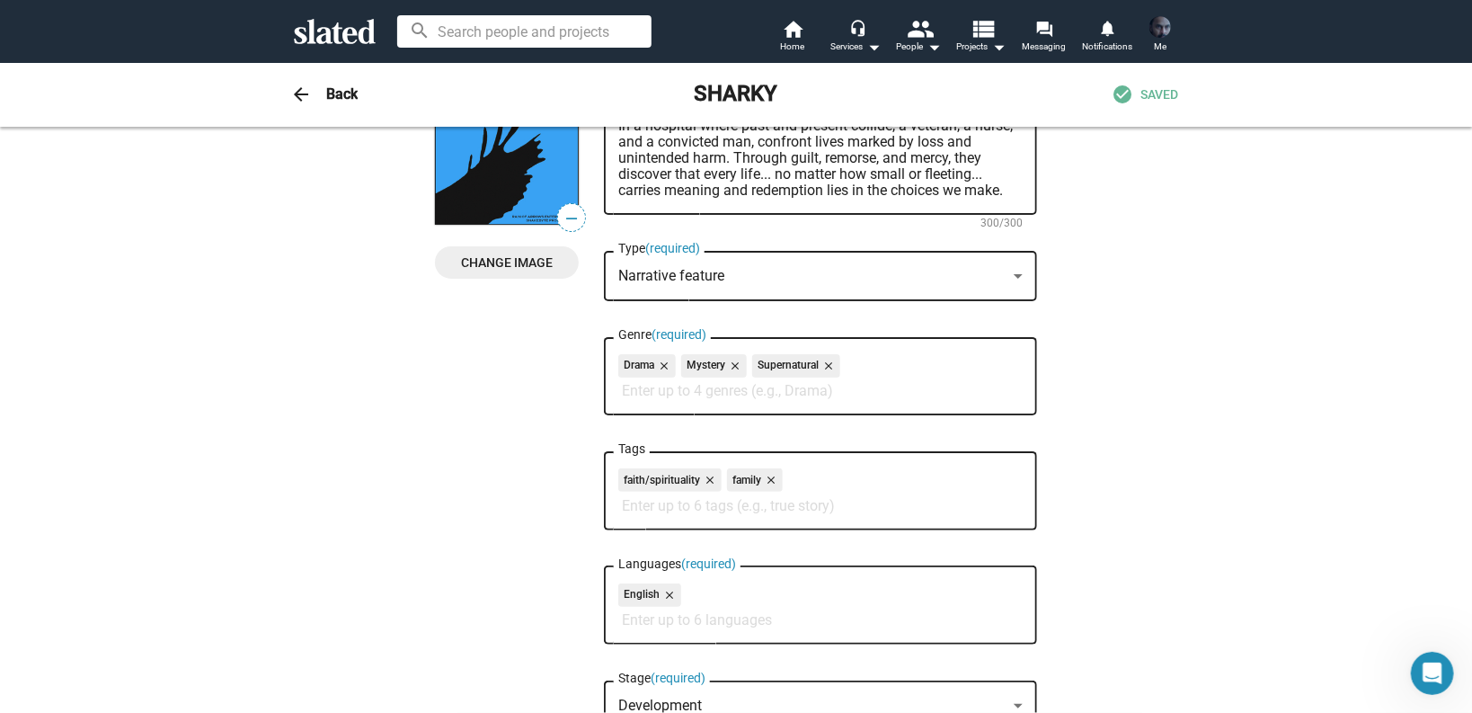
click at [751, 394] on input "Genre (required)" at bounding box center [824, 391] width 404 height 16
type input "t"
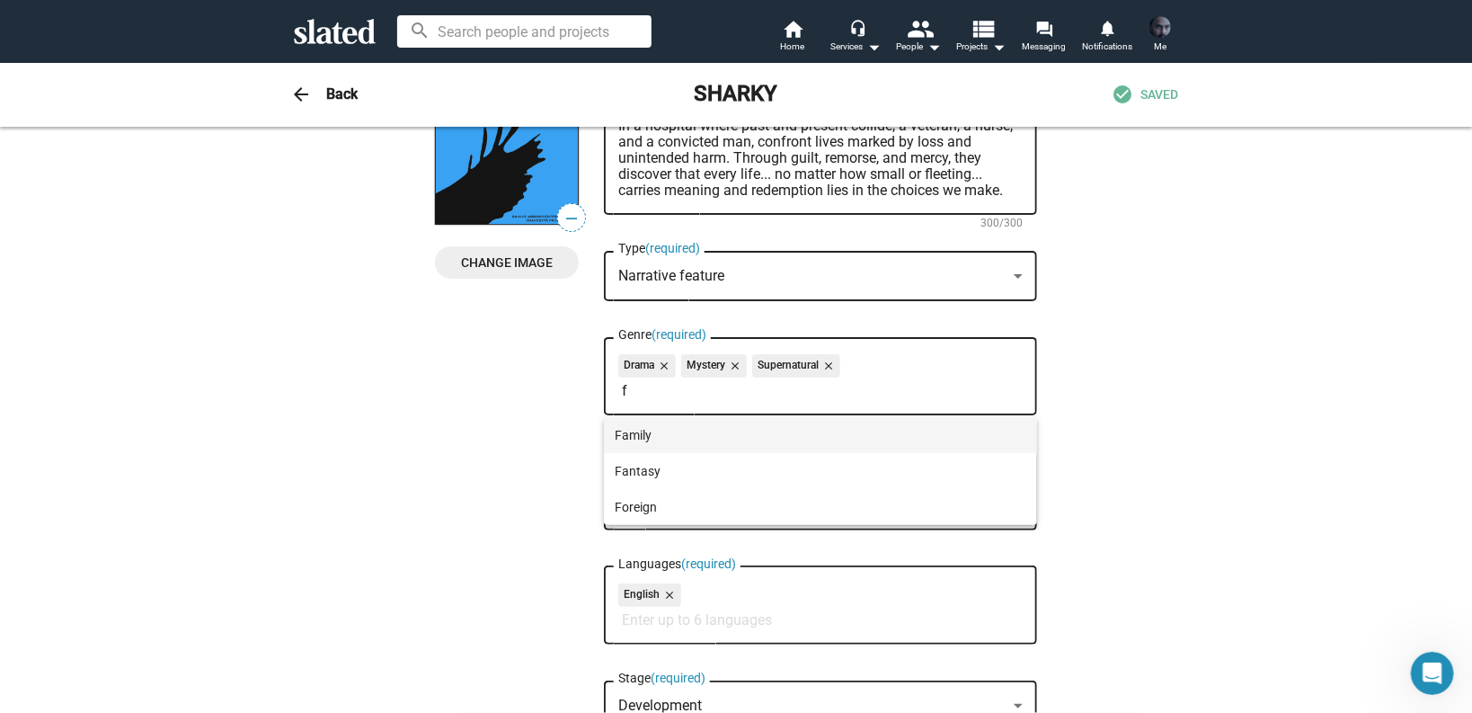
type input "f"
click at [660, 435] on span "Family" at bounding box center [821, 435] width 412 height 36
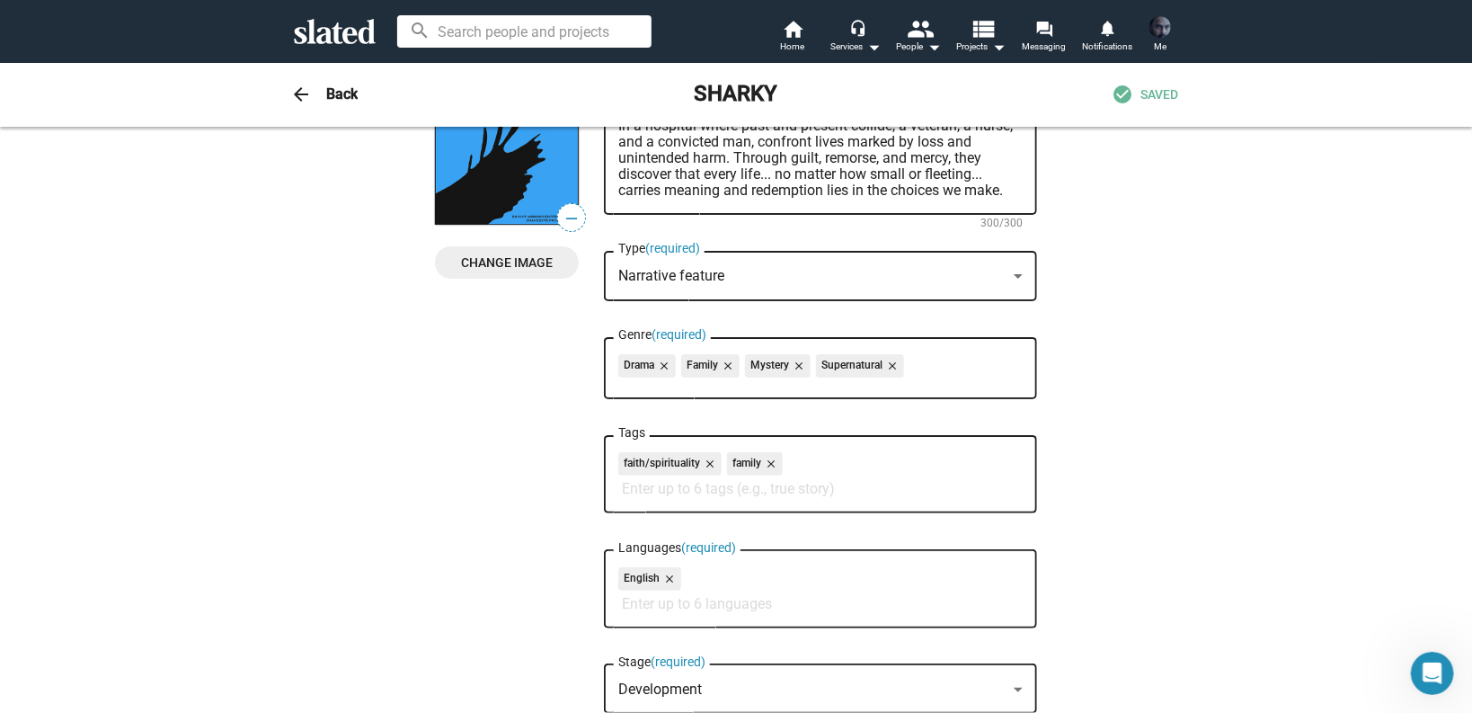
click at [705, 464] on mat-icon "close" at bounding box center [708, 464] width 16 height 16
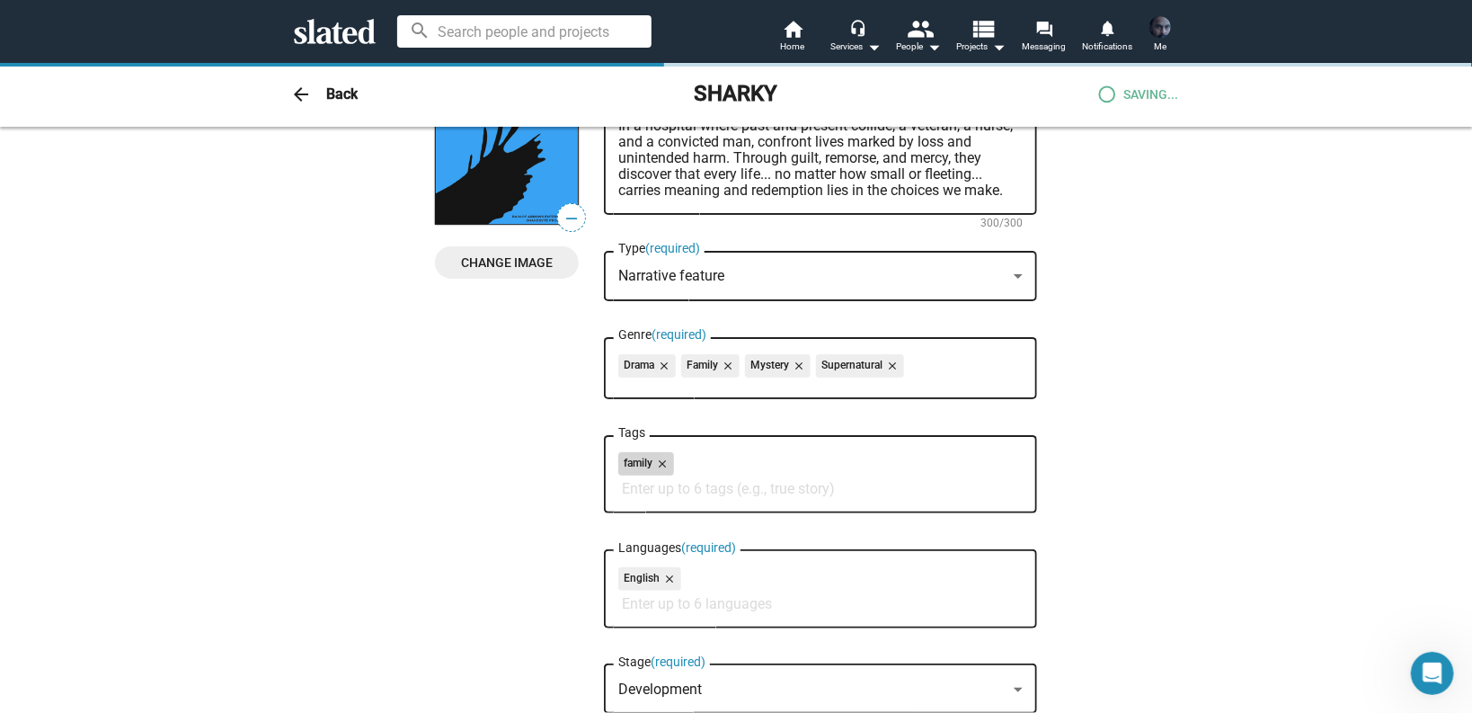
click at [660, 464] on mat-icon "close" at bounding box center [660, 464] width 16 height 16
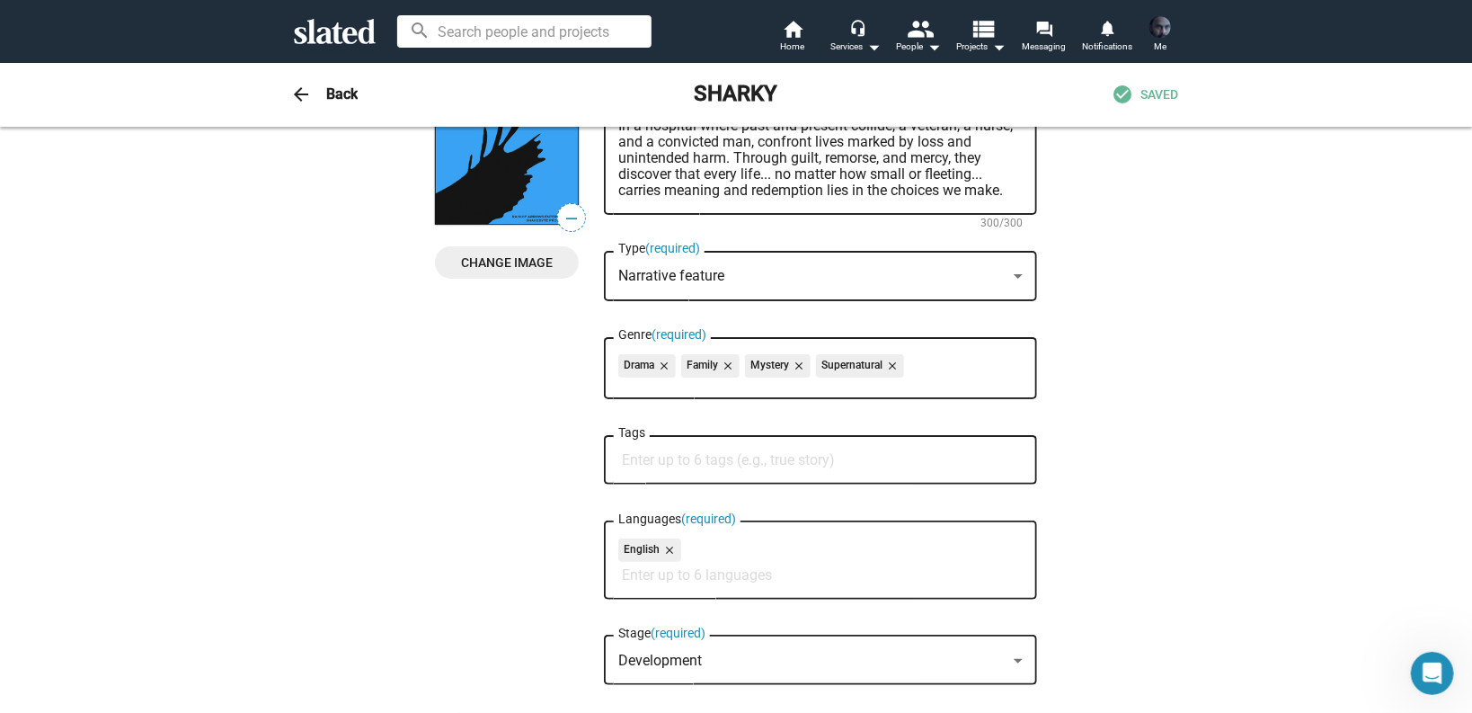
click at [678, 464] on input "Tags" at bounding box center [824, 460] width 404 height 16
type input "faith"
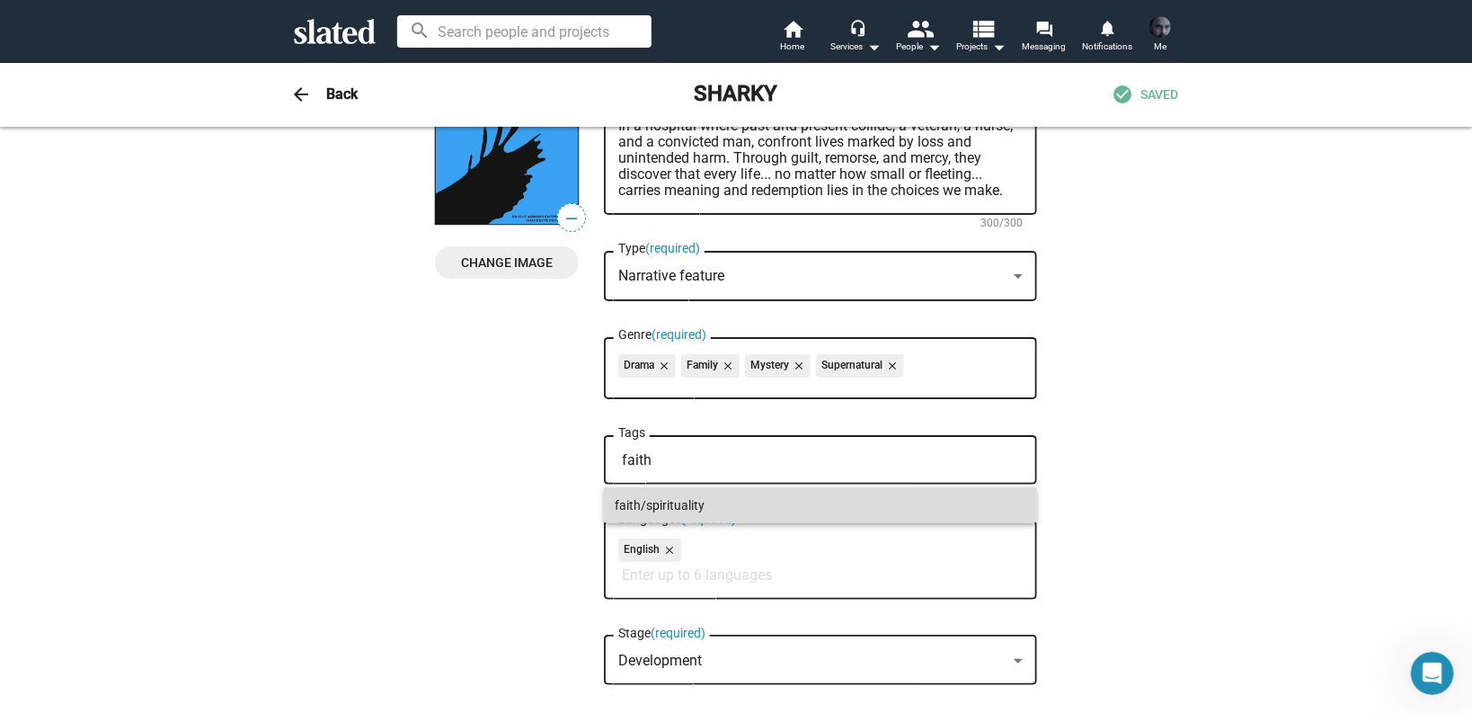
click at [680, 506] on span "faith/spirituality" at bounding box center [821, 505] width 412 height 36
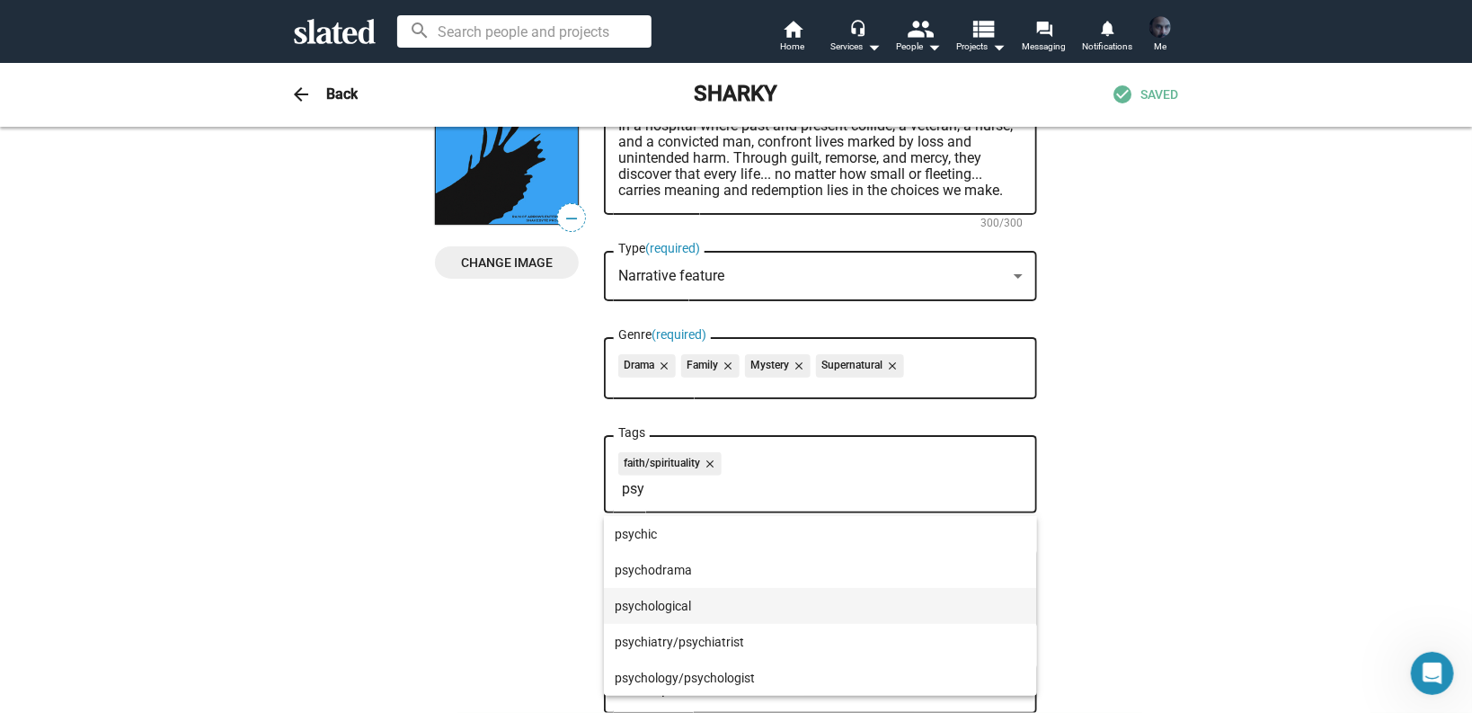
type input "psy"
click at [731, 595] on span "psychological" at bounding box center [821, 606] width 412 height 36
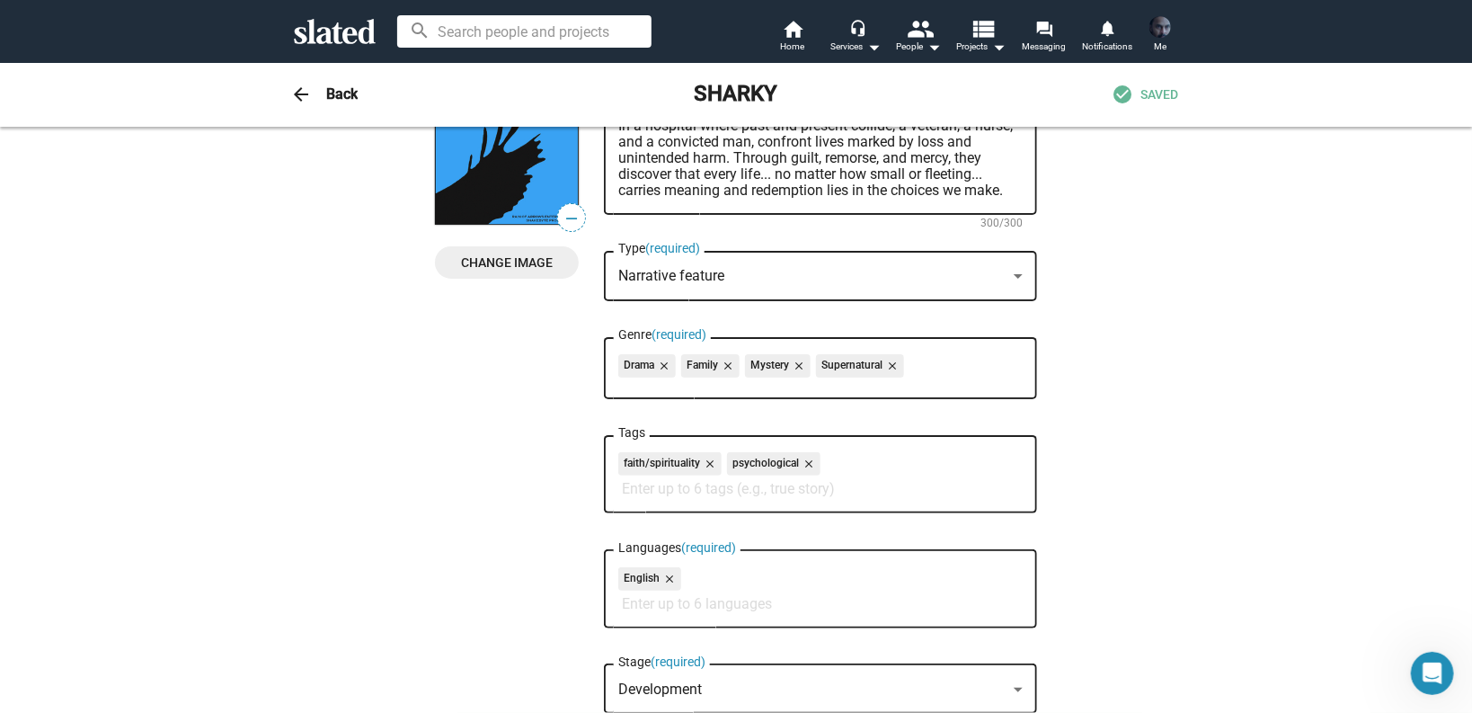
click at [704, 492] on input "Tags" at bounding box center [824, 489] width 404 height 16
type input "fami"
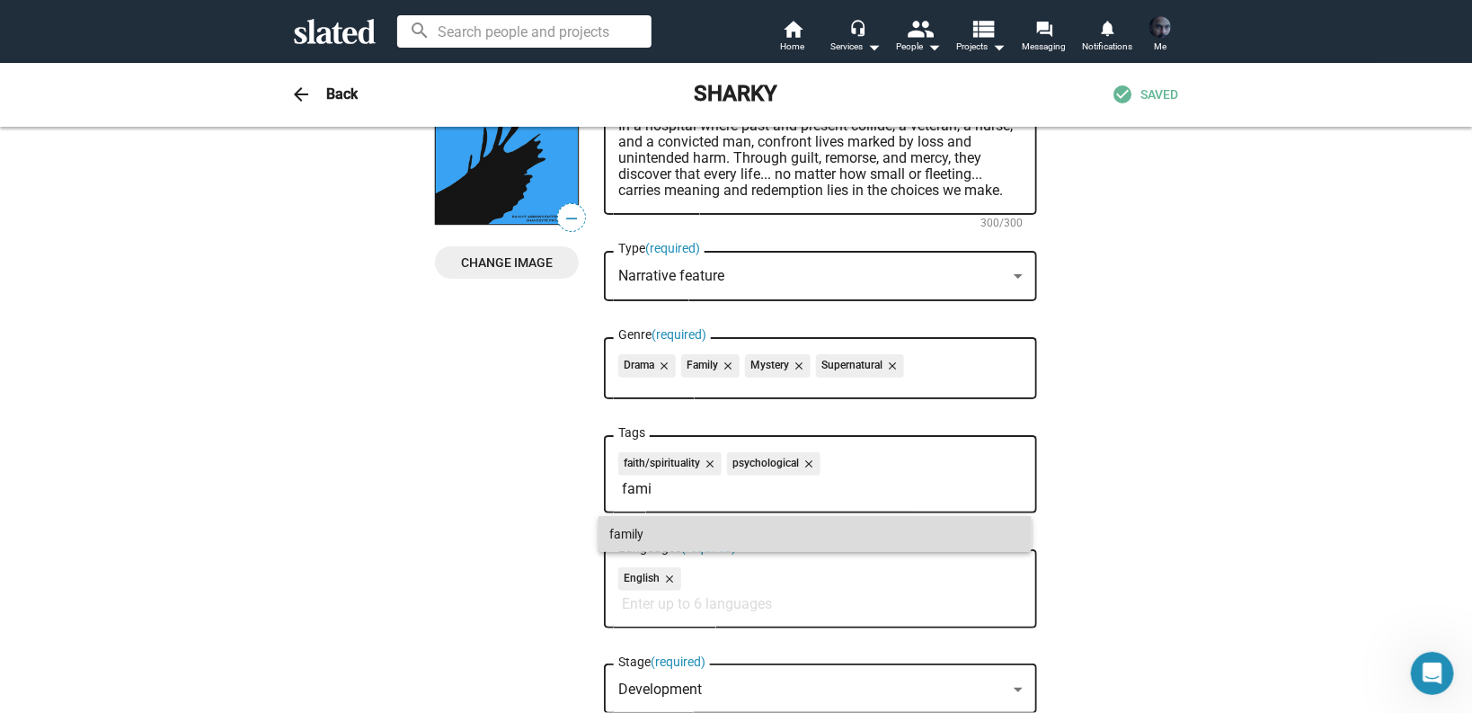
click at [660, 536] on span "family" at bounding box center [815, 534] width 412 height 36
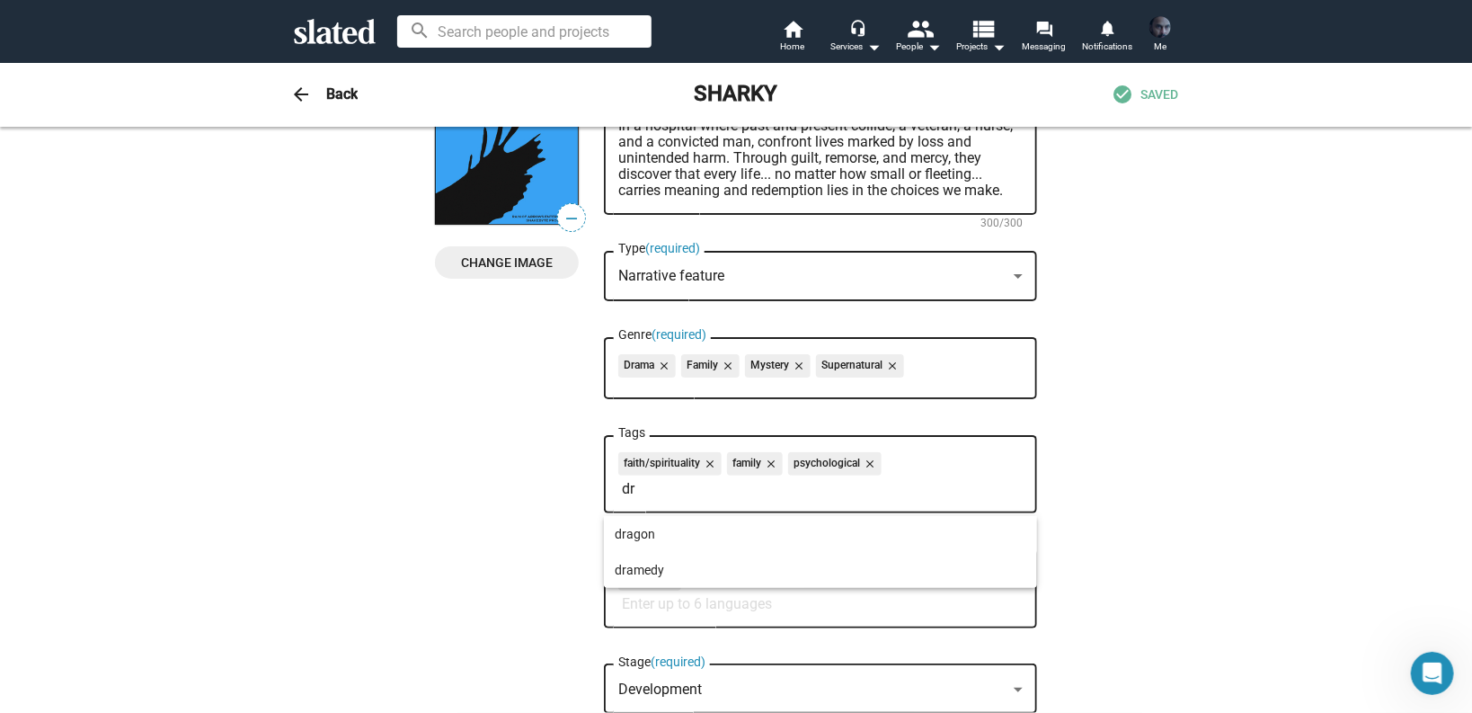
type input "d"
type input "l"
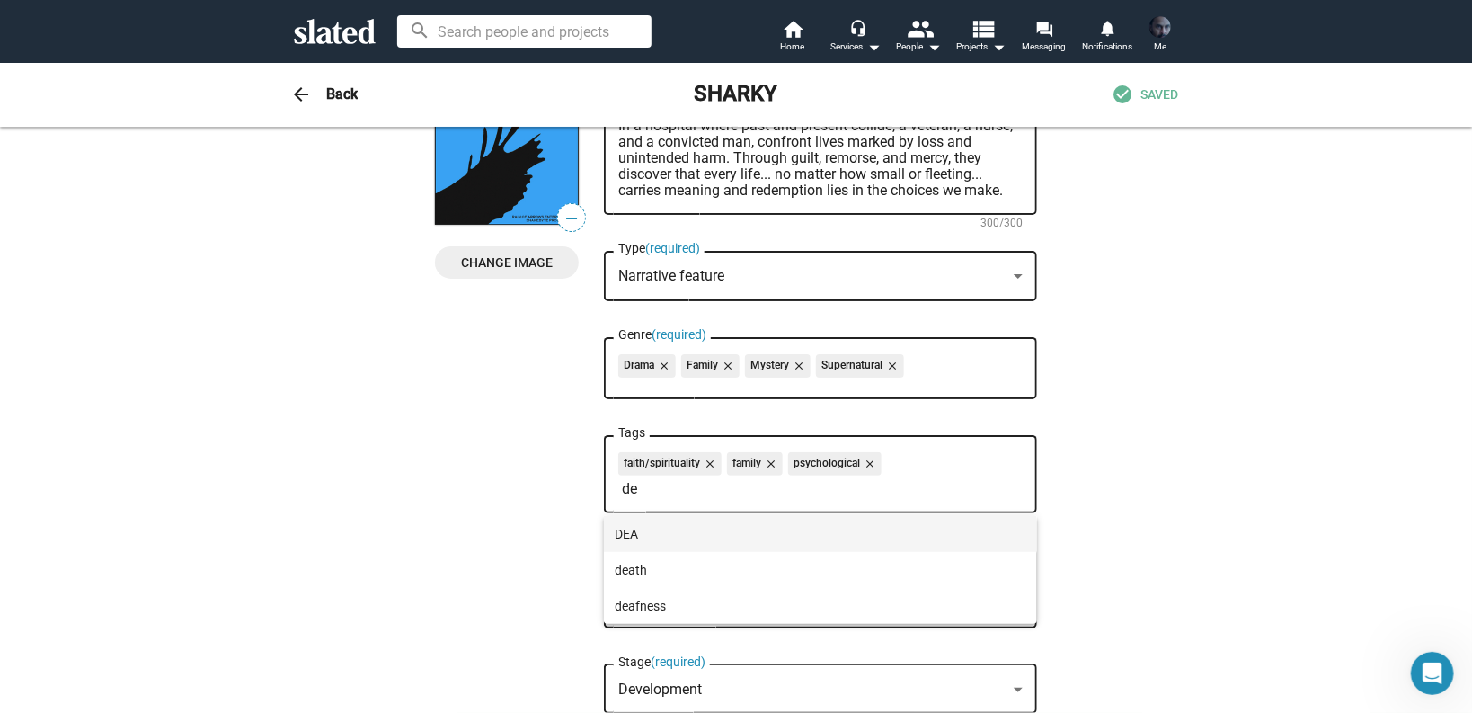
type input "d"
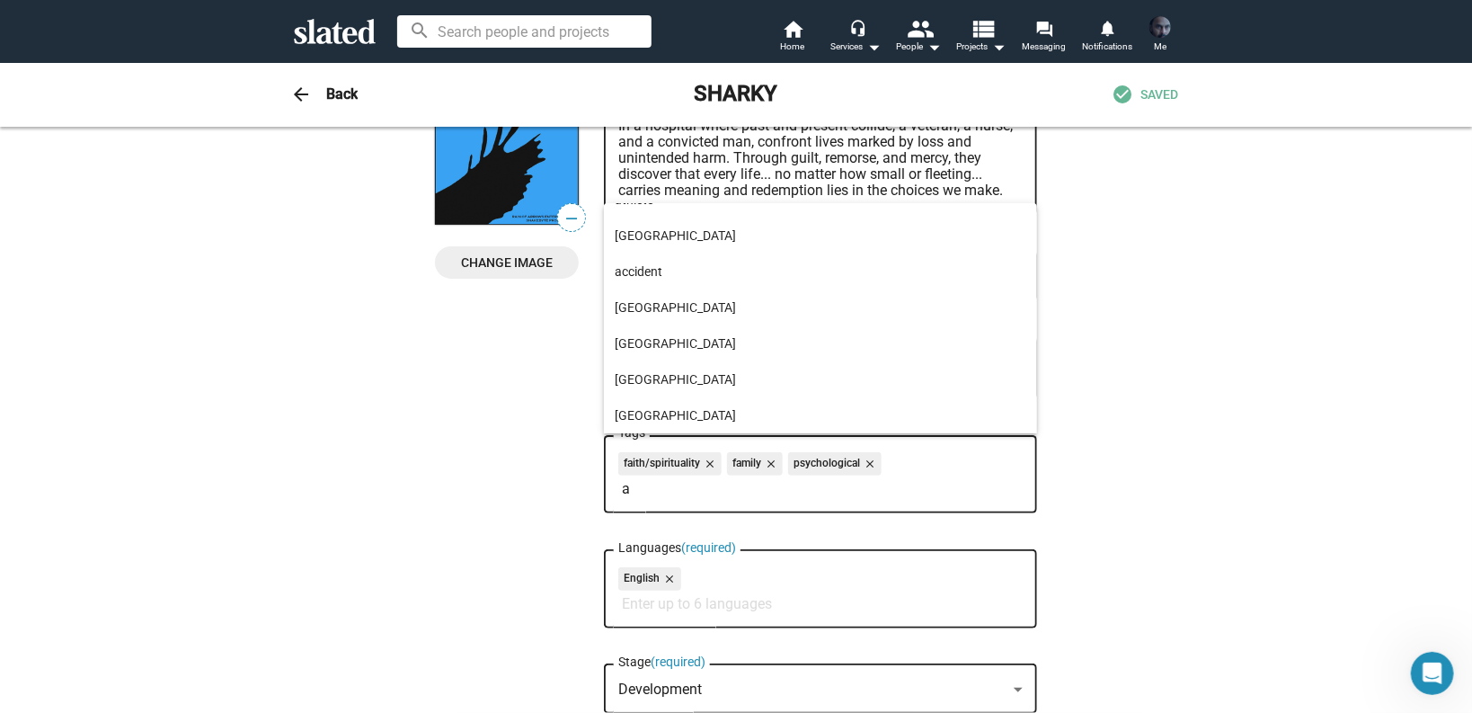
scroll to position [453, 0]
type input "a"
click at [651, 489] on div at bounding box center [736, 356] width 1472 height 713
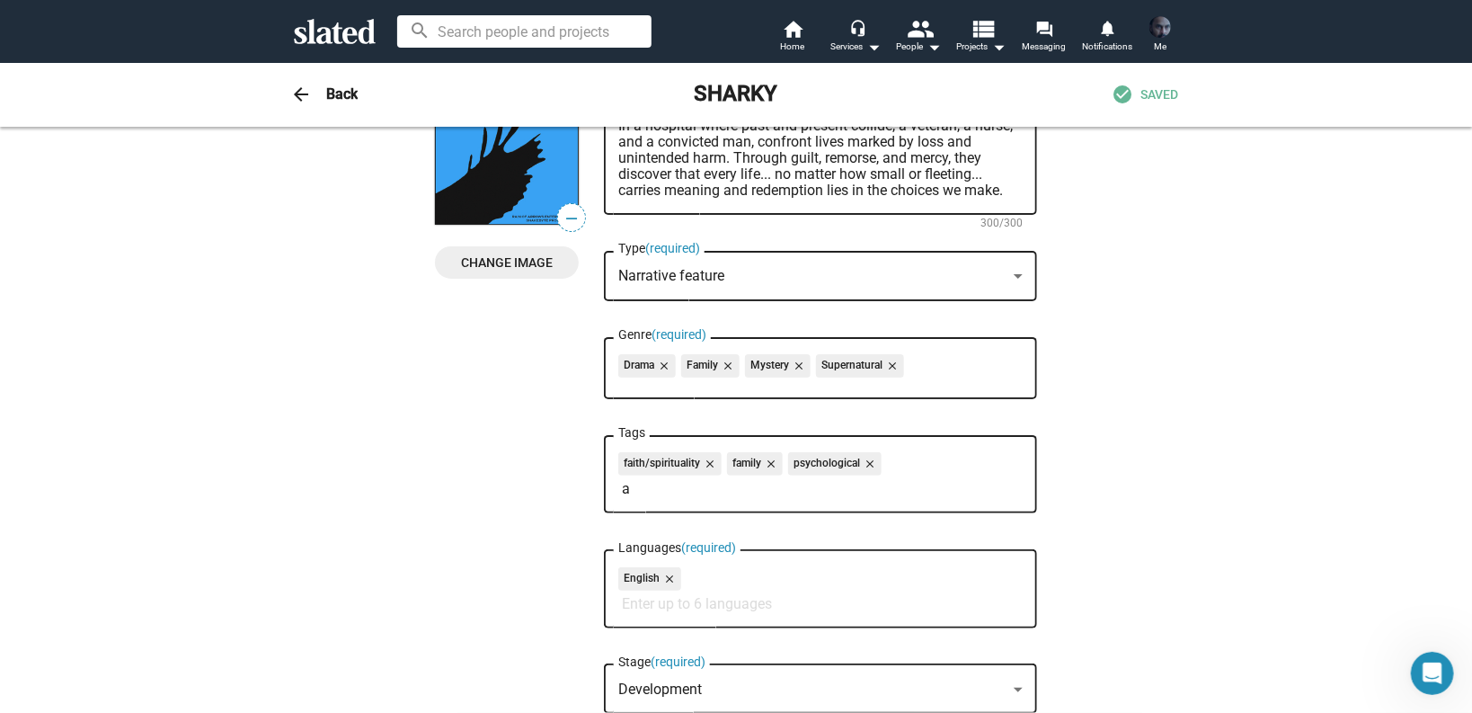
click at [645, 490] on input "a" at bounding box center [824, 489] width 404 height 16
click at [727, 490] on input "Tags" at bounding box center [824, 489] width 404 height 16
type input "s"
type input "f"
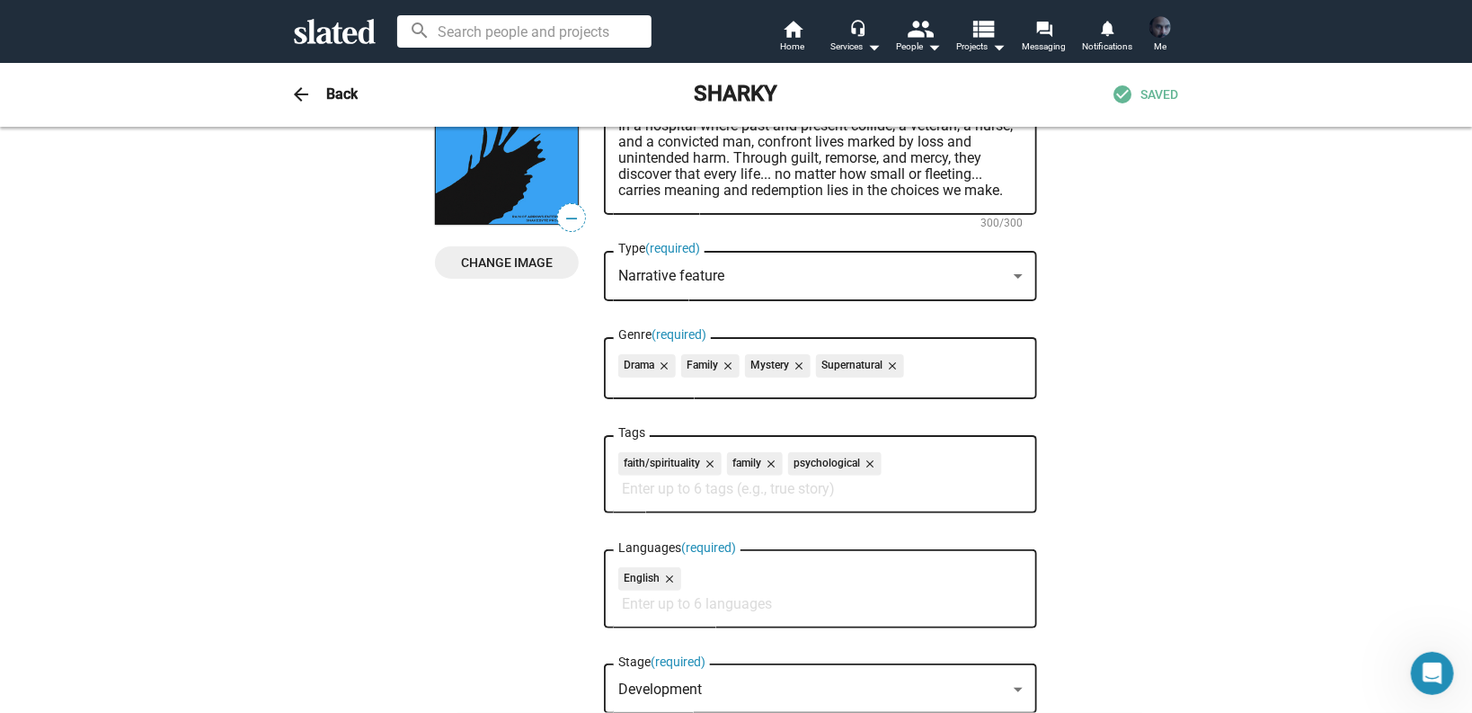
click at [677, 492] on input "Tags" at bounding box center [824, 489] width 404 height 16
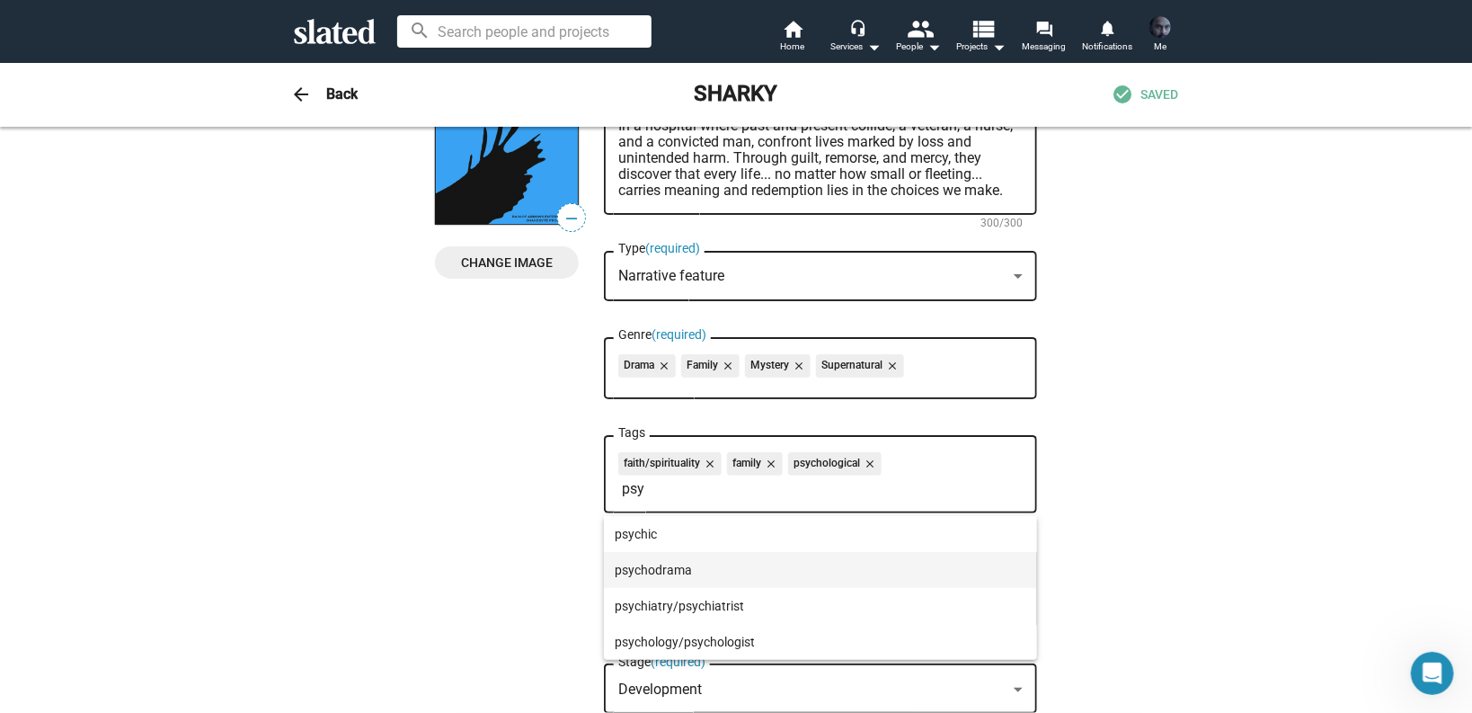
type input "psy"
click at [691, 574] on span "psychodrama" at bounding box center [821, 570] width 412 height 36
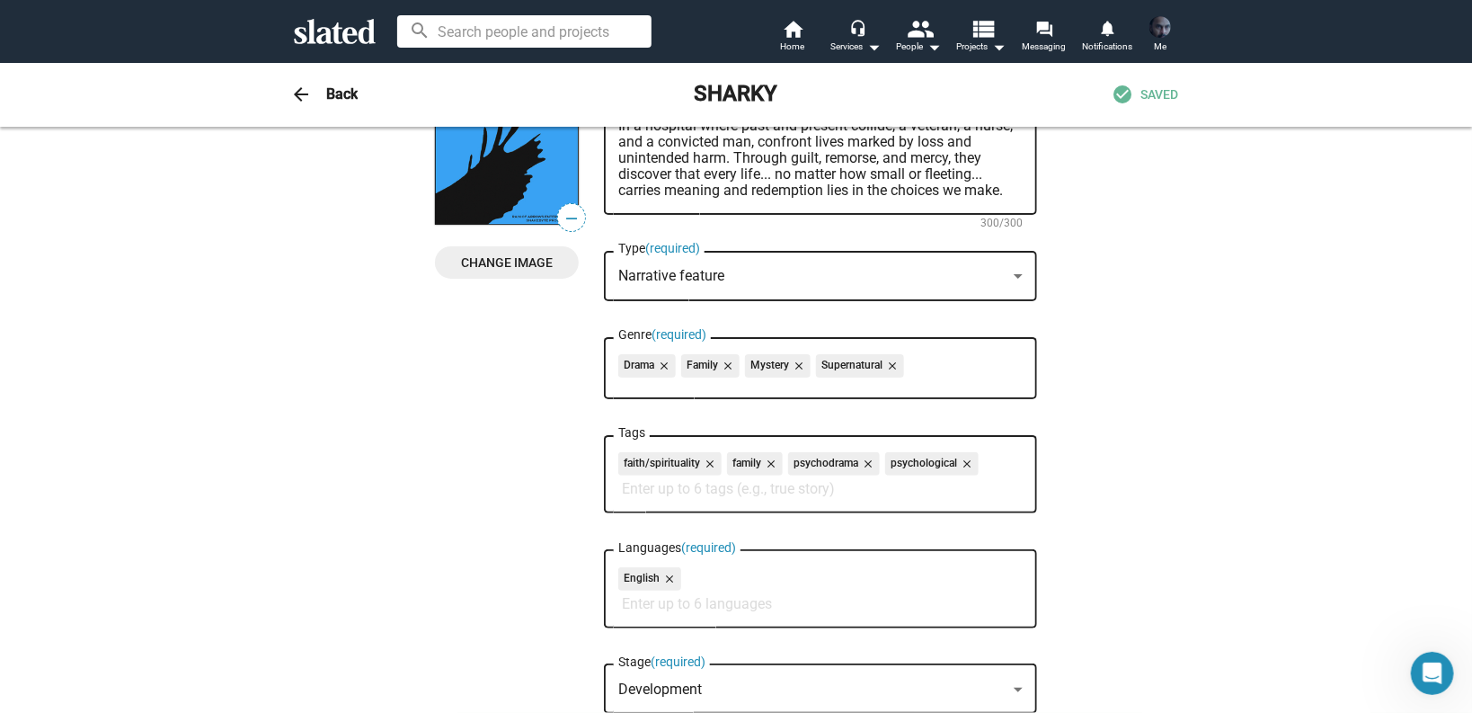
click at [785, 495] on input "Tags" at bounding box center [824, 489] width 404 height 16
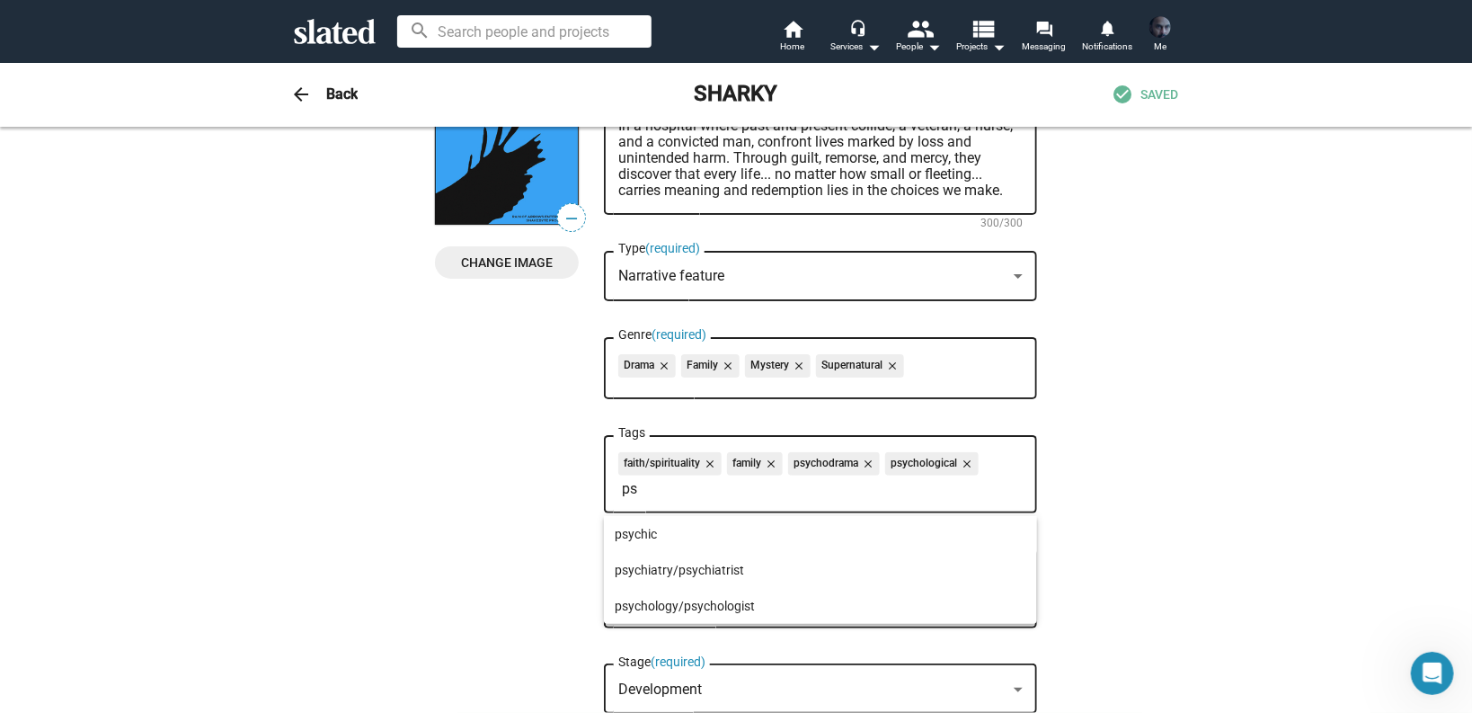
type input "p"
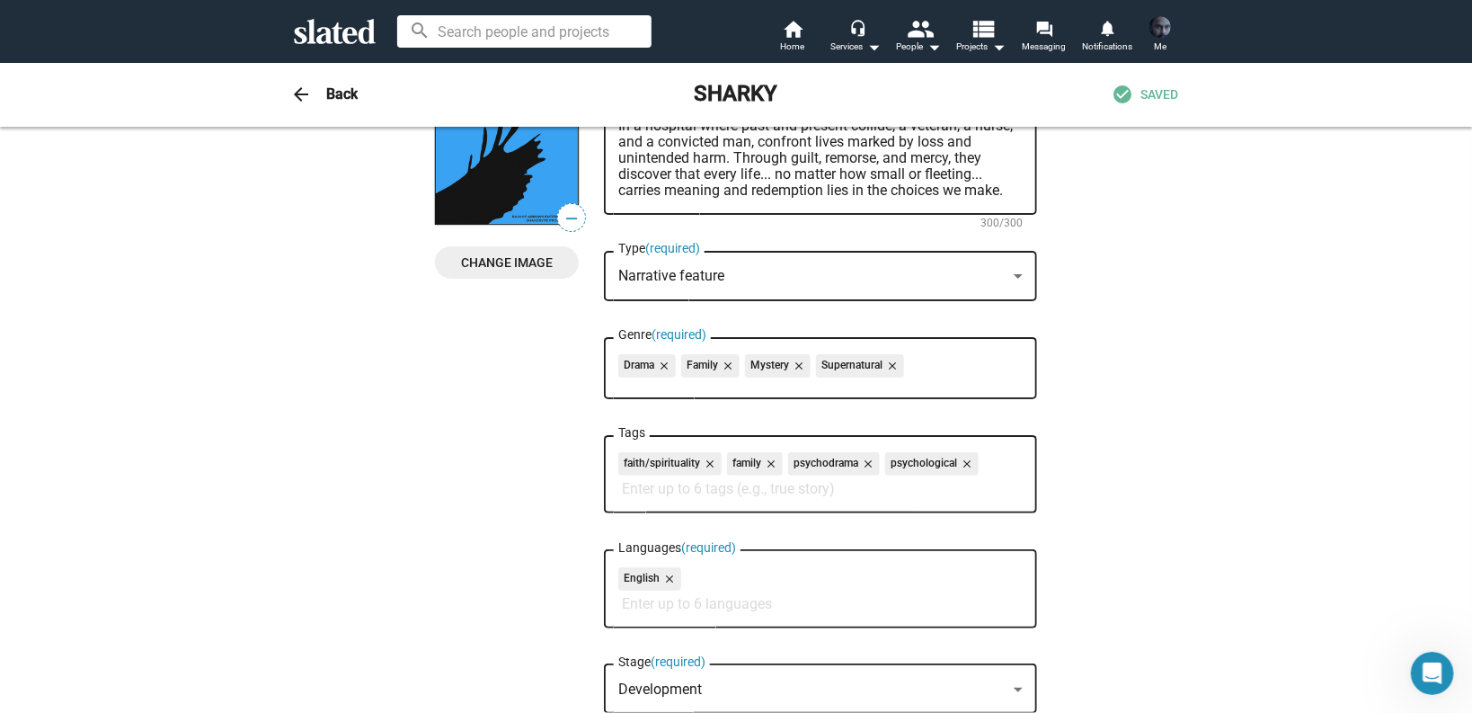
click at [820, 492] on input "Tags" at bounding box center [824, 489] width 404 height 16
type input "s"
type input "rede"
click at [651, 536] on span "redemption" at bounding box center [821, 534] width 412 height 36
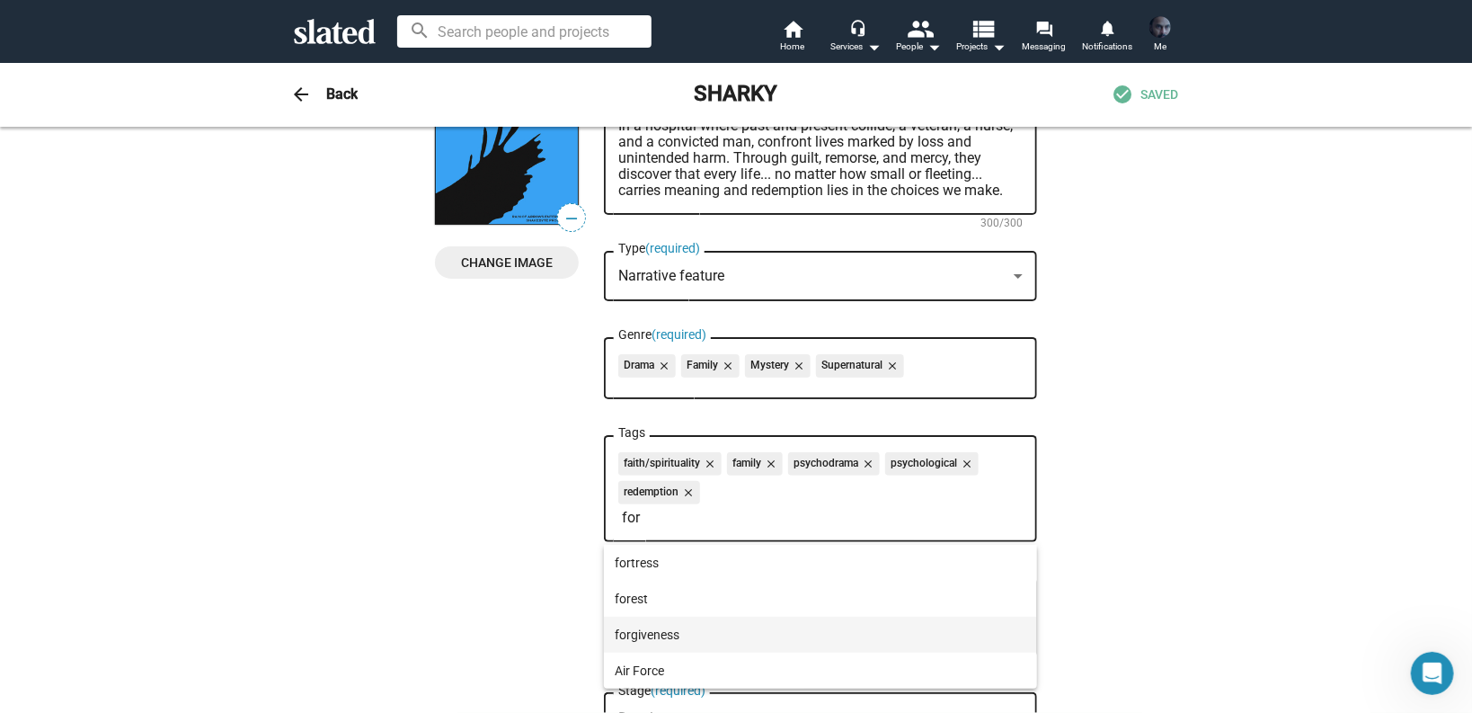
type input "for"
click at [704, 635] on span "forgiveness" at bounding box center [821, 634] width 412 height 36
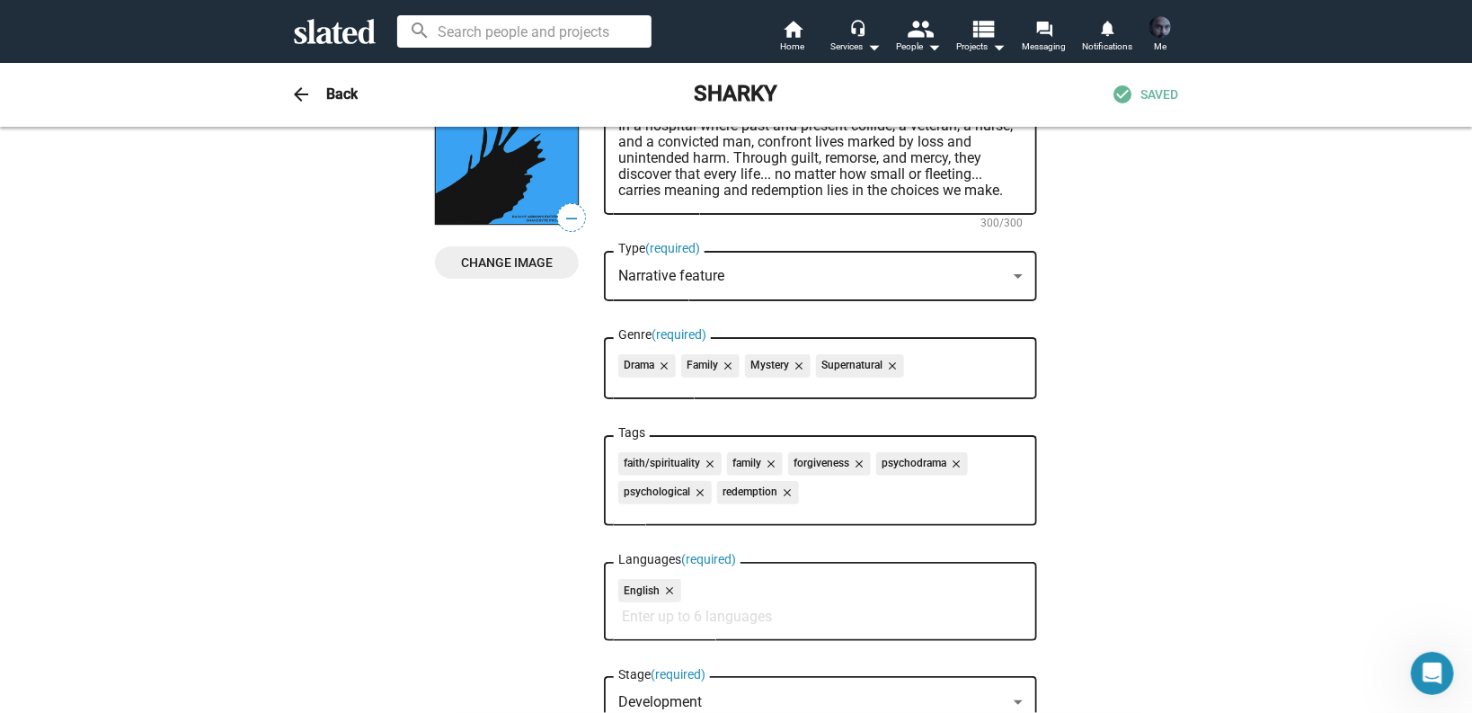
scroll to position [288, 0]
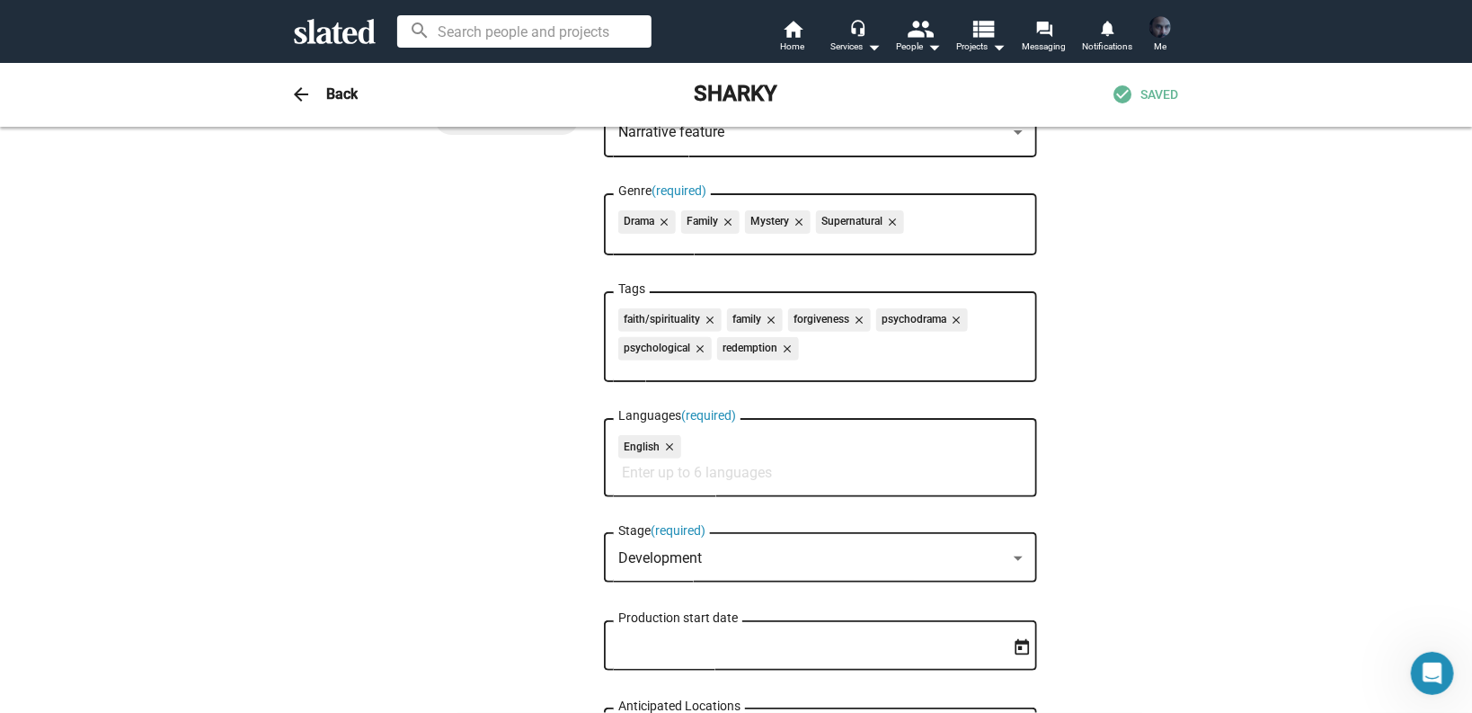
click at [848, 353] on div "faith/spirituality close family close forgiveness close [MEDICAL_DATA] close ps…" at bounding box center [820, 337] width 404 height 58
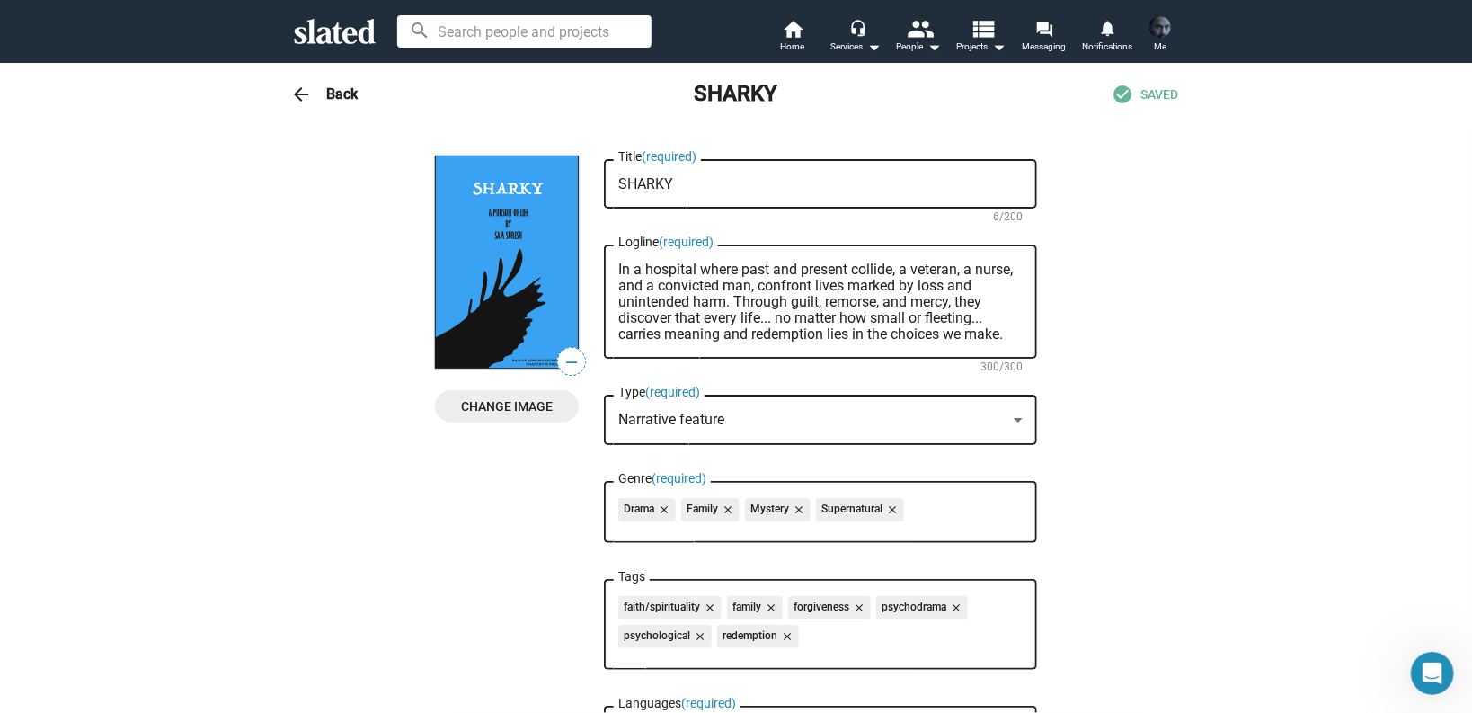
scroll to position [0, 0]
click at [333, 108] on div "arrow_back Back SHARKY check_circle SAVED" at bounding box center [736, 94] width 920 height 36
click at [335, 90] on h3 "Back" at bounding box center [341, 93] width 31 height 19
